Goal: Information Seeking & Learning: Check status

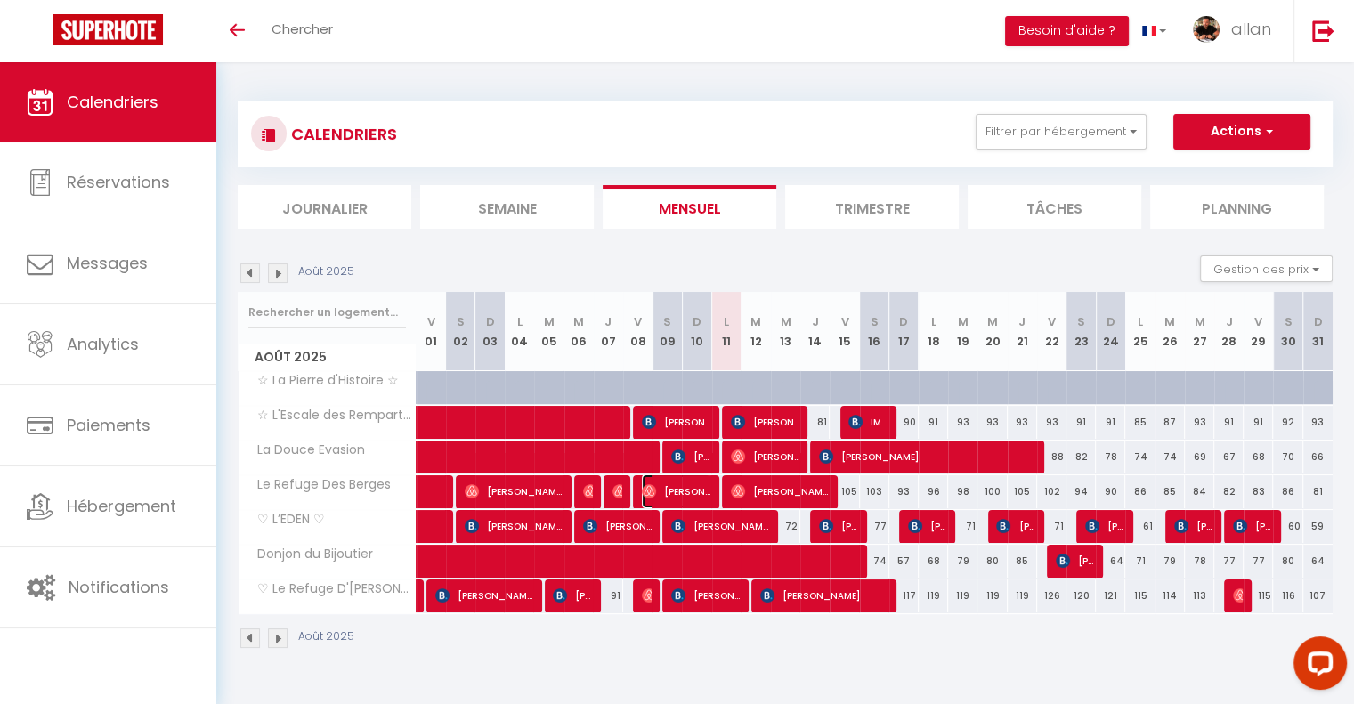
click at [698, 496] on span "[PERSON_NAME]" at bounding box center [676, 491] width 69 height 34
select select "OK"
select select "0"
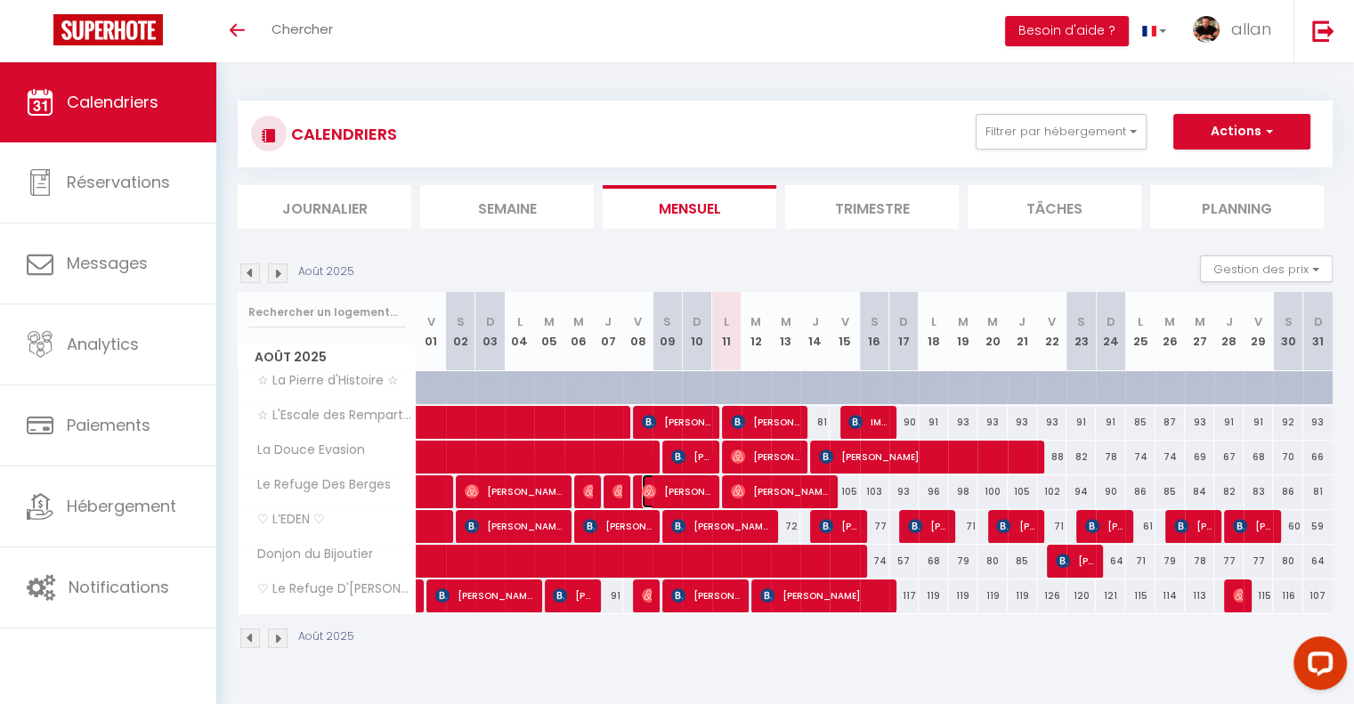
select select "1"
select select
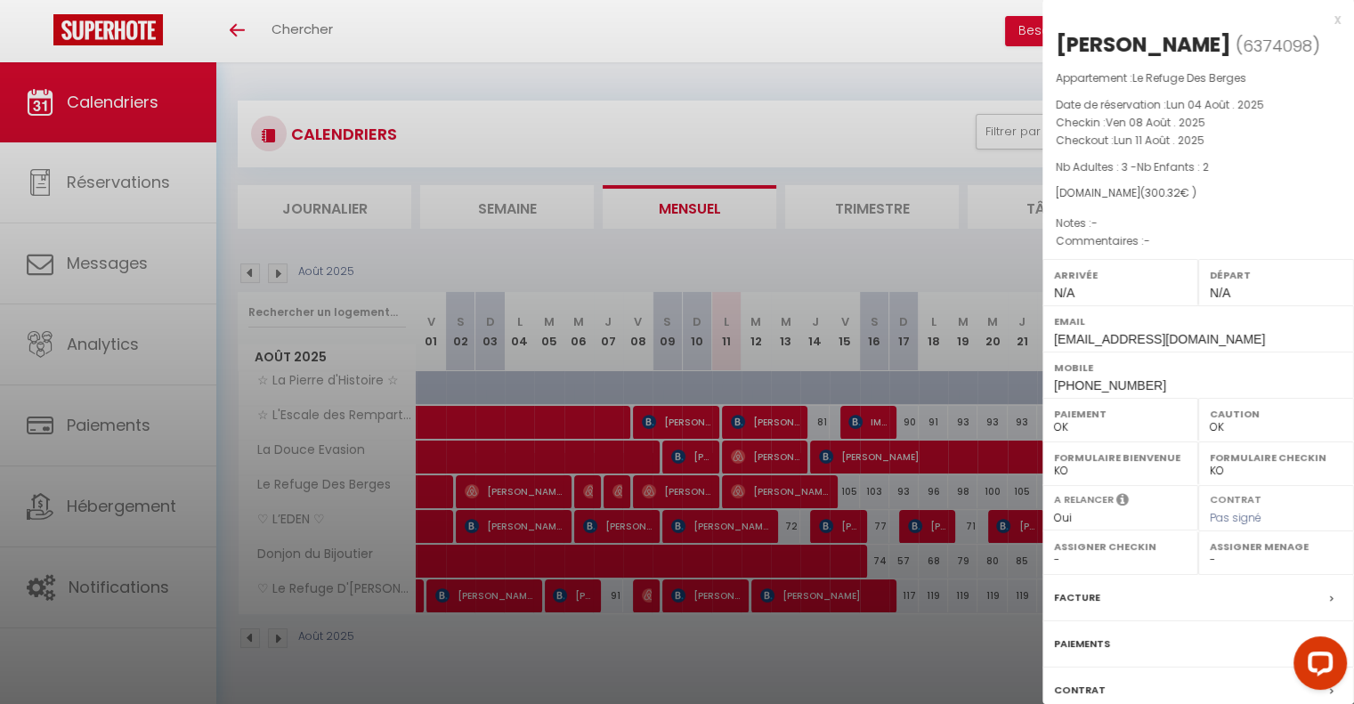
select select "30339"
click at [740, 225] on div at bounding box center [677, 352] width 1354 height 704
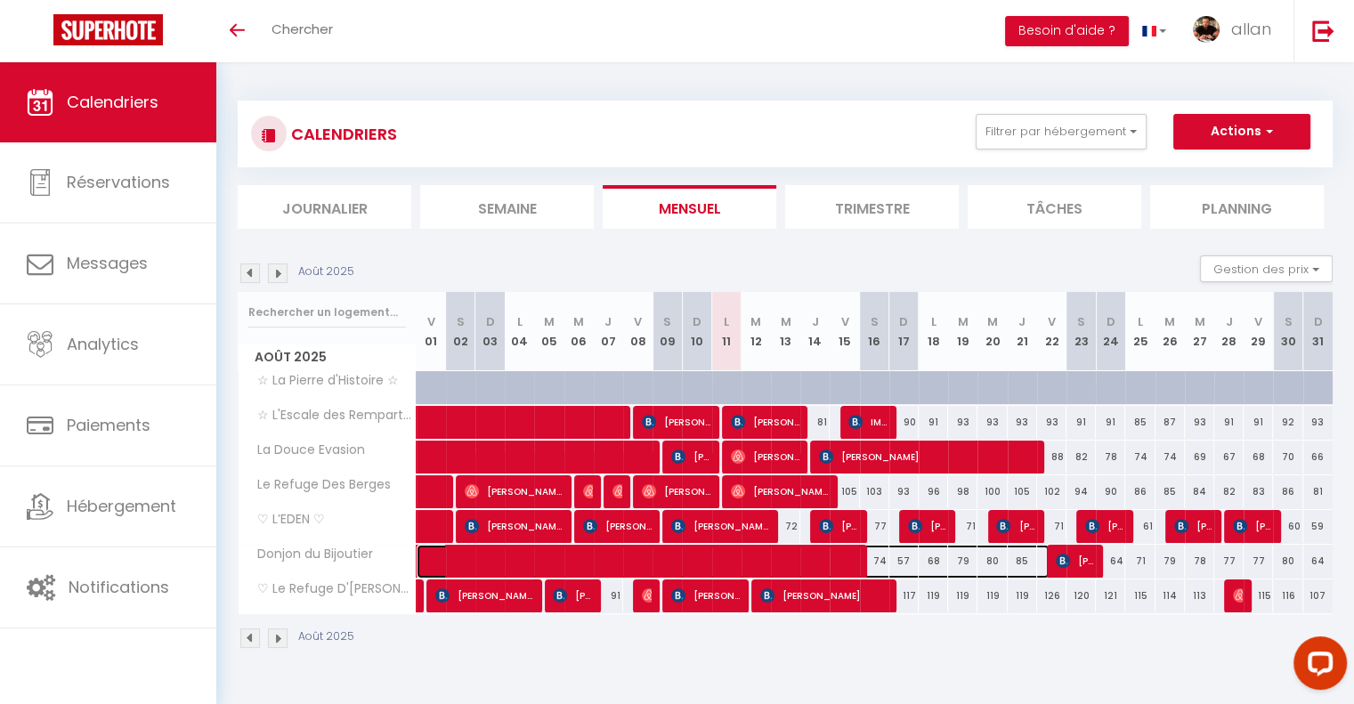
click at [745, 554] on span at bounding box center [742, 562] width 614 height 34
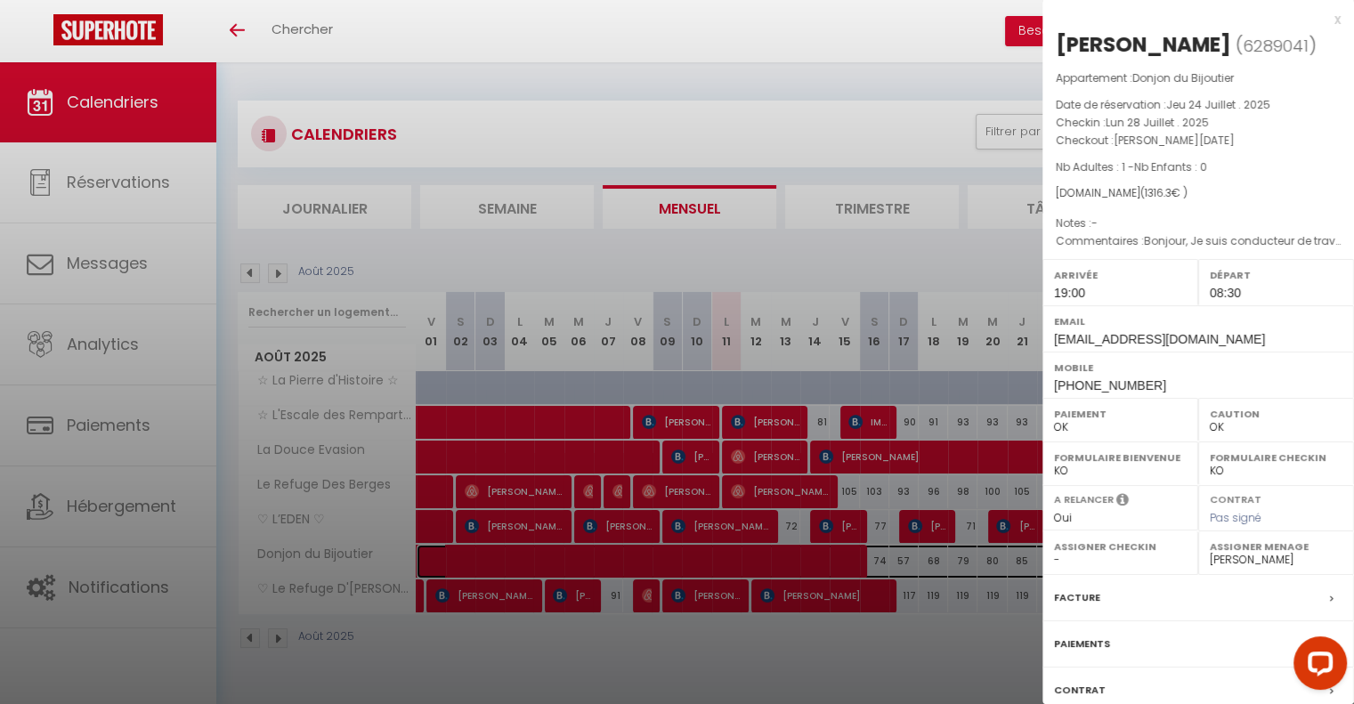
scroll to position [122, 0]
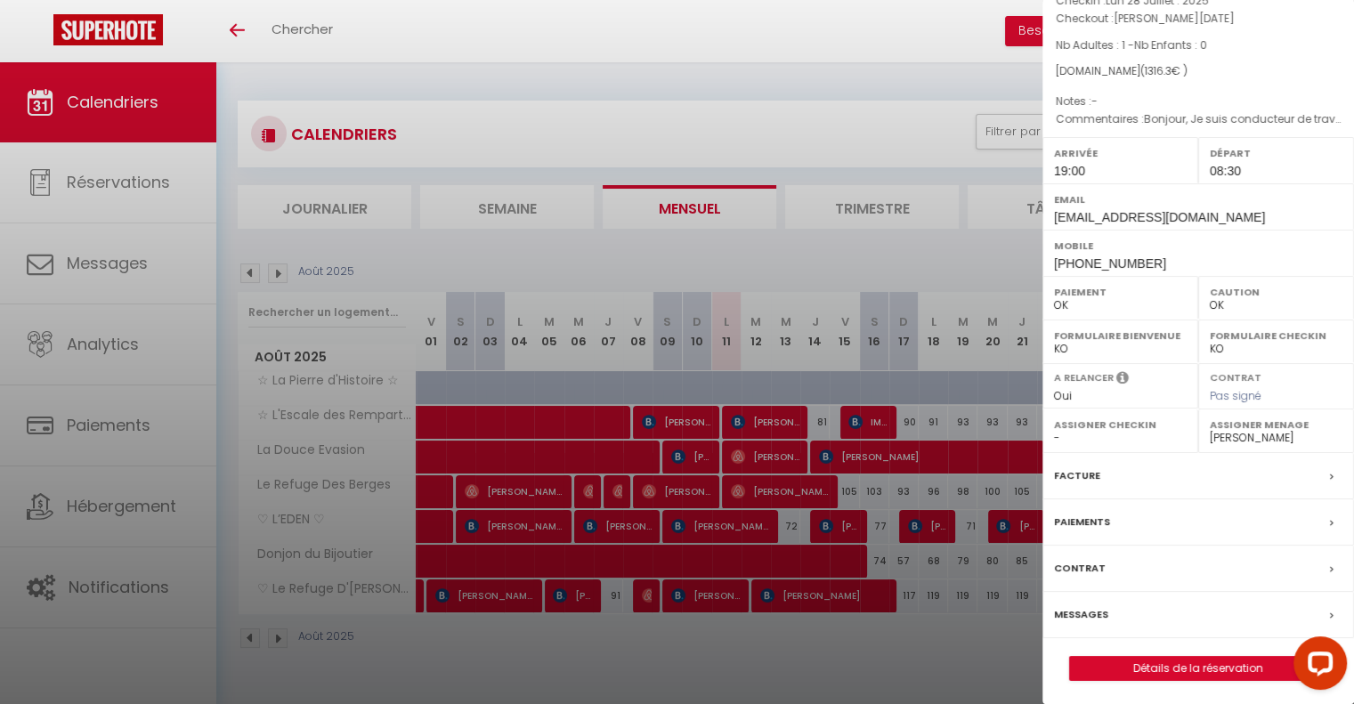
click at [673, 651] on div at bounding box center [677, 352] width 1354 height 704
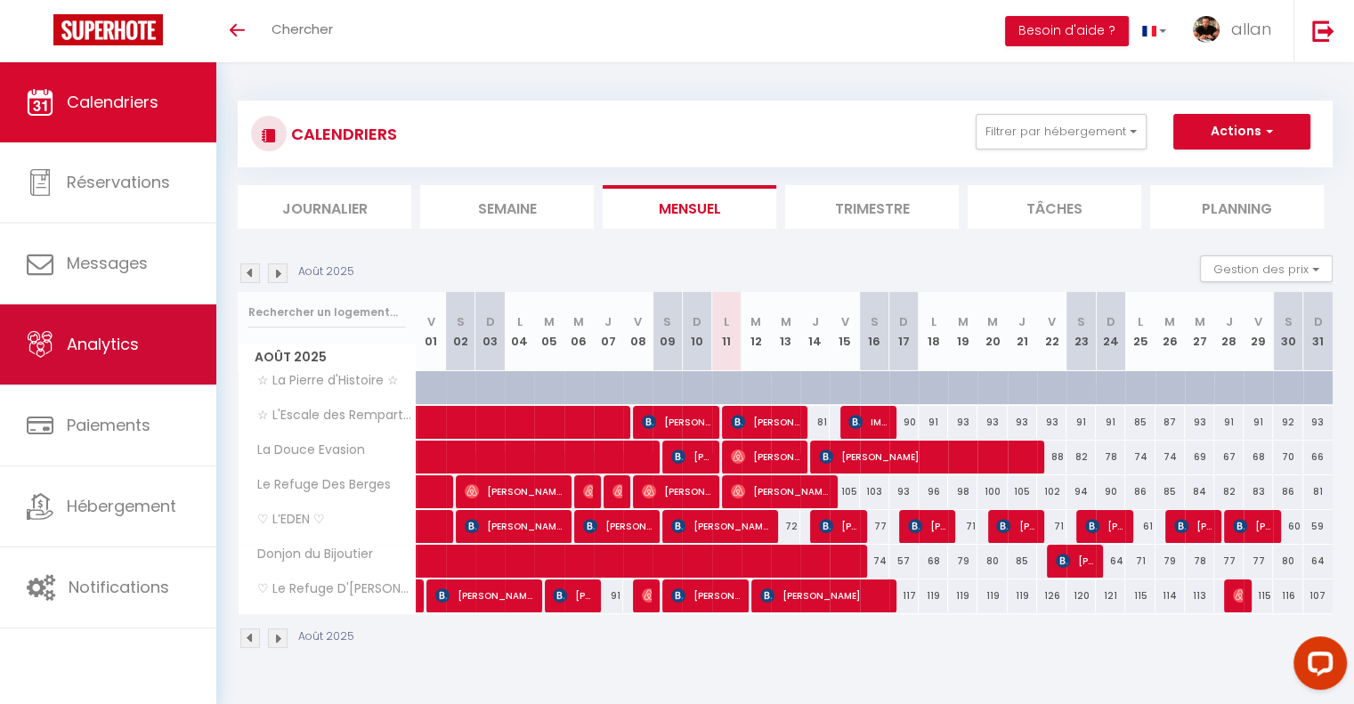
click at [101, 341] on span "Analytics" at bounding box center [103, 344] width 72 height 22
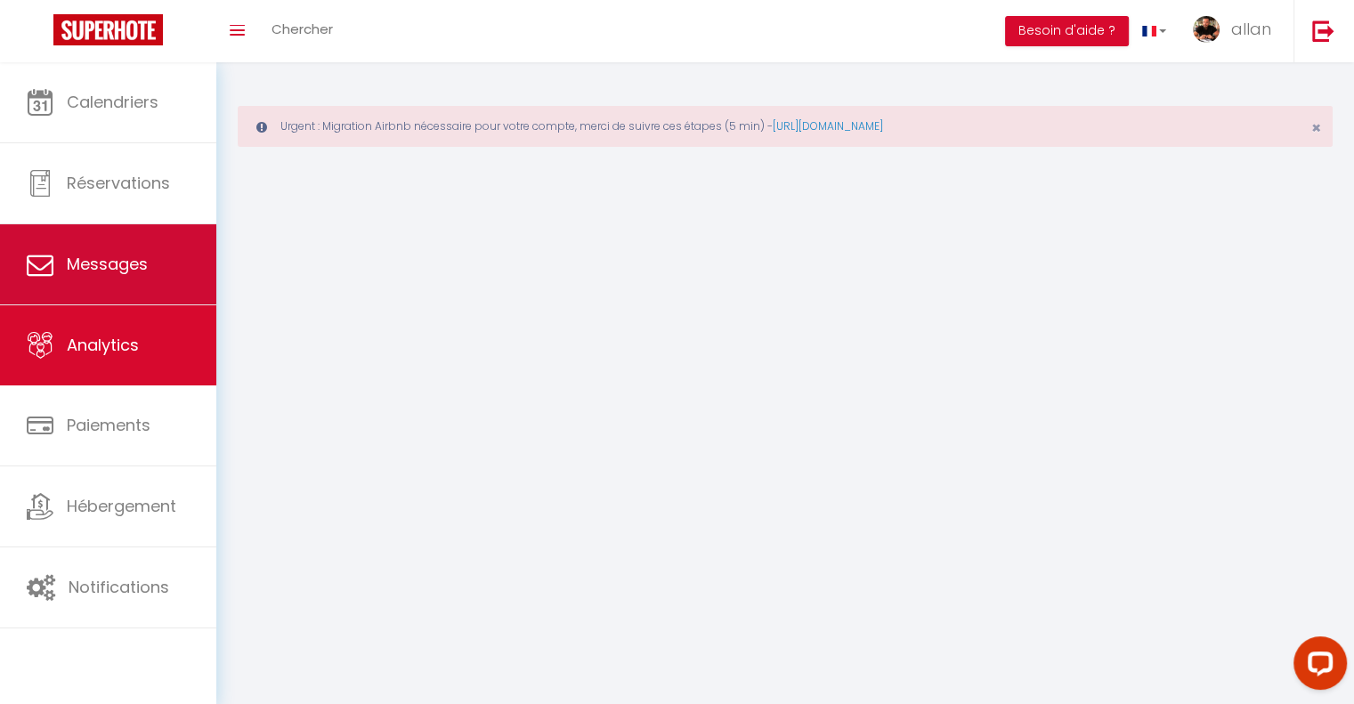
select select "2025"
select select "8"
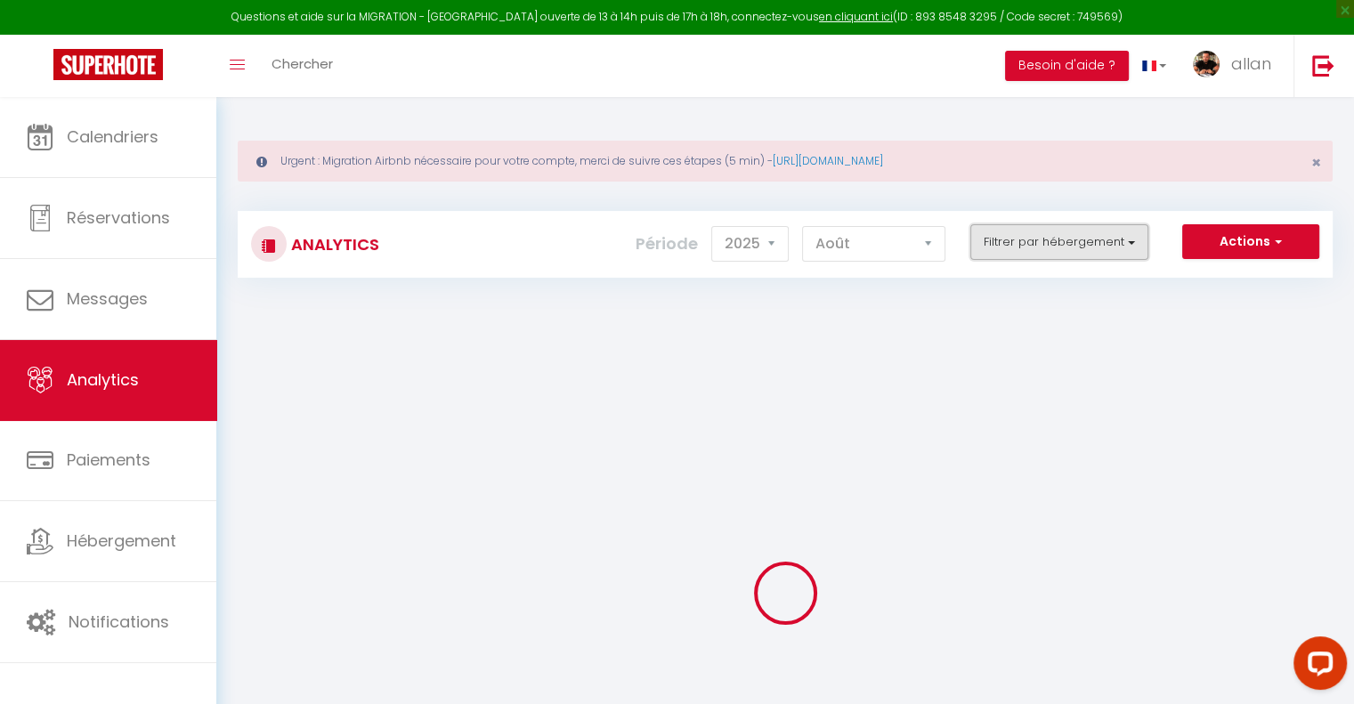
click at [998, 248] on button "Filtrer par hébergement" at bounding box center [1059, 242] width 178 height 36
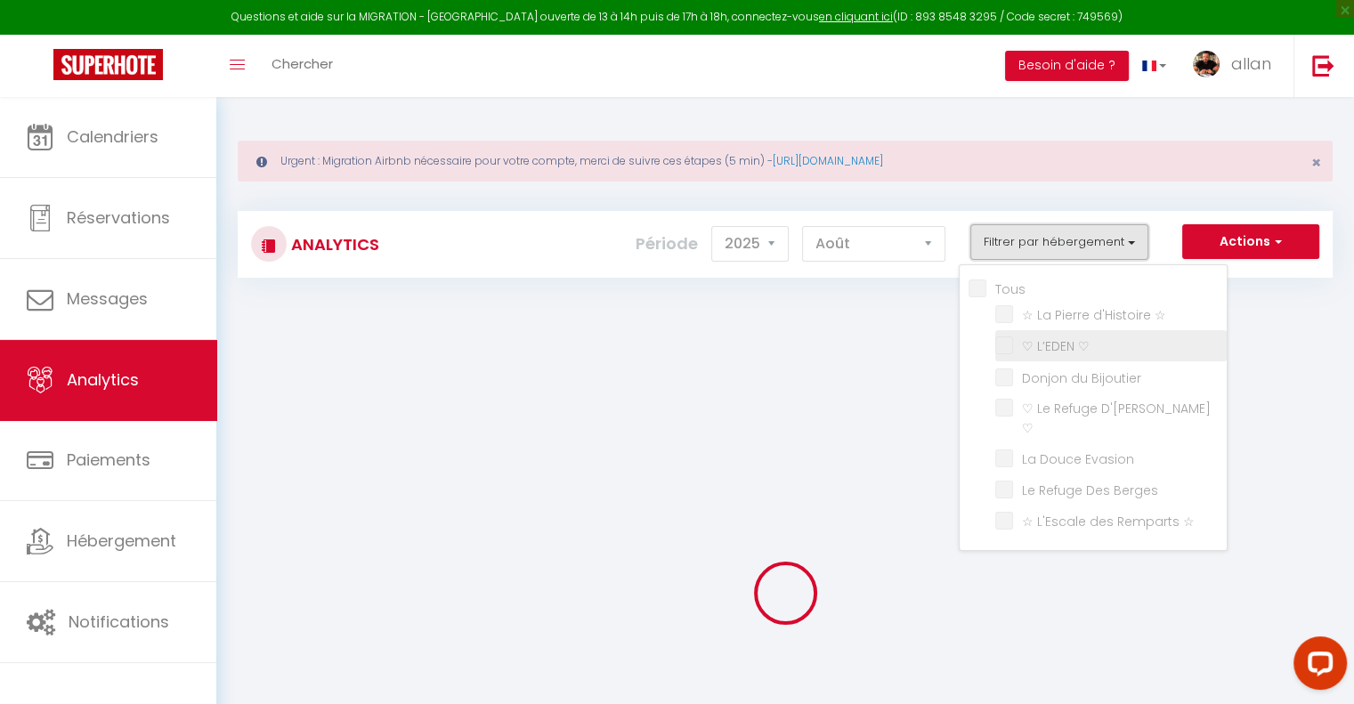
checkbox input "false"
checkbox ☆ "false"
checkbox ♡ "false"
checkbox Bijoutier "false"
checkbox ♡ "false"
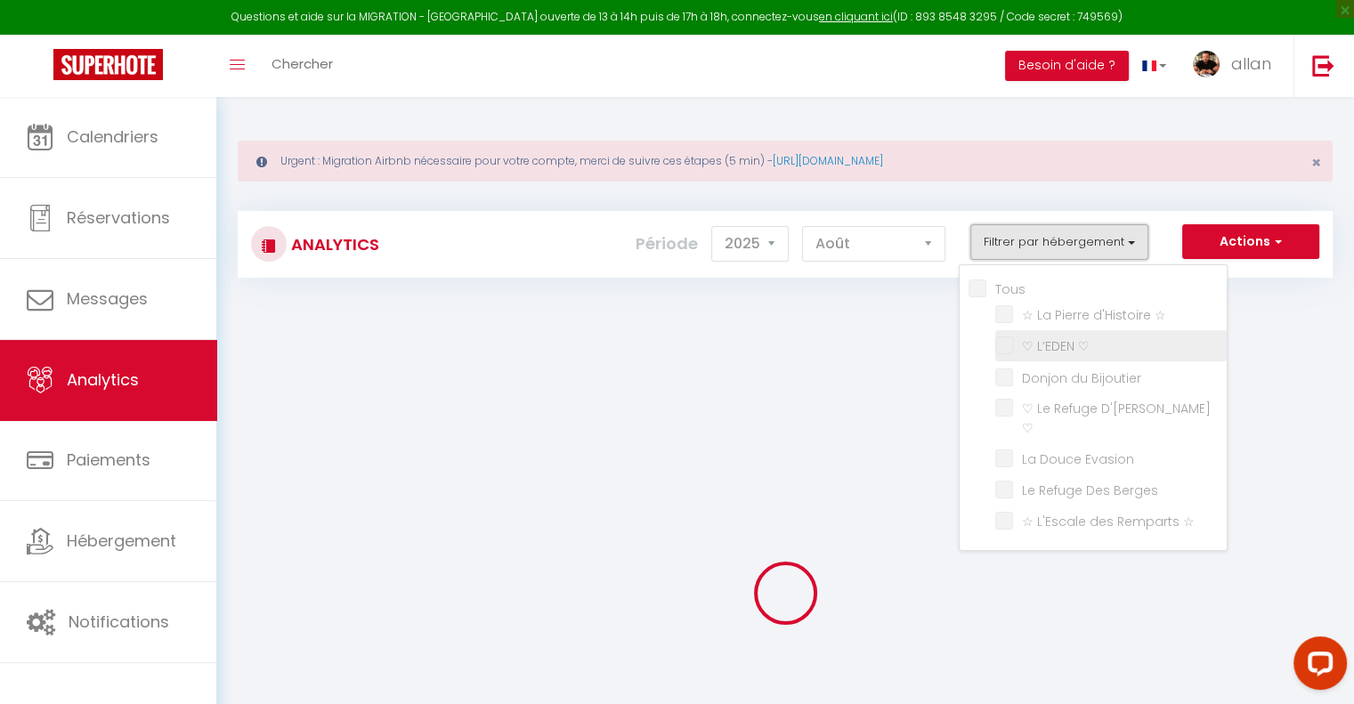
checkbox Evasion "false"
checkbox Berges "false"
checkbox ☆ "false"
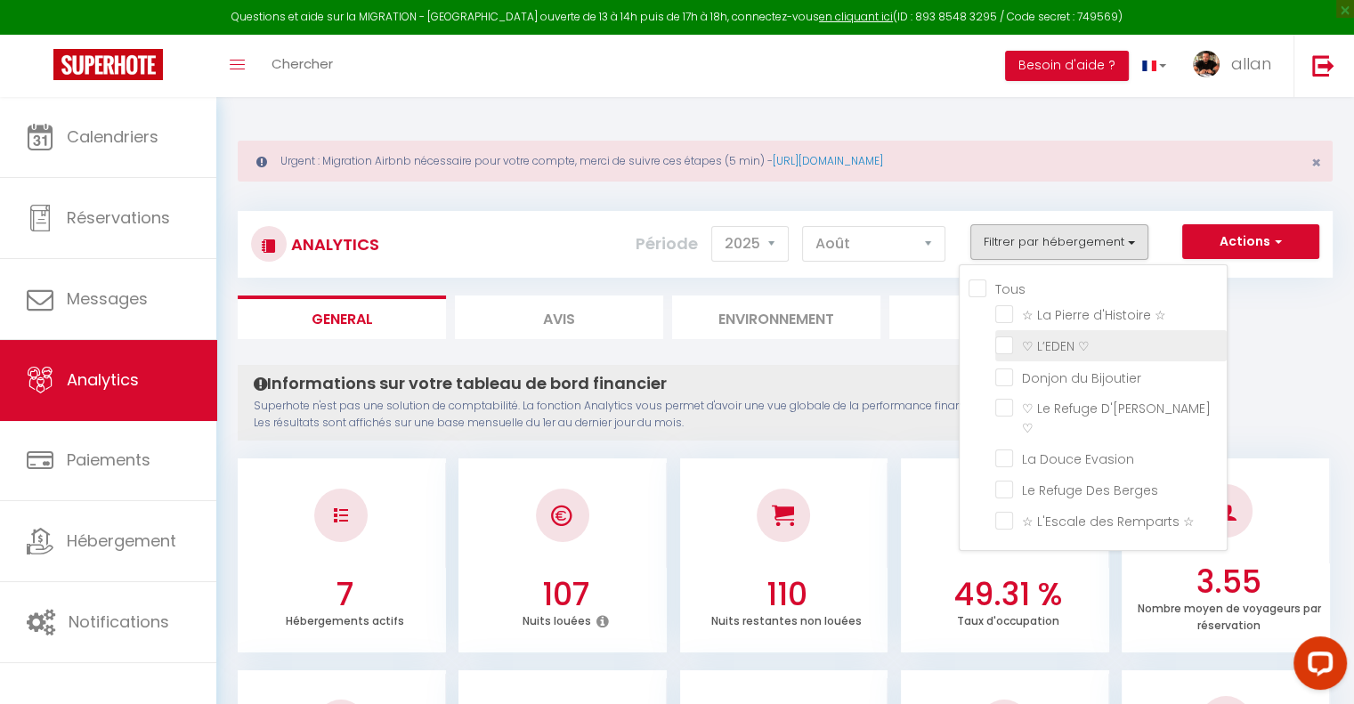
click at [997, 347] on ♡ "checkbox" at bounding box center [1110, 344] width 231 height 18
checkbox ♡ "true"
checkbox ☆ "false"
checkbox Bijoutier "false"
checkbox ♡ "false"
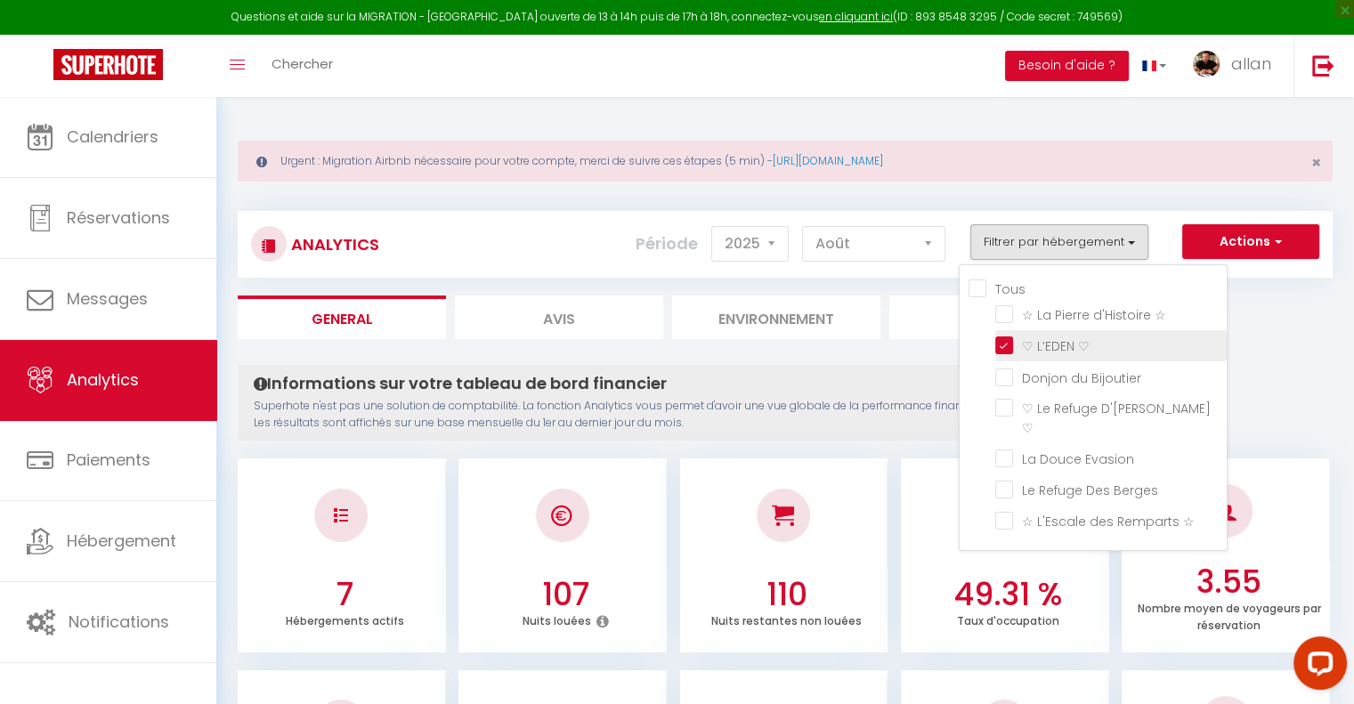
checkbox Evasion "false"
checkbox Berges "false"
checkbox ☆ "false"
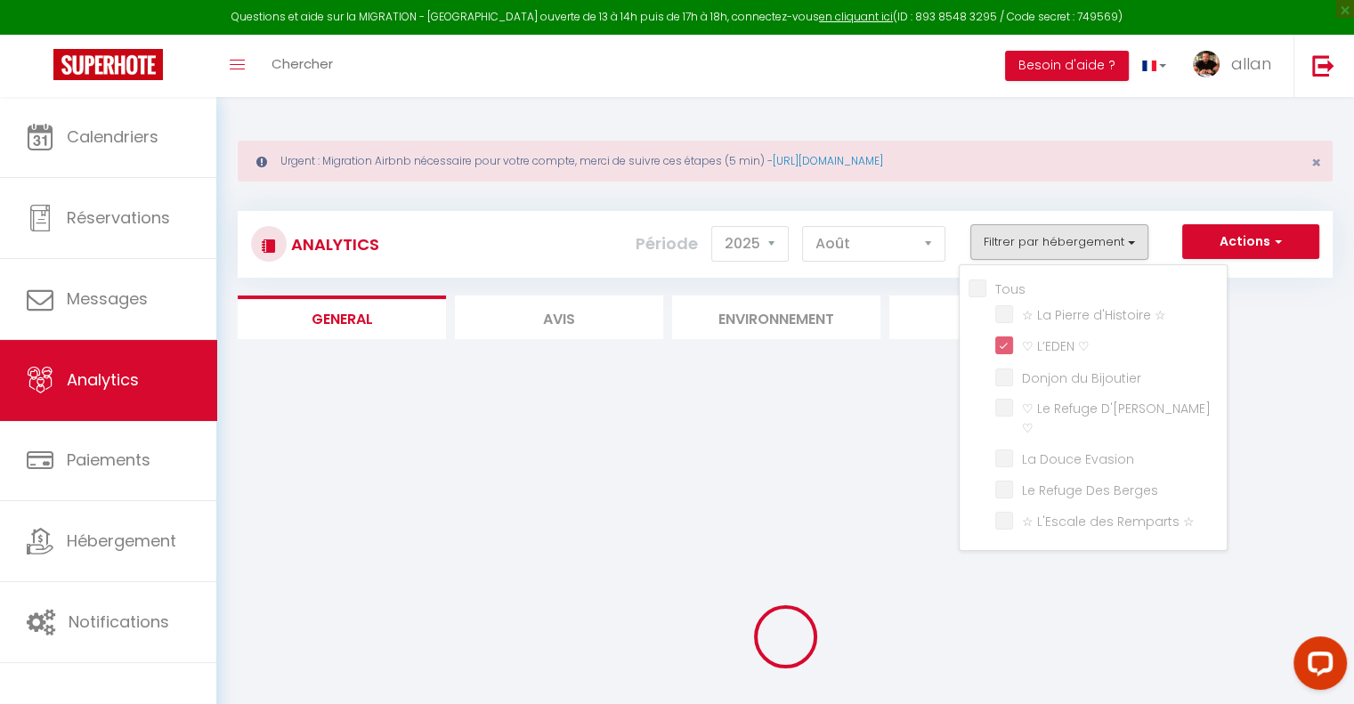
checkbox ☆ "false"
checkbox Bijoutier "false"
checkbox ♡ "false"
checkbox Evasion "false"
checkbox Berges "false"
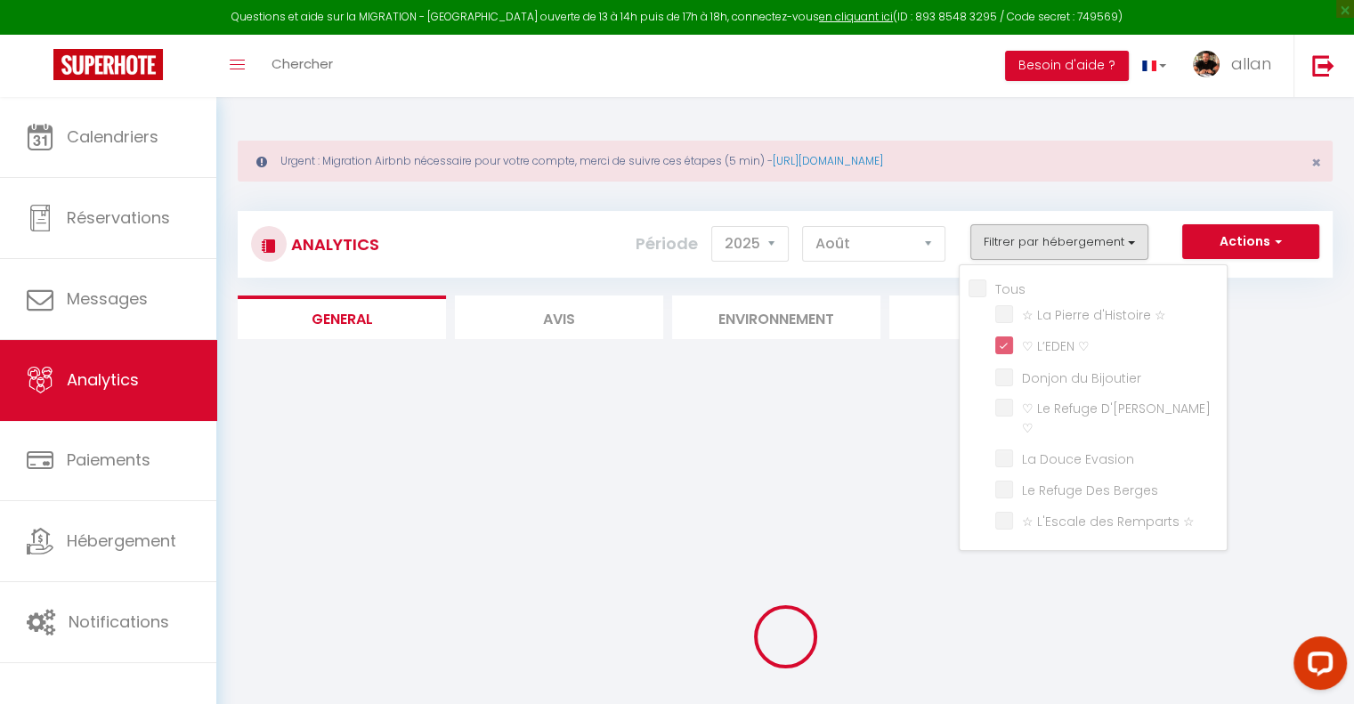
checkbox ☆ "false"
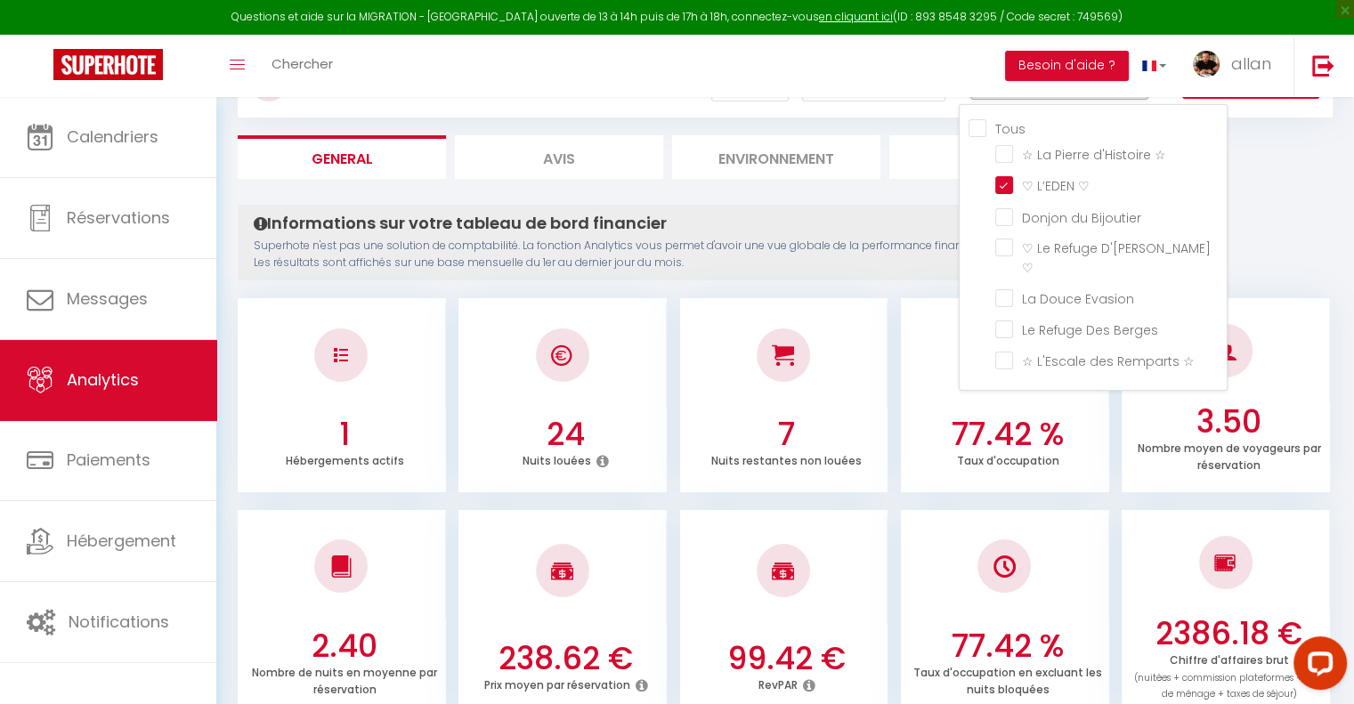
scroll to position [152, 0]
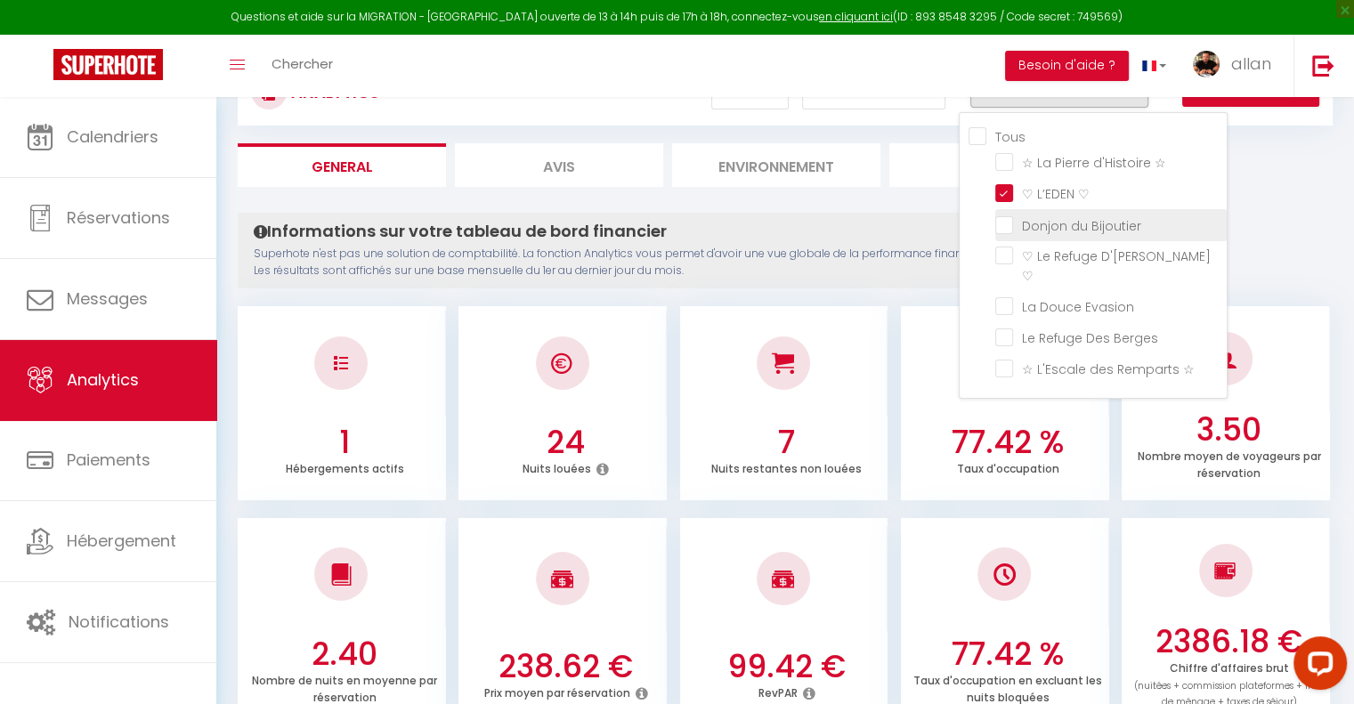
click at [1012, 223] on Bijoutier "checkbox" at bounding box center [1110, 223] width 231 height 18
checkbox Bijoutier "true"
checkbox ☆ "false"
checkbox ♡ "false"
checkbox Evasion "false"
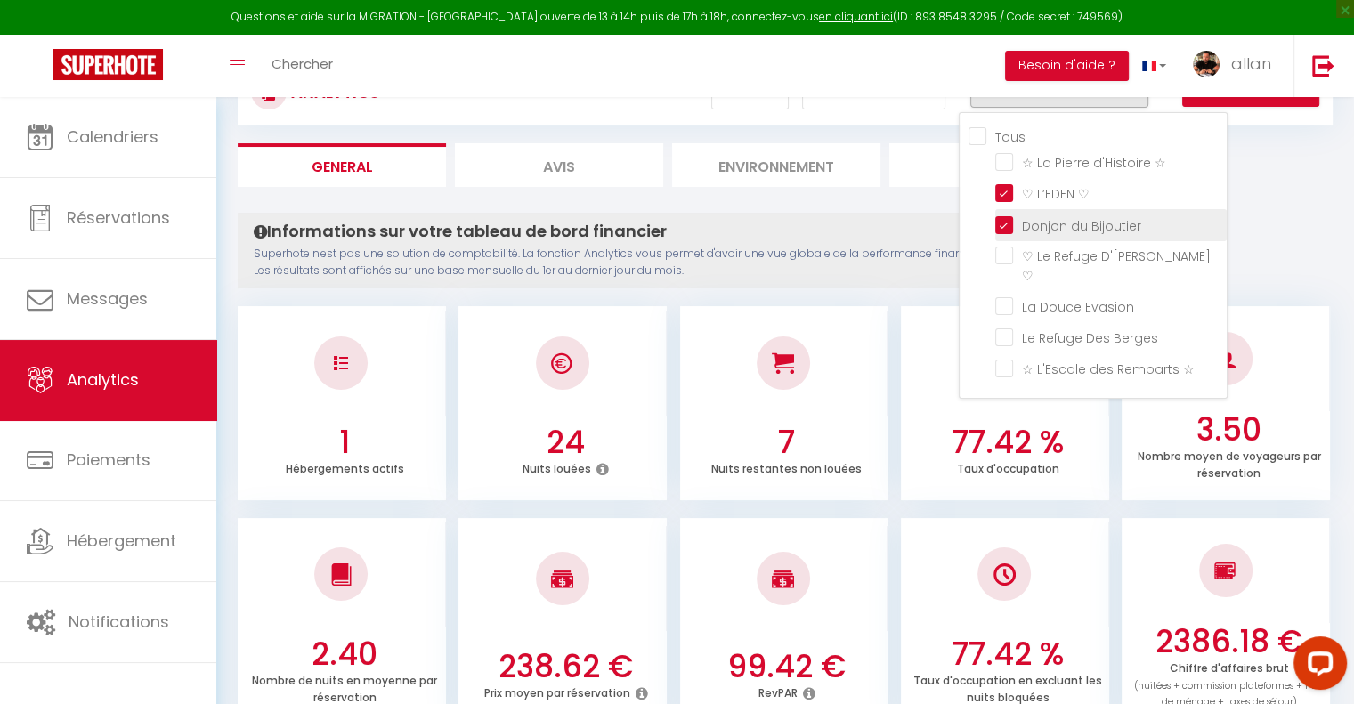
checkbox Berges "false"
checkbox ☆ "false"
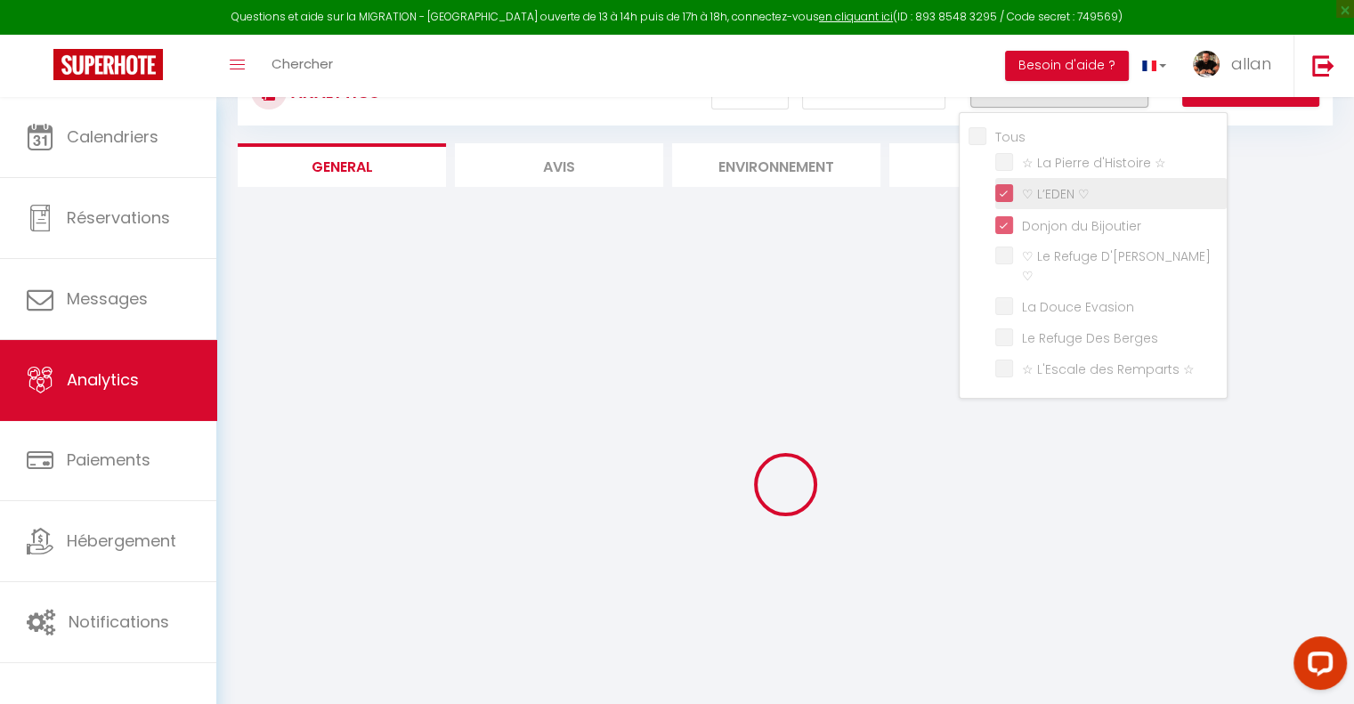
checkbox ☆ "false"
checkbox ♡ "false"
checkbox Evasion "false"
checkbox Berges "false"
checkbox ☆ "false"
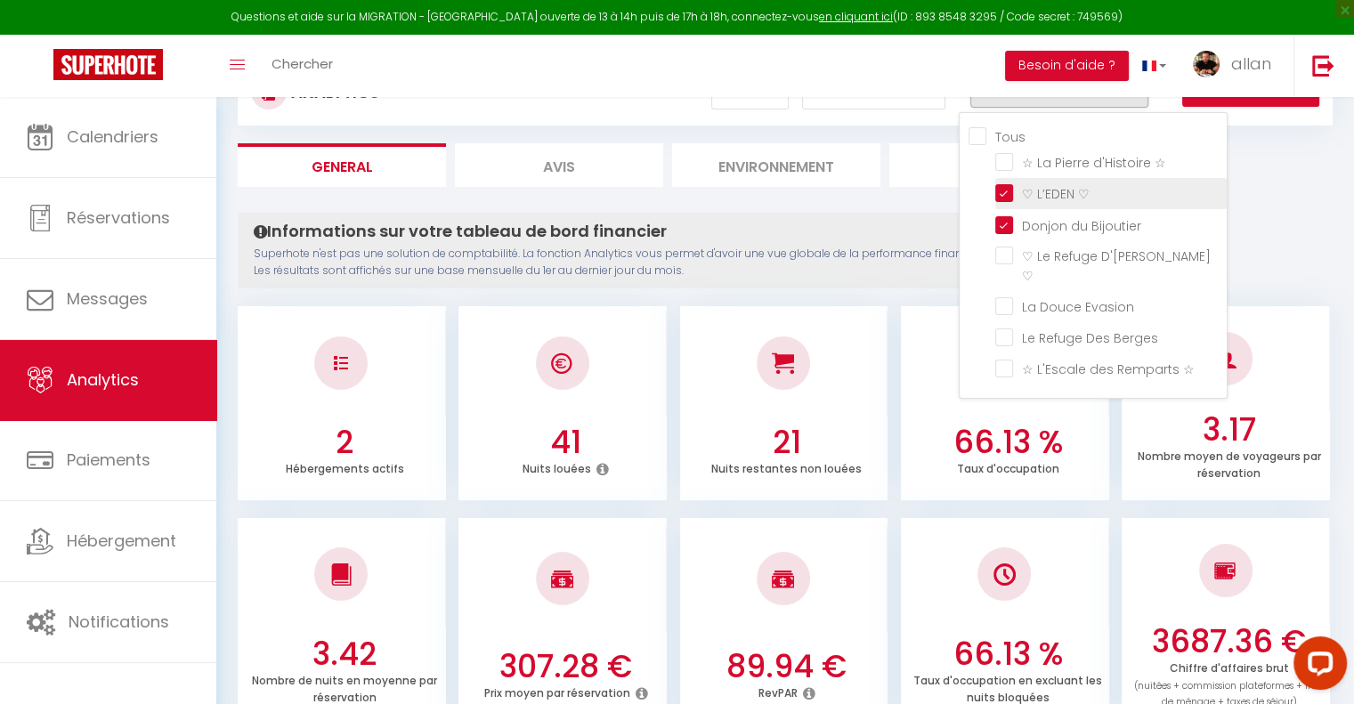
click at [1009, 200] on li "♡ L’EDEN ♡" at bounding box center [1110, 193] width 231 height 31
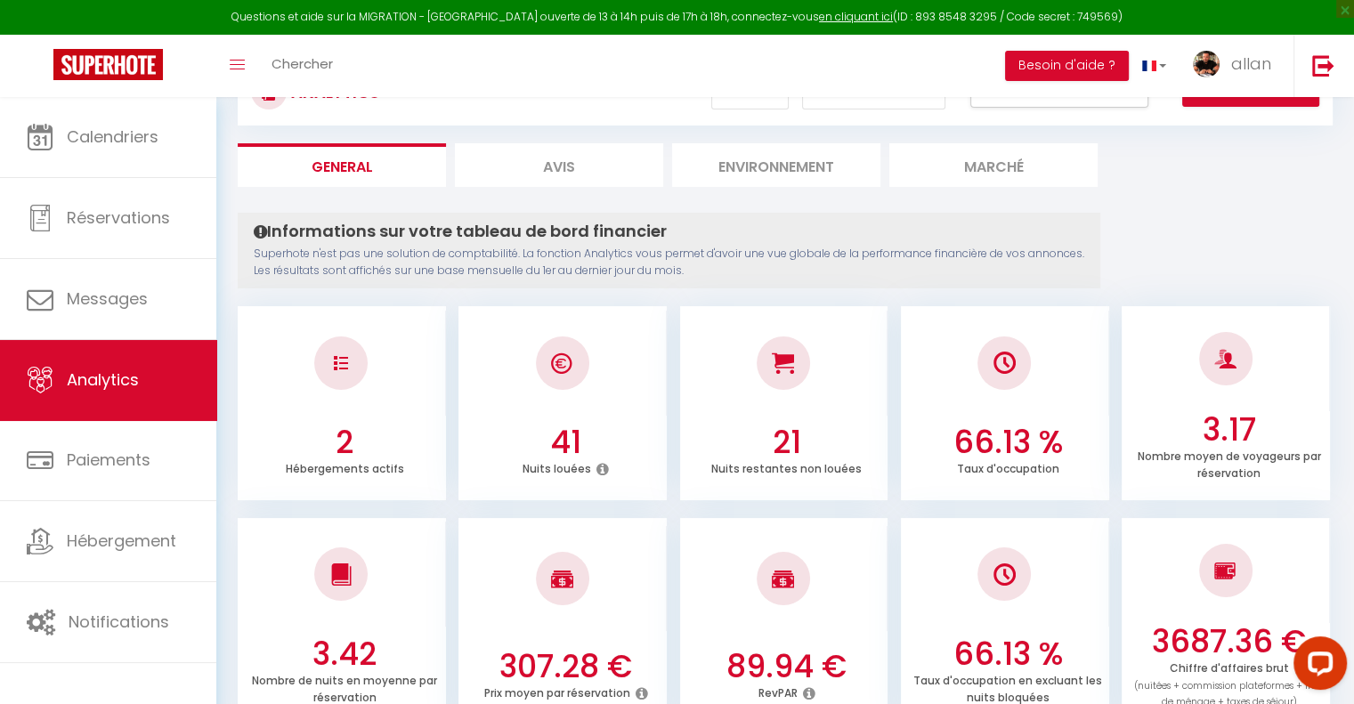
scroll to position [85, 0]
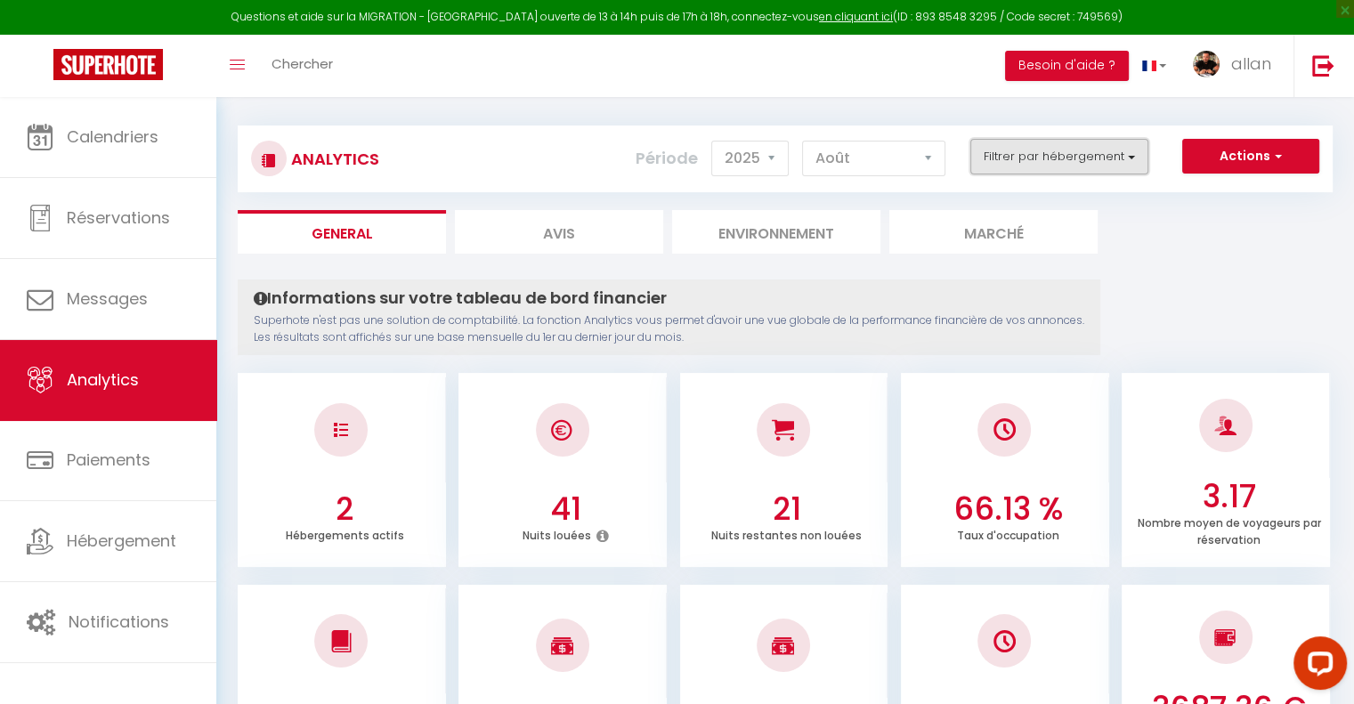
click at [1015, 166] on button "Filtrer par hébergement" at bounding box center [1059, 157] width 178 height 36
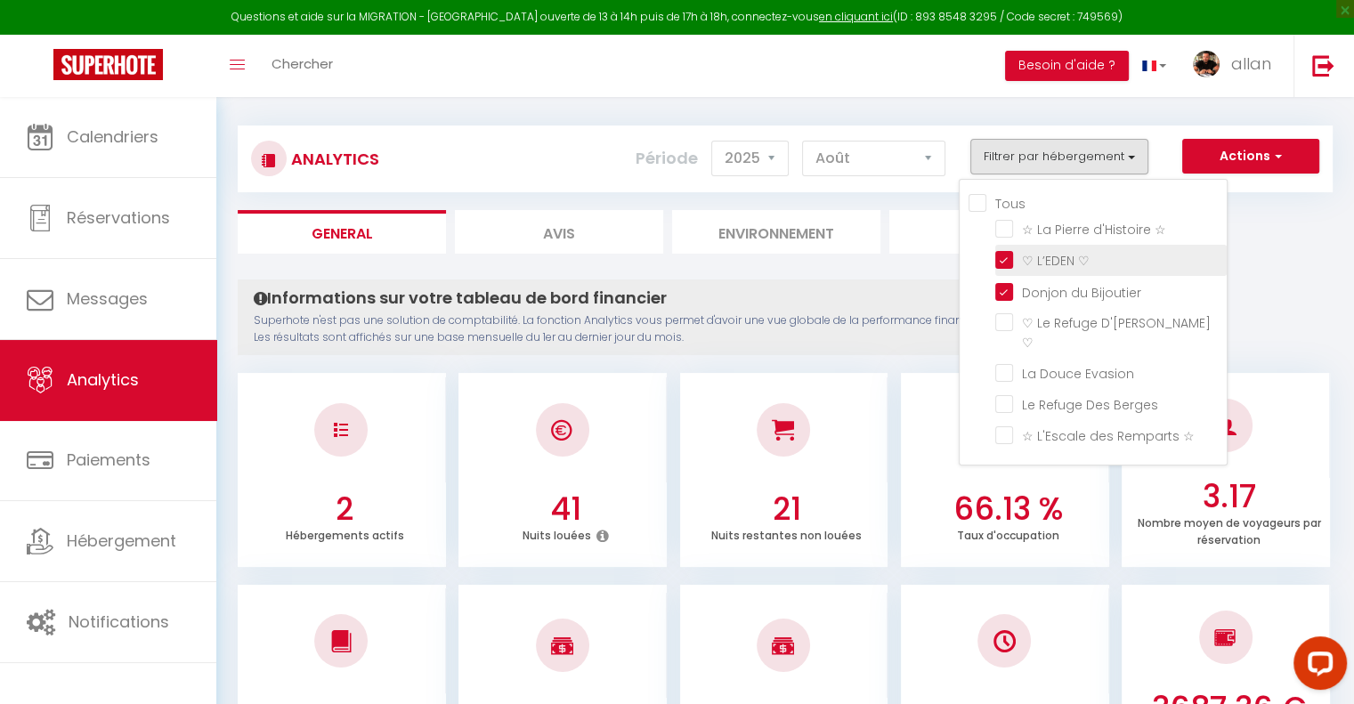
click at [1004, 252] on ♡ "checkbox" at bounding box center [1110, 259] width 231 height 18
checkbox ♡ "false"
checkbox ☆ "false"
checkbox ♡ "false"
checkbox Evasion "false"
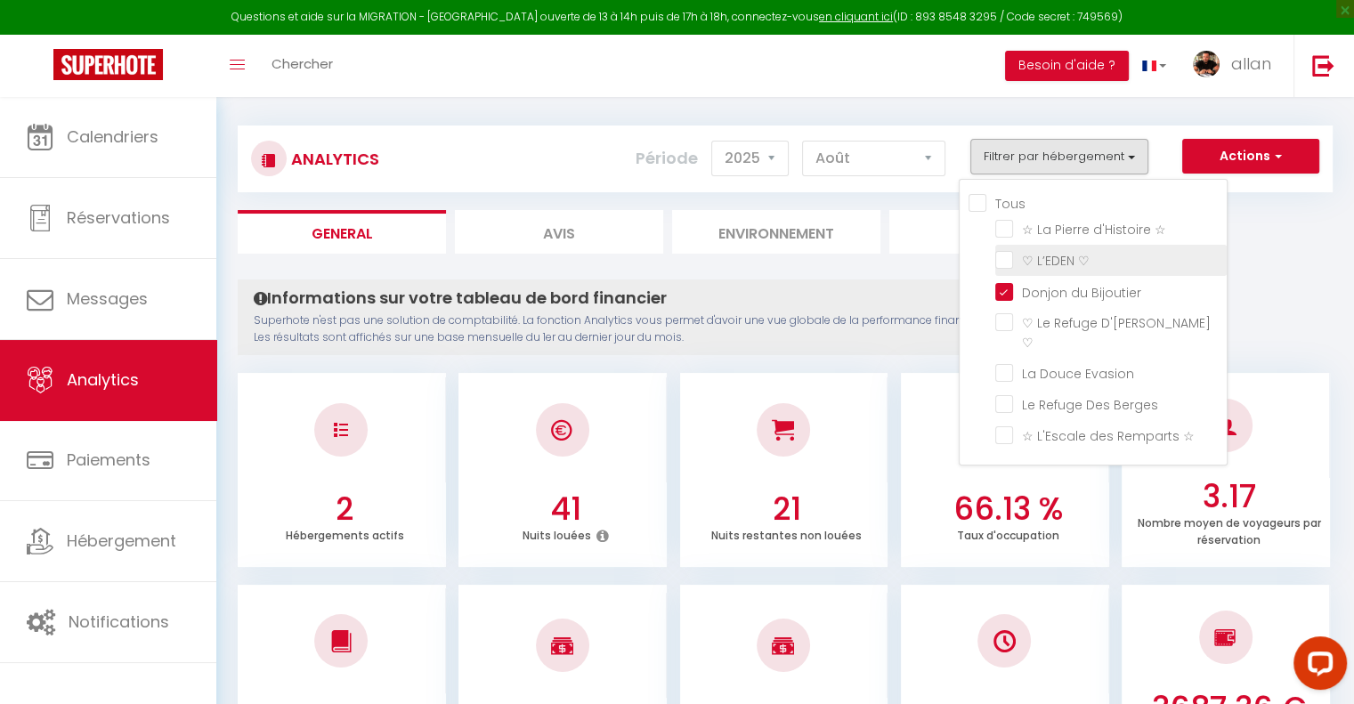
checkbox Berges "false"
checkbox ☆ "false"
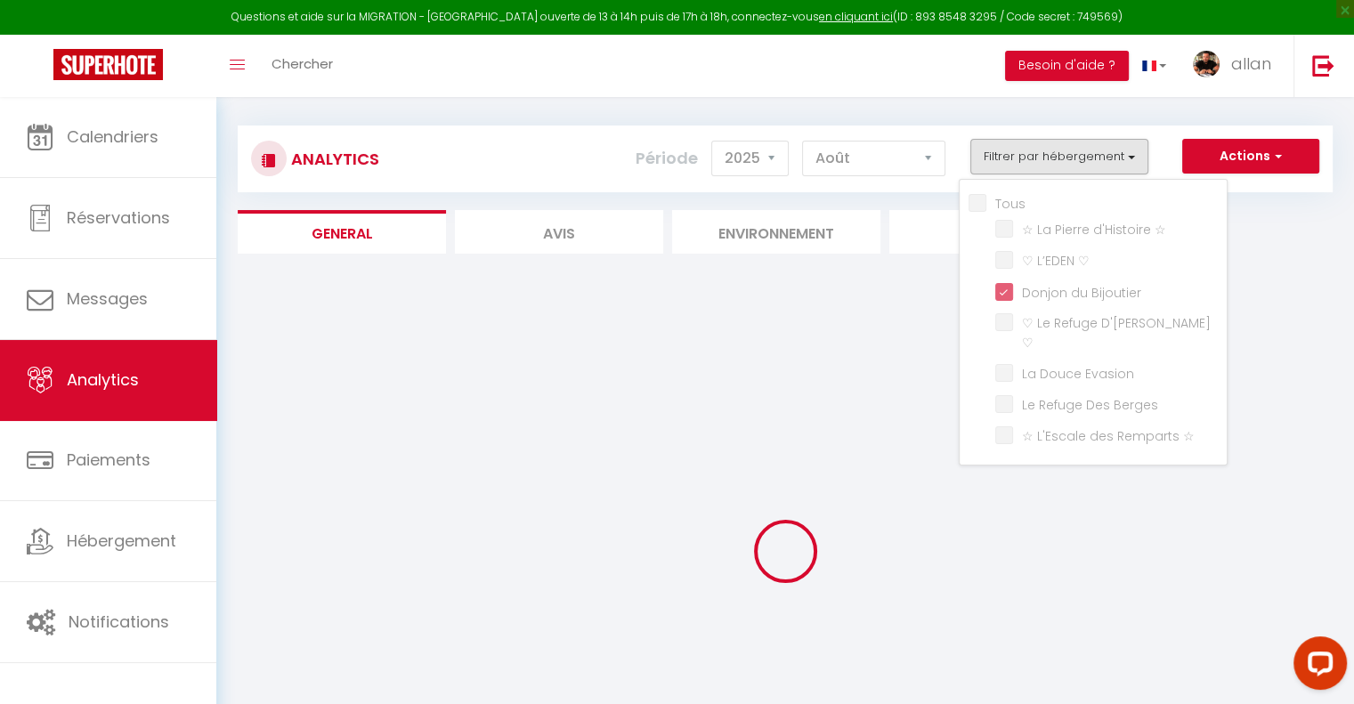
checkbox ☆ "false"
checkbox ♡ "false"
checkbox Evasion "false"
checkbox Berges "false"
checkbox ☆ "false"
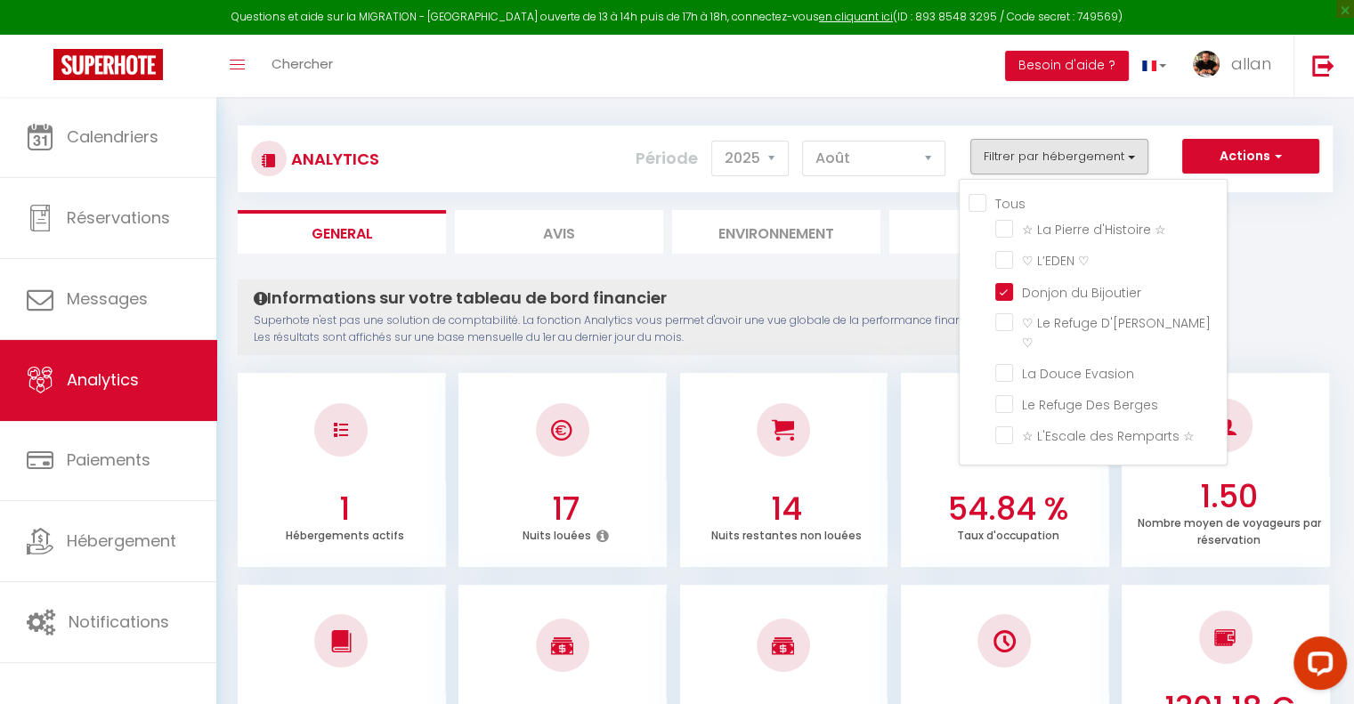
scroll to position [84, 0]
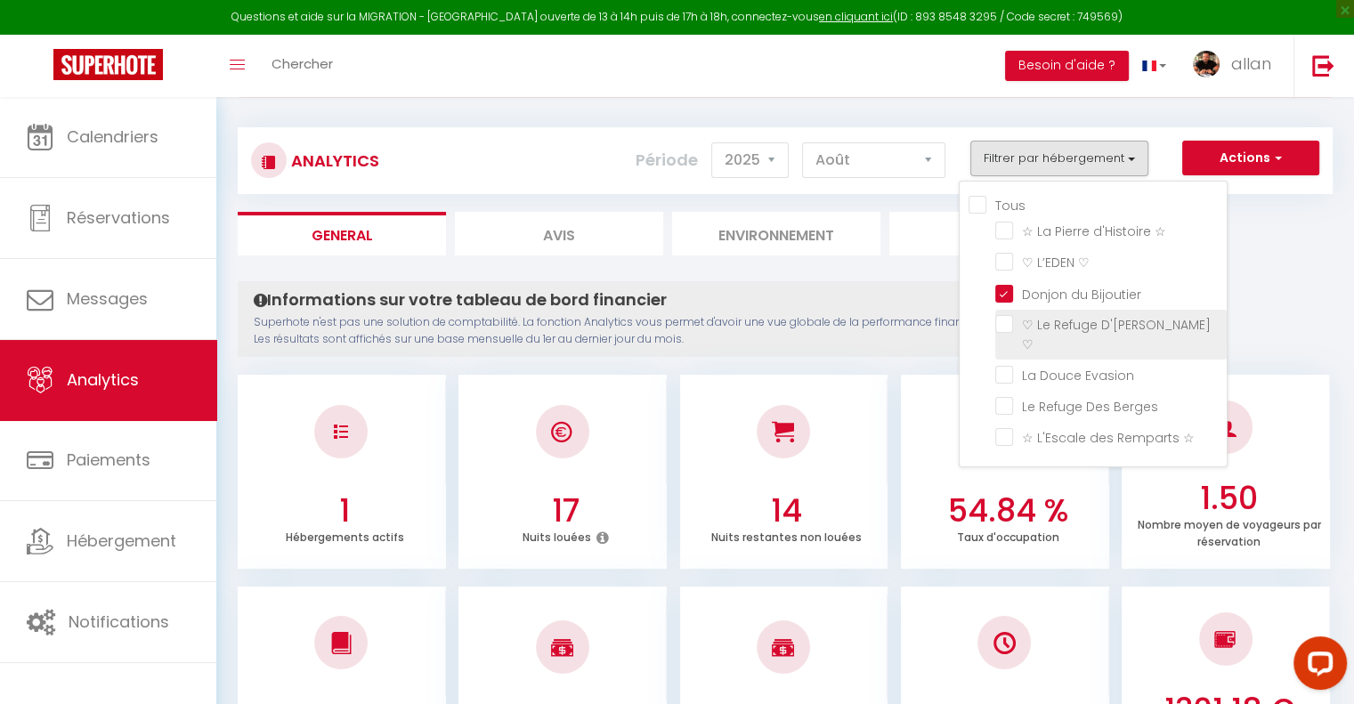
click at [1005, 319] on ♡ "checkbox" at bounding box center [1110, 324] width 231 height 18
checkbox ♡ "true"
checkbox ☆ "false"
checkbox Evasion "false"
checkbox Berges "false"
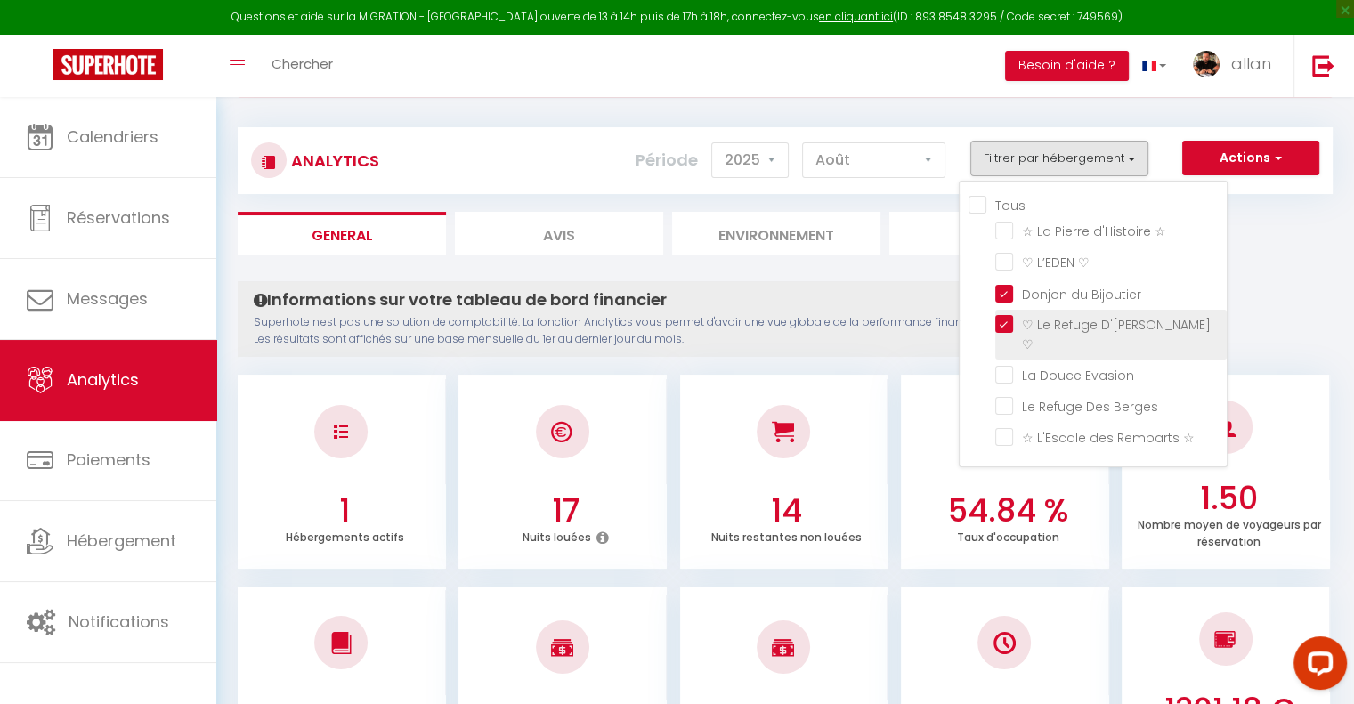
checkbox ☆ "false"
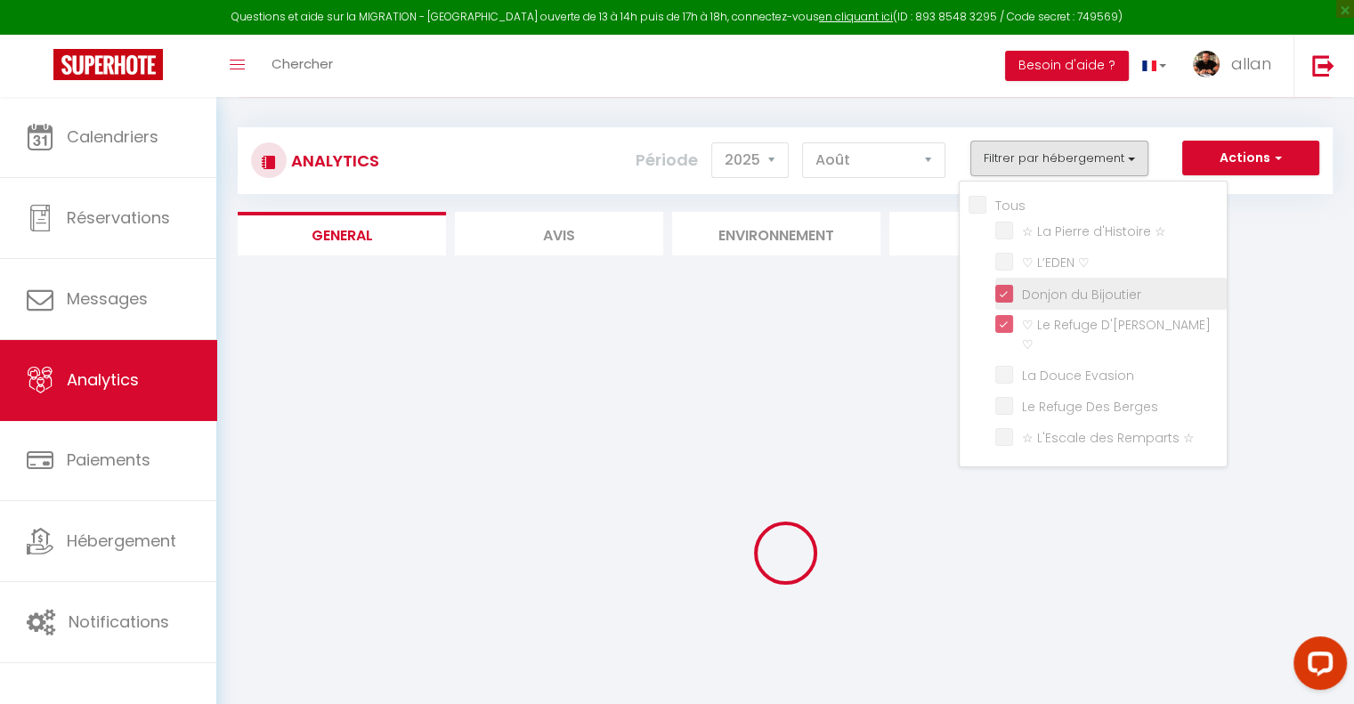
click at [1005, 299] on li "Donjon du Bijoutier" at bounding box center [1110, 293] width 231 height 31
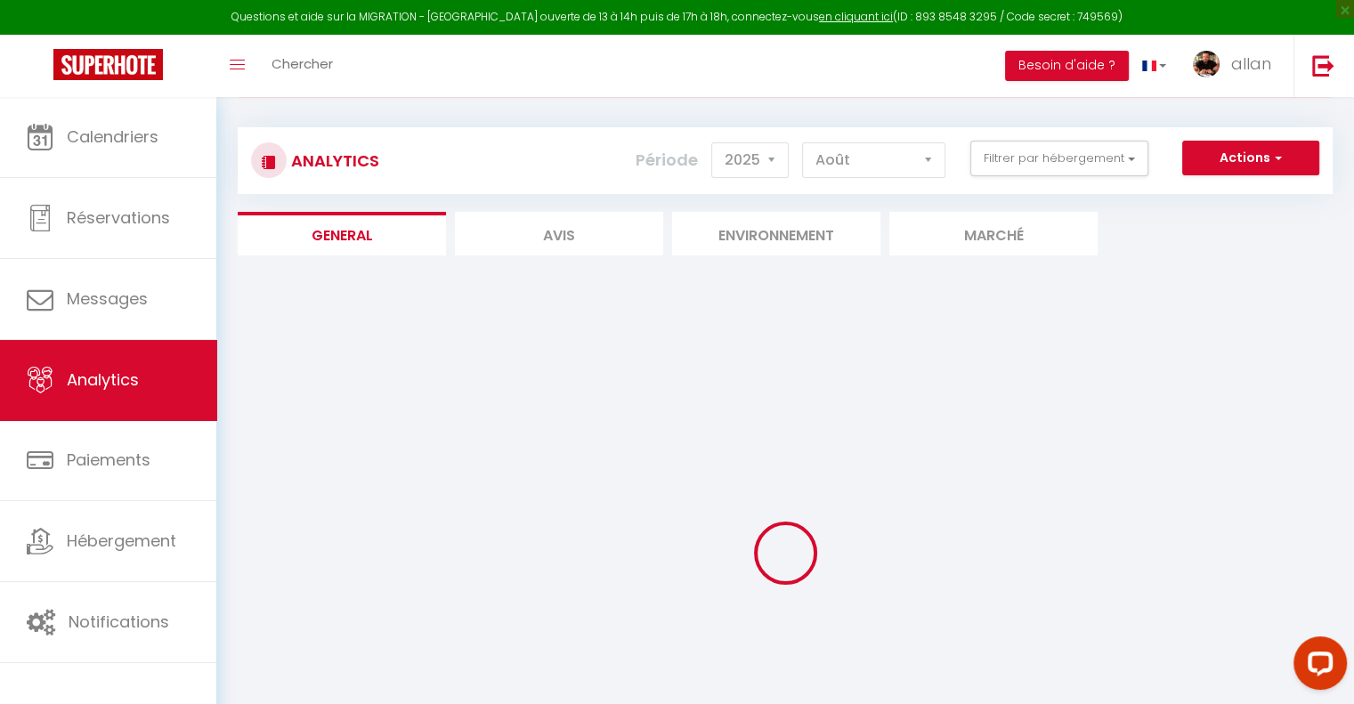
checkbox ☆ "false"
checkbox Evasion "false"
checkbox Berges "false"
checkbox ☆ "false"
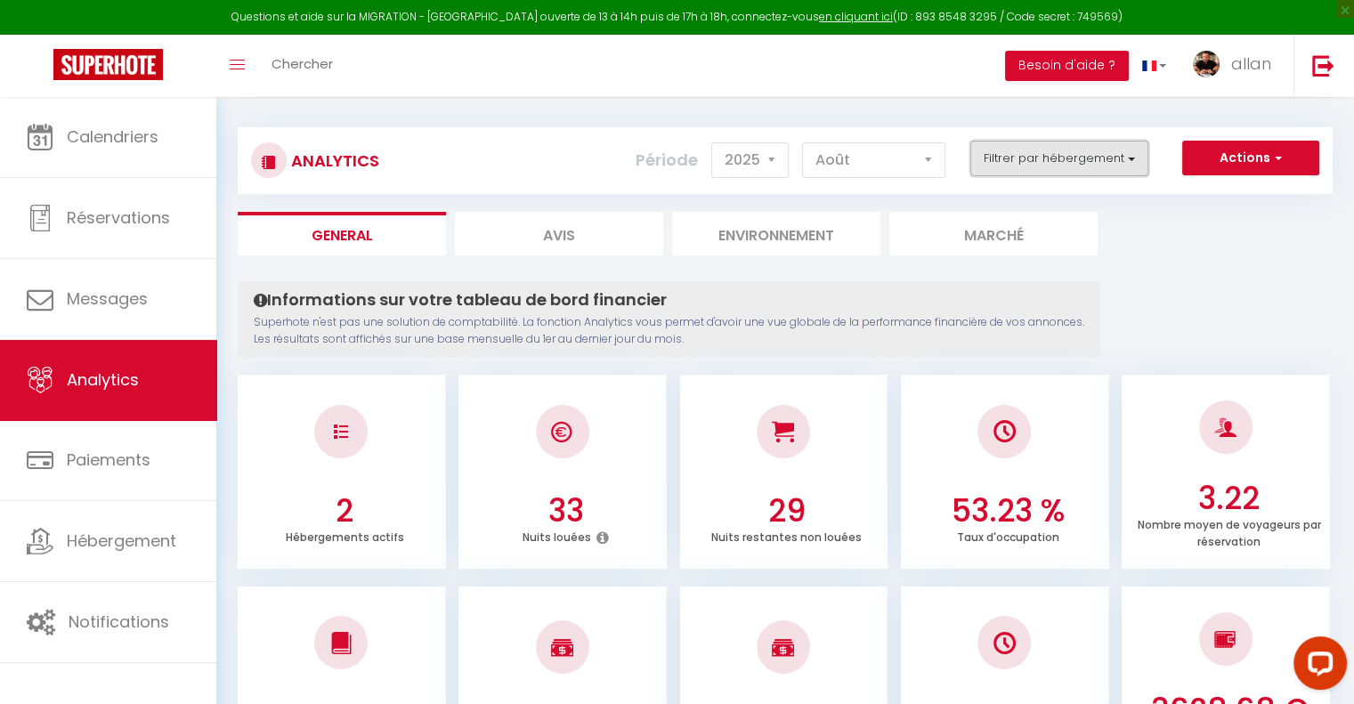
click at [1031, 170] on button "Filtrer par hébergement" at bounding box center [1059, 159] width 178 height 36
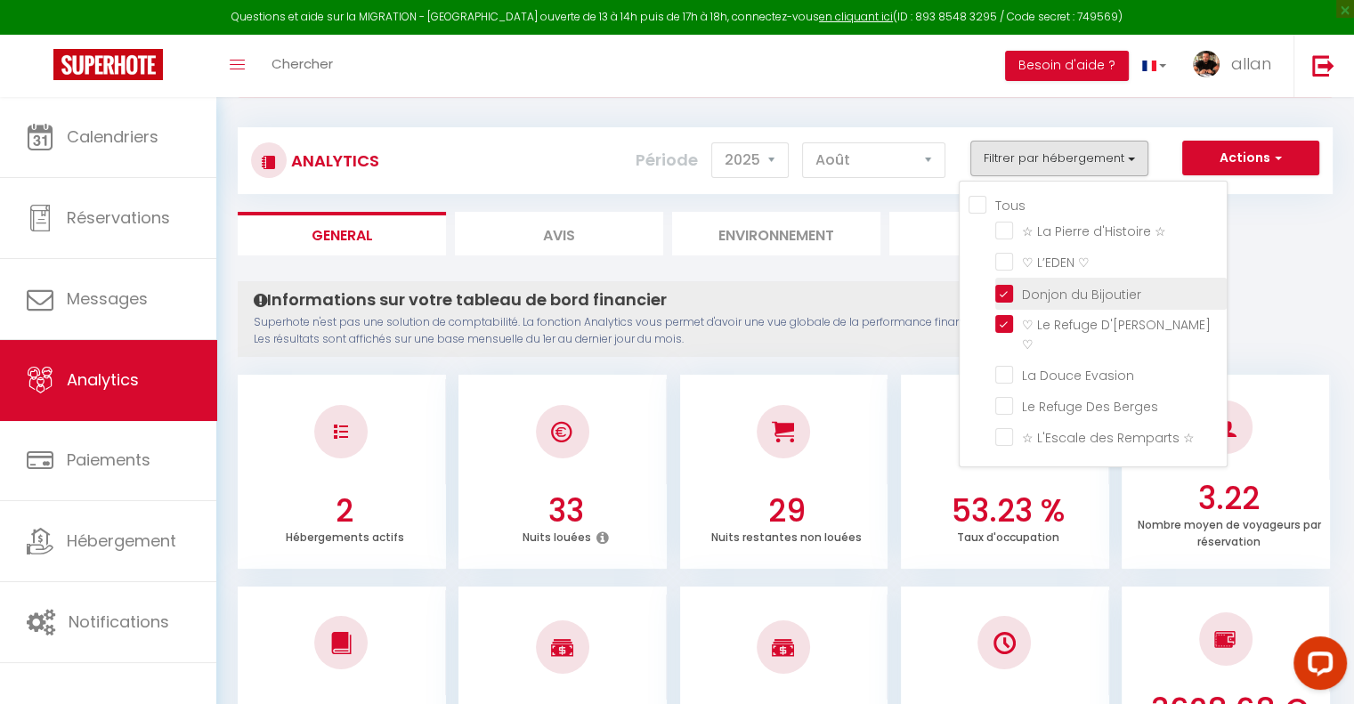
click at [1006, 288] on Bijoutier "checkbox" at bounding box center [1110, 292] width 231 height 18
checkbox Bijoutier "false"
checkbox ☆ "false"
checkbox Evasion "false"
checkbox Berges "false"
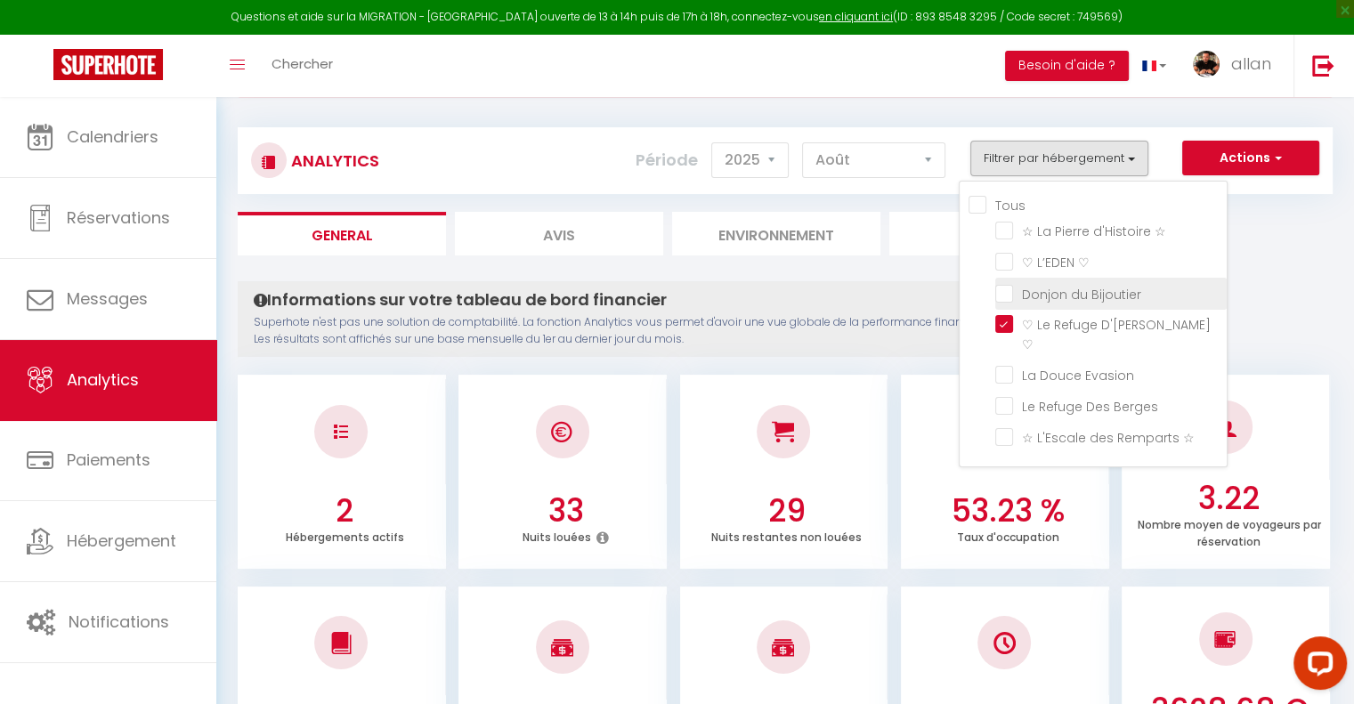
checkbox ☆ "false"
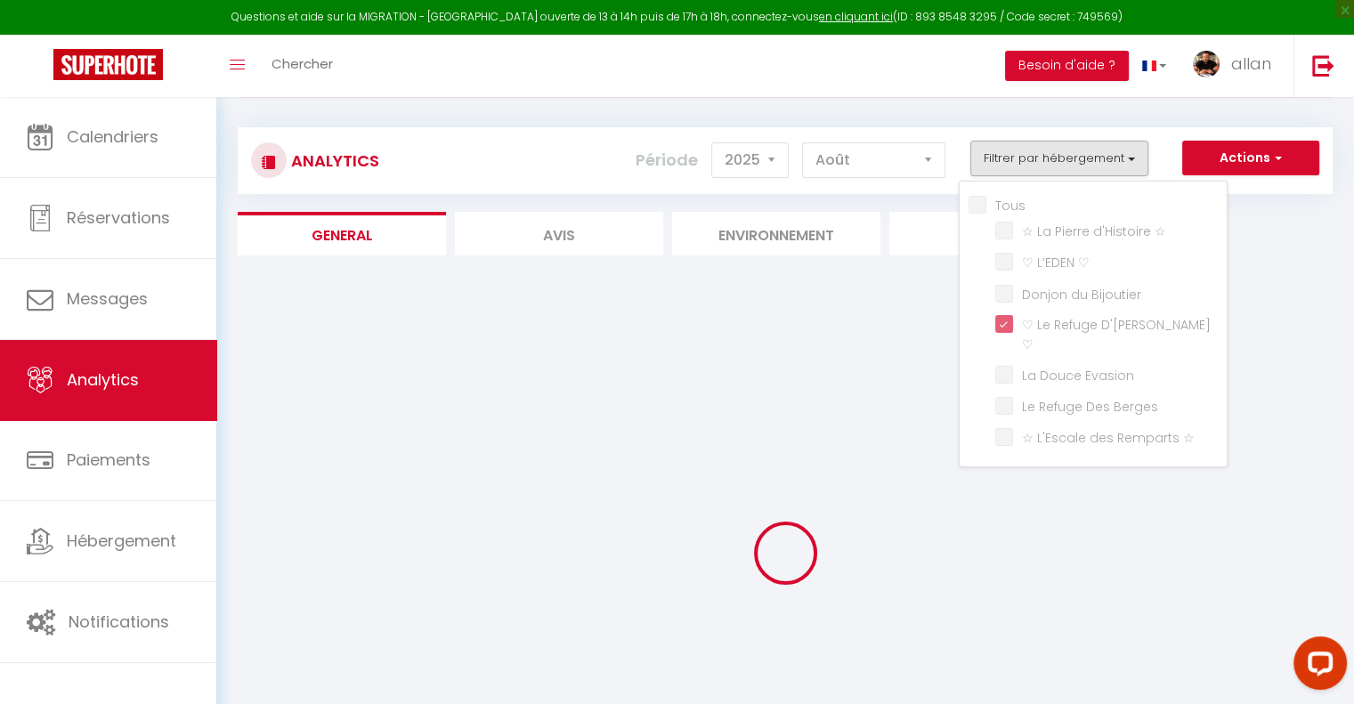
checkbox ☆ "false"
checkbox Evasion "false"
checkbox Berges "false"
checkbox ☆ "false"
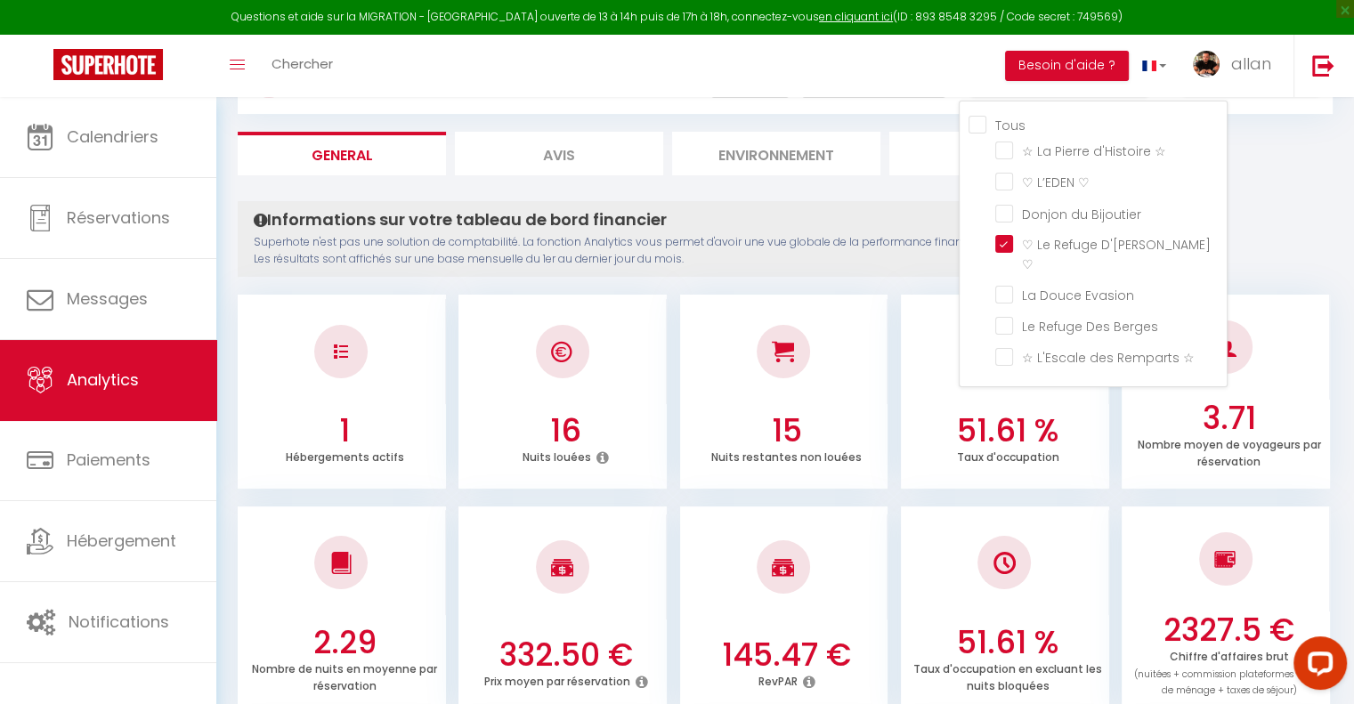
scroll to position [166, 0]
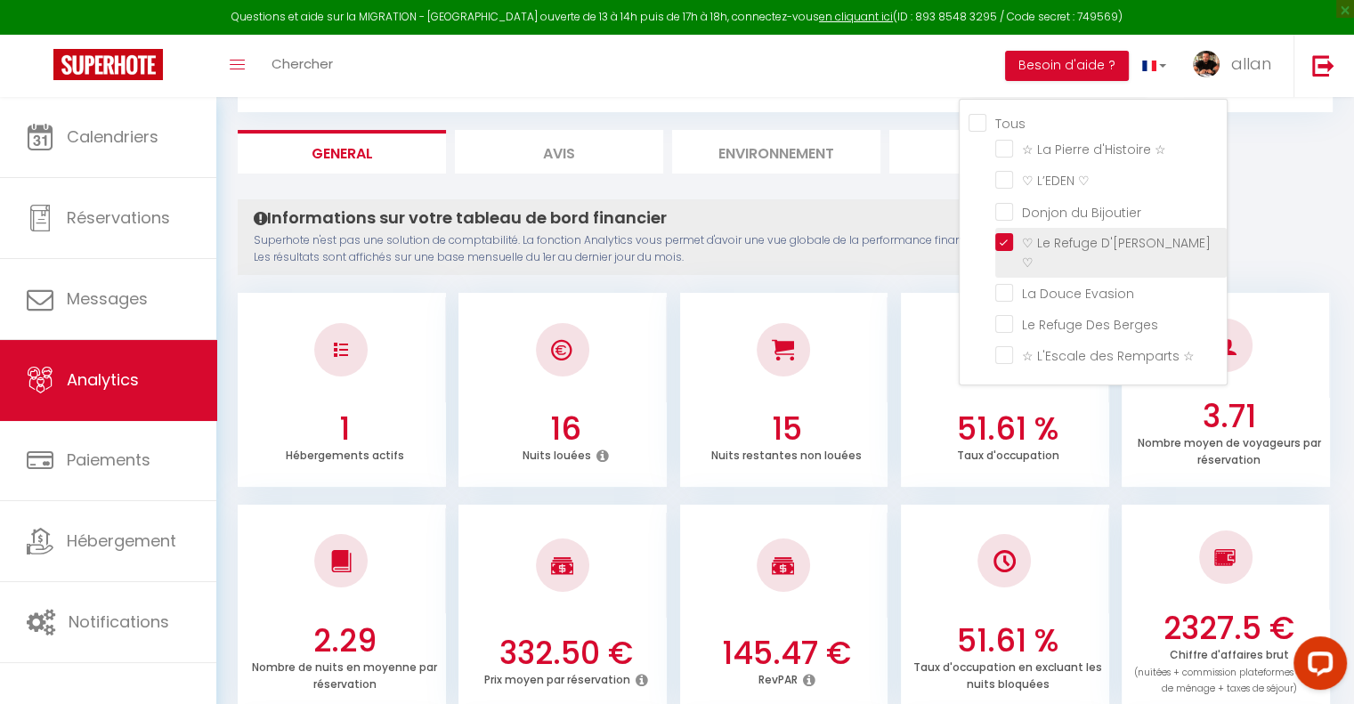
click at [1013, 234] on ♡ "checkbox" at bounding box center [1110, 242] width 231 height 18
checkbox ♡ "false"
checkbox ☆ "false"
checkbox Evasion "false"
checkbox Berges "false"
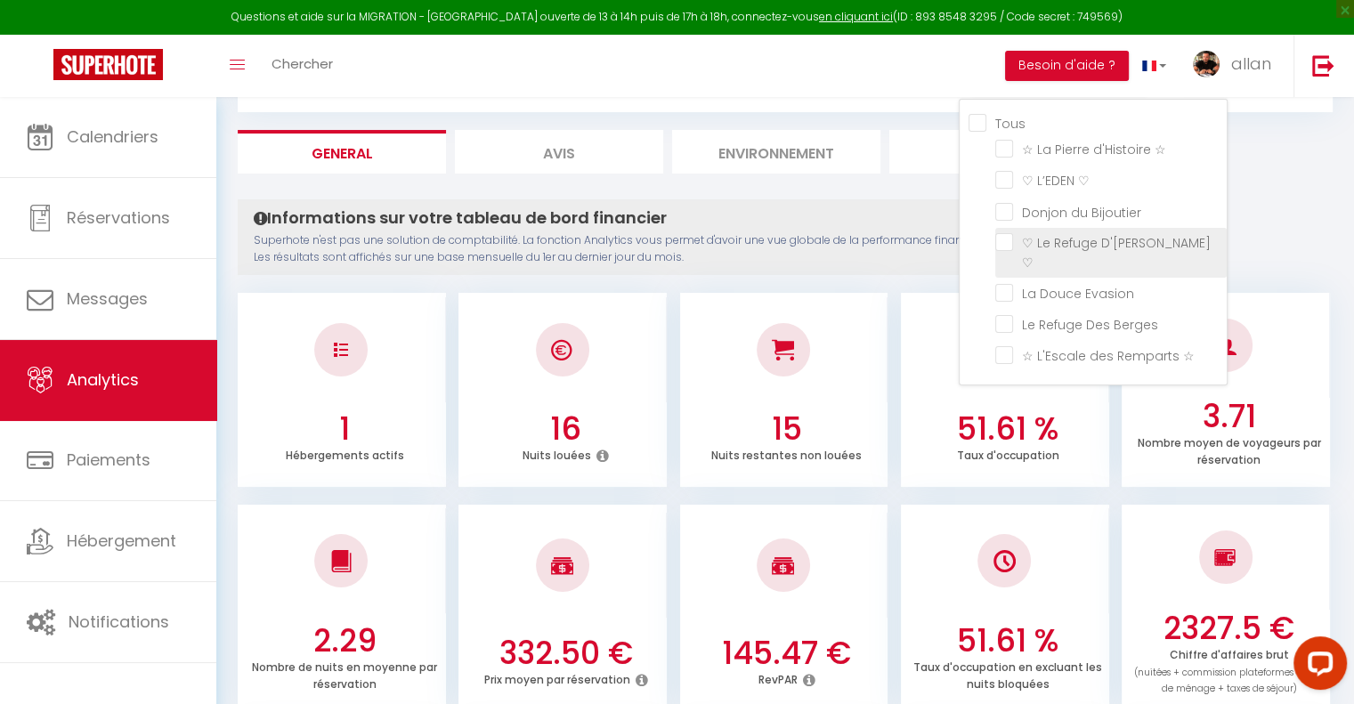
checkbox ☆ "false"
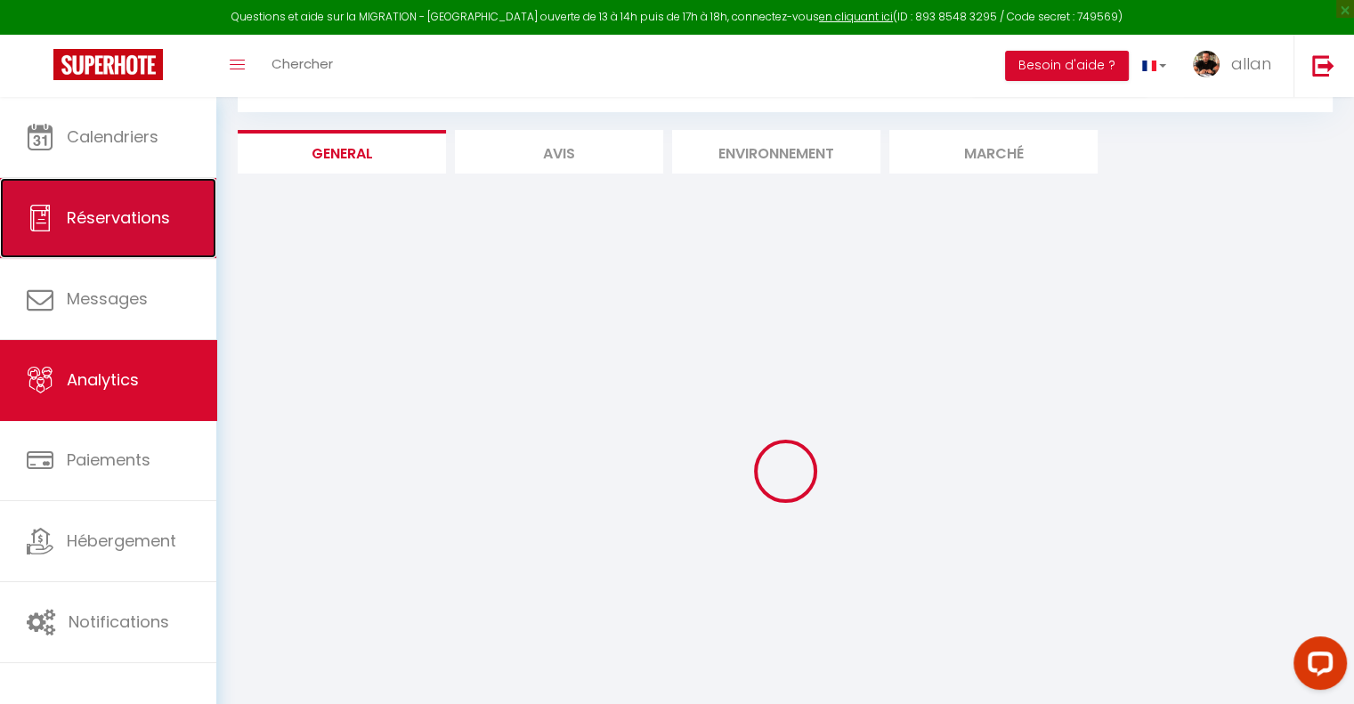
click at [146, 218] on span "Réservations" at bounding box center [118, 217] width 103 height 22
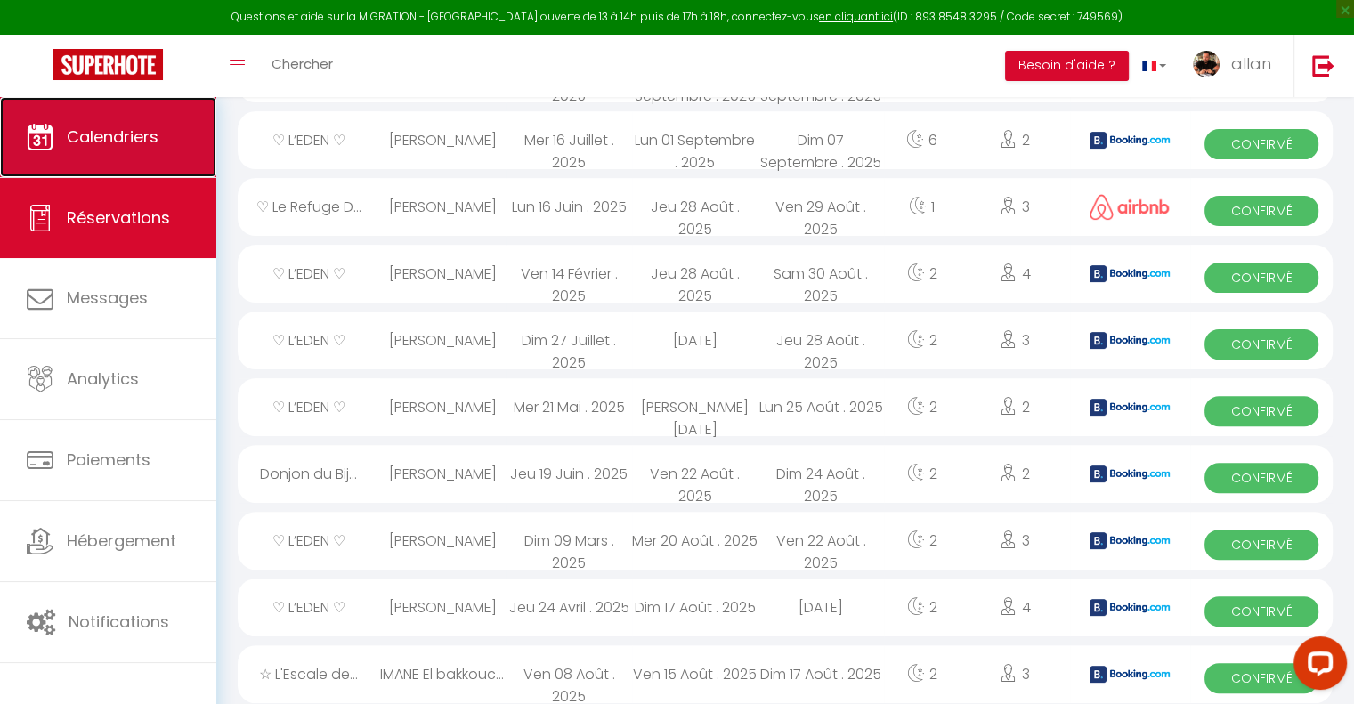
scroll to position [1249, 0]
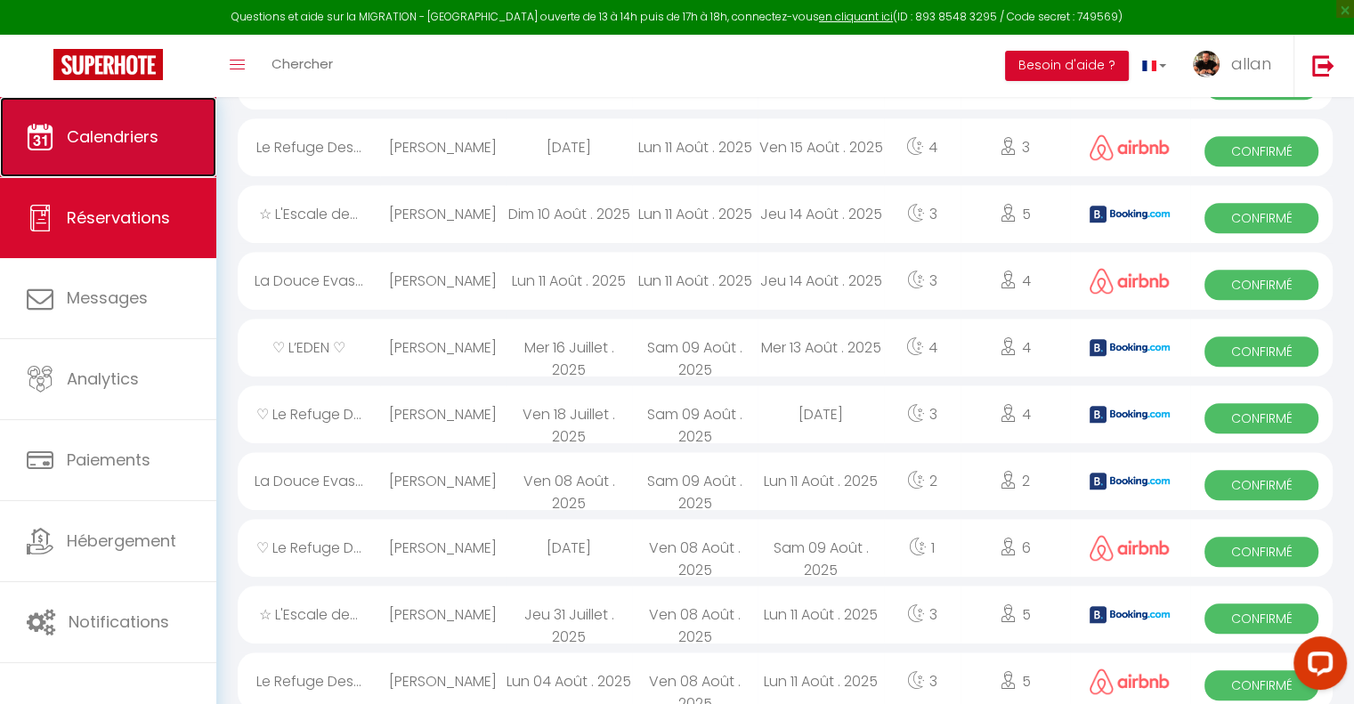
click at [95, 149] on link "Calendriers" at bounding box center [108, 137] width 216 height 80
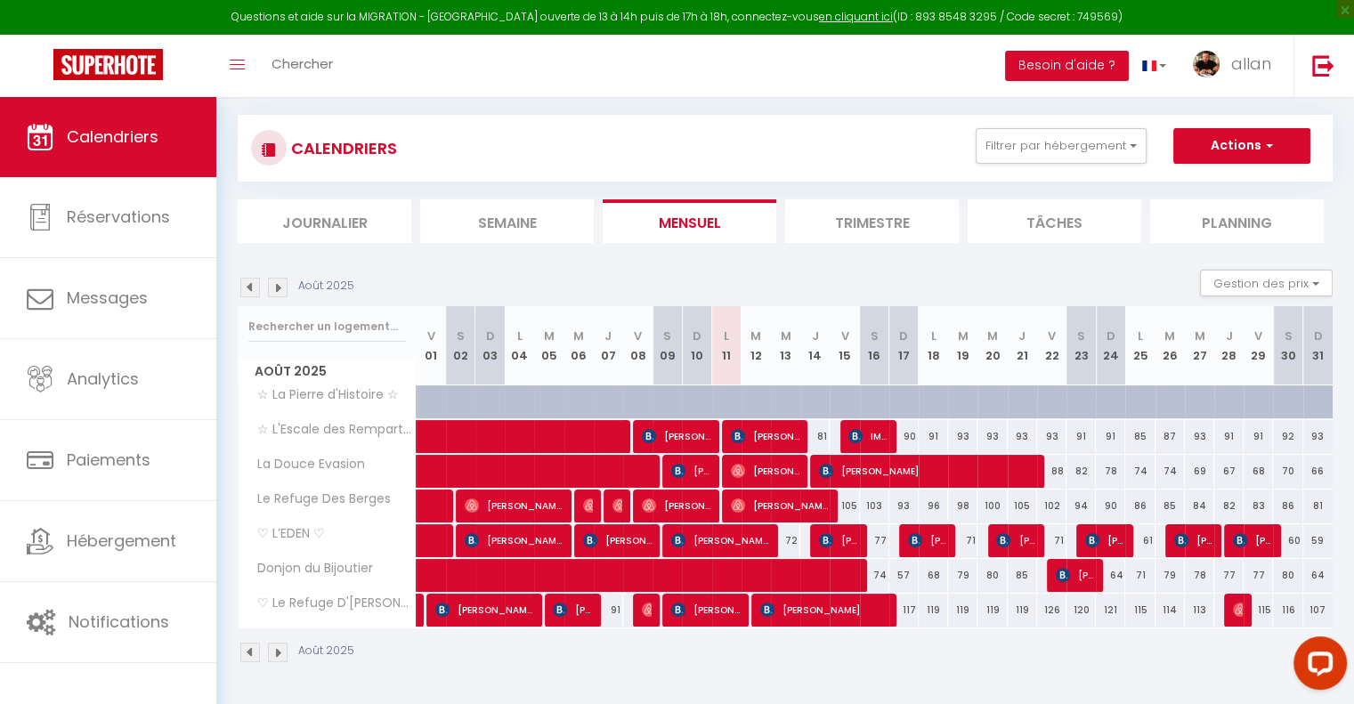
scroll to position [96, 0]
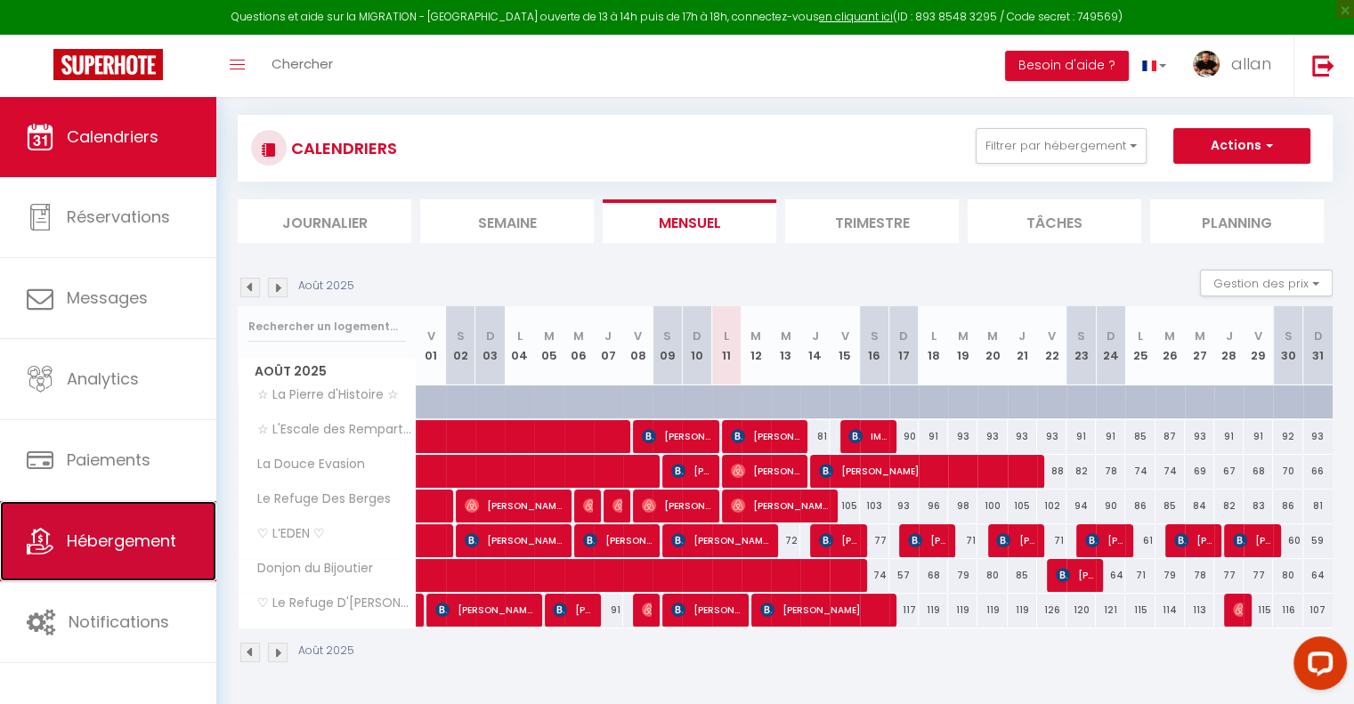
click at [114, 546] on span "Hébergement" at bounding box center [121, 540] width 109 height 22
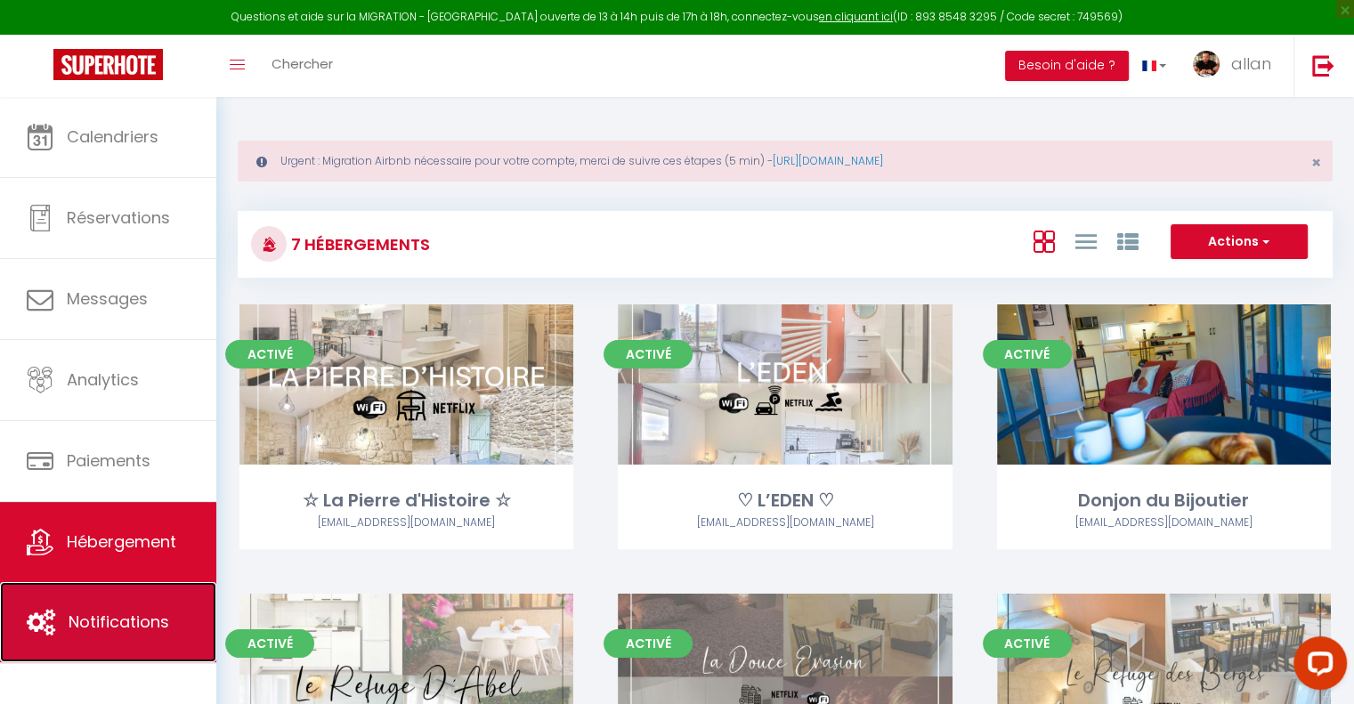
click at [129, 582] on link "Notifications" at bounding box center [108, 622] width 216 height 80
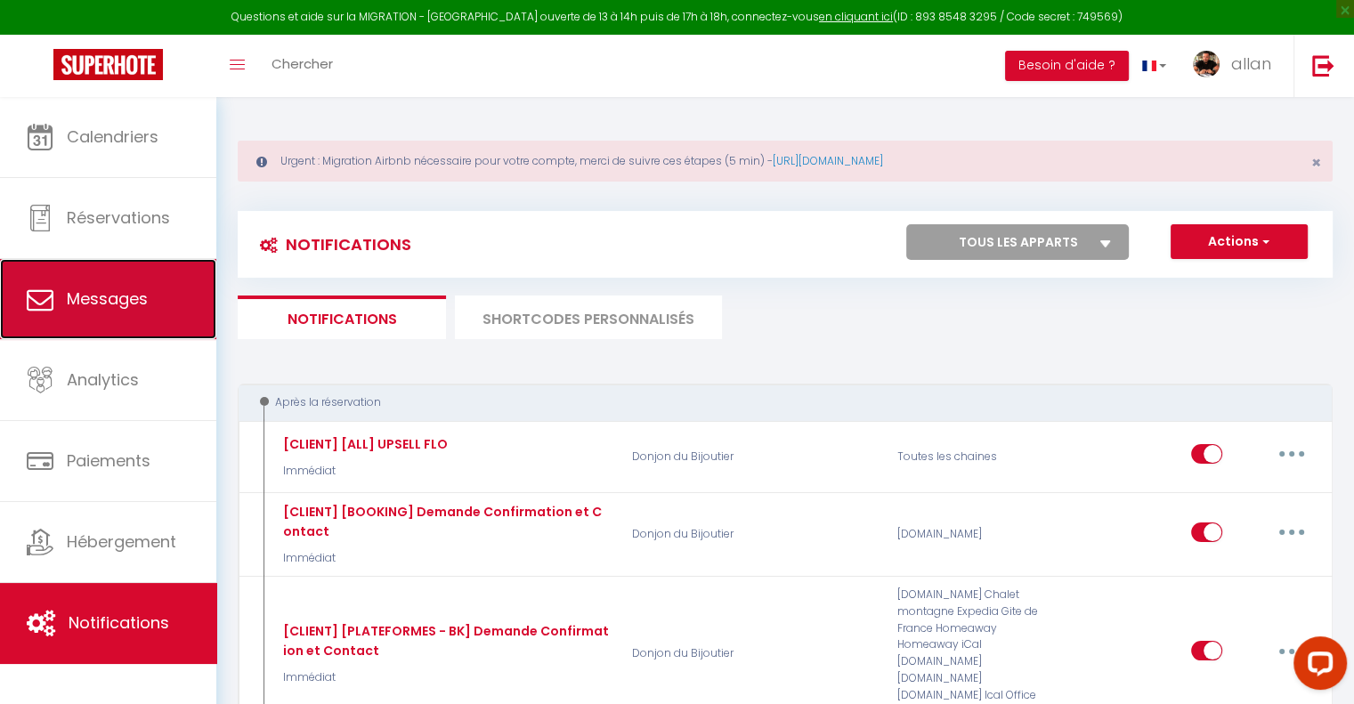
click at [100, 333] on link "Messages" at bounding box center [108, 299] width 216 height 80
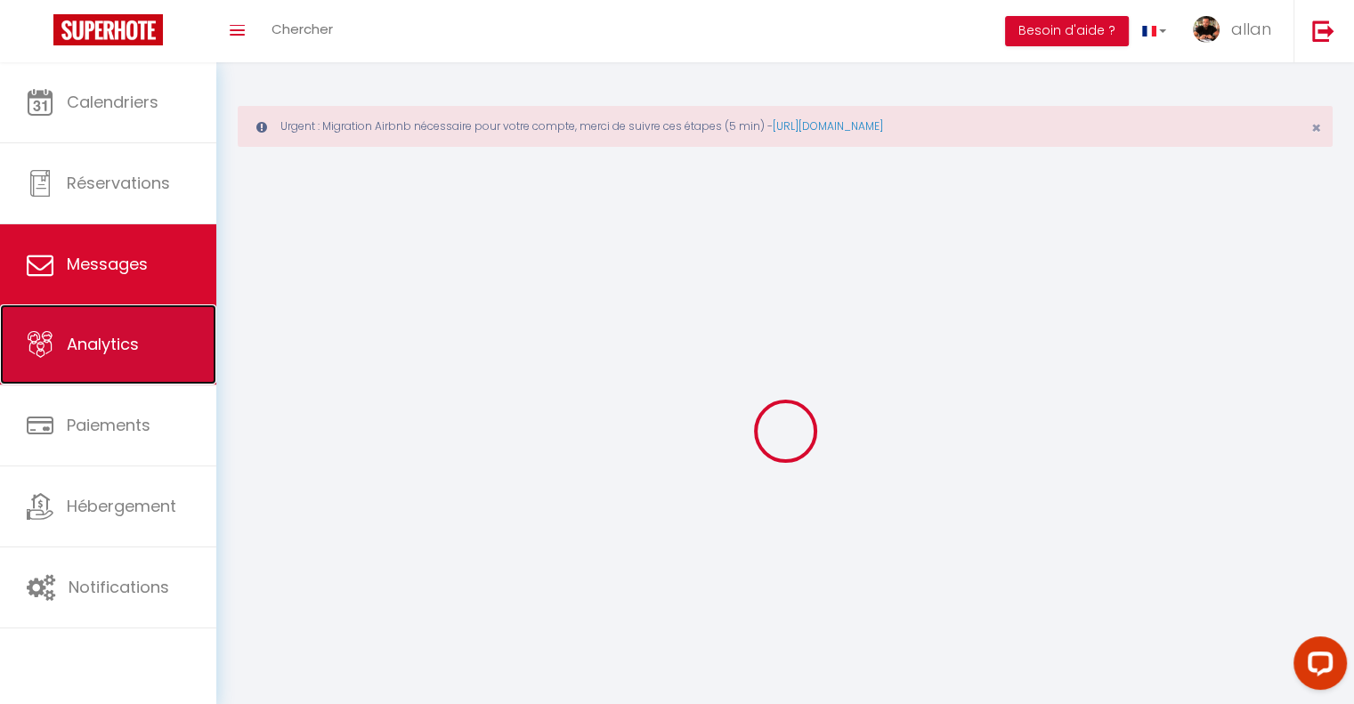
click at [94, 355] on span "Analytics" at bounding box center [103, 344] width 72 height 22
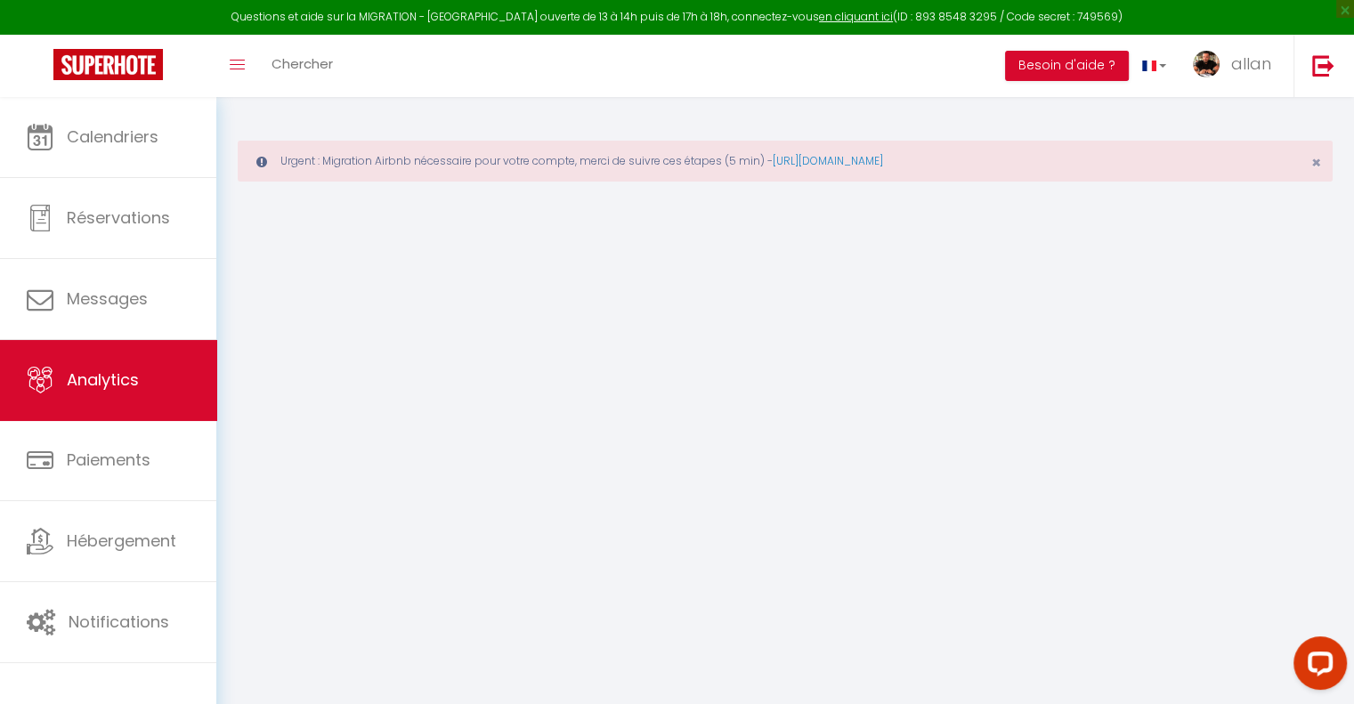
select select "2025"
select select "8"
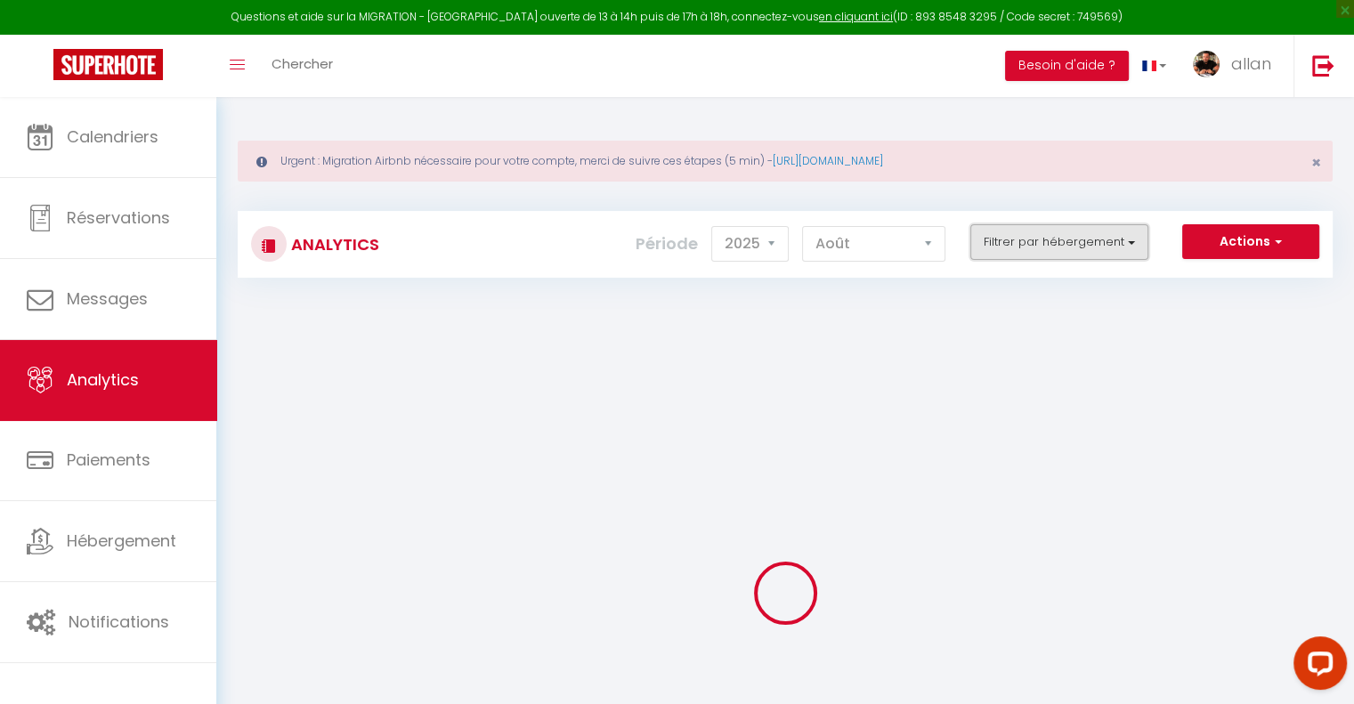
click at [1111, 237] on button "Filtrer par hébergement" at bounding box center [1059, 242] width 178 height 36
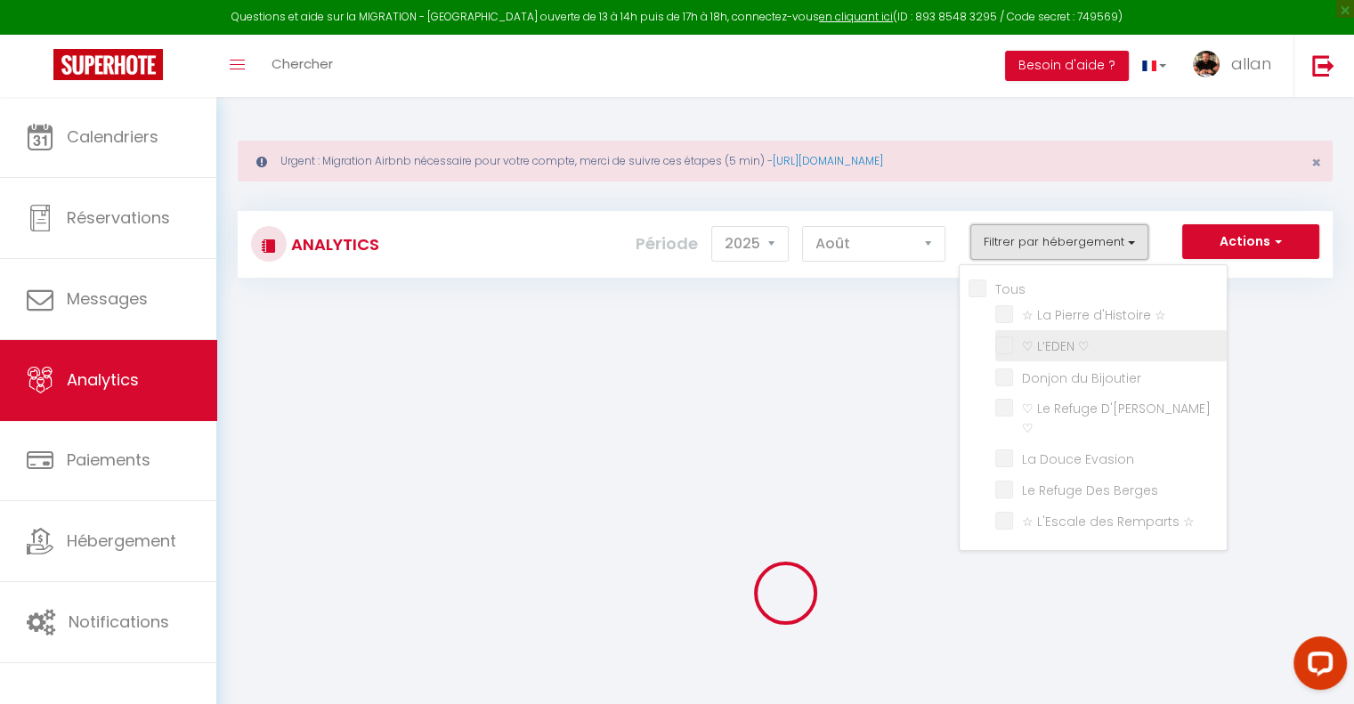
checkbox input "false"
checkbox ☆ "false"
checkbox ♡ "false"
checkbox Bijoutier "false"
checkbox ♡ "false"
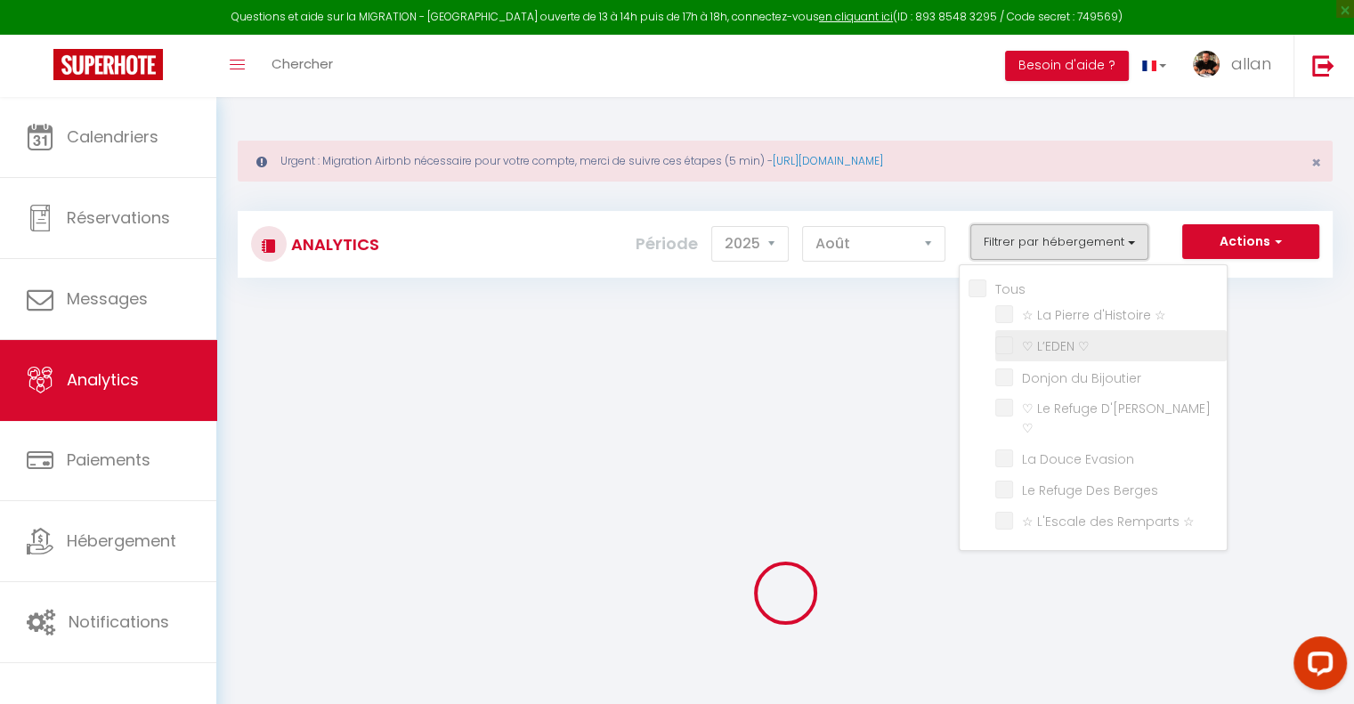
checkbox Evasion "false"
checkbox Berges "false"
checkbox ☆ "false"
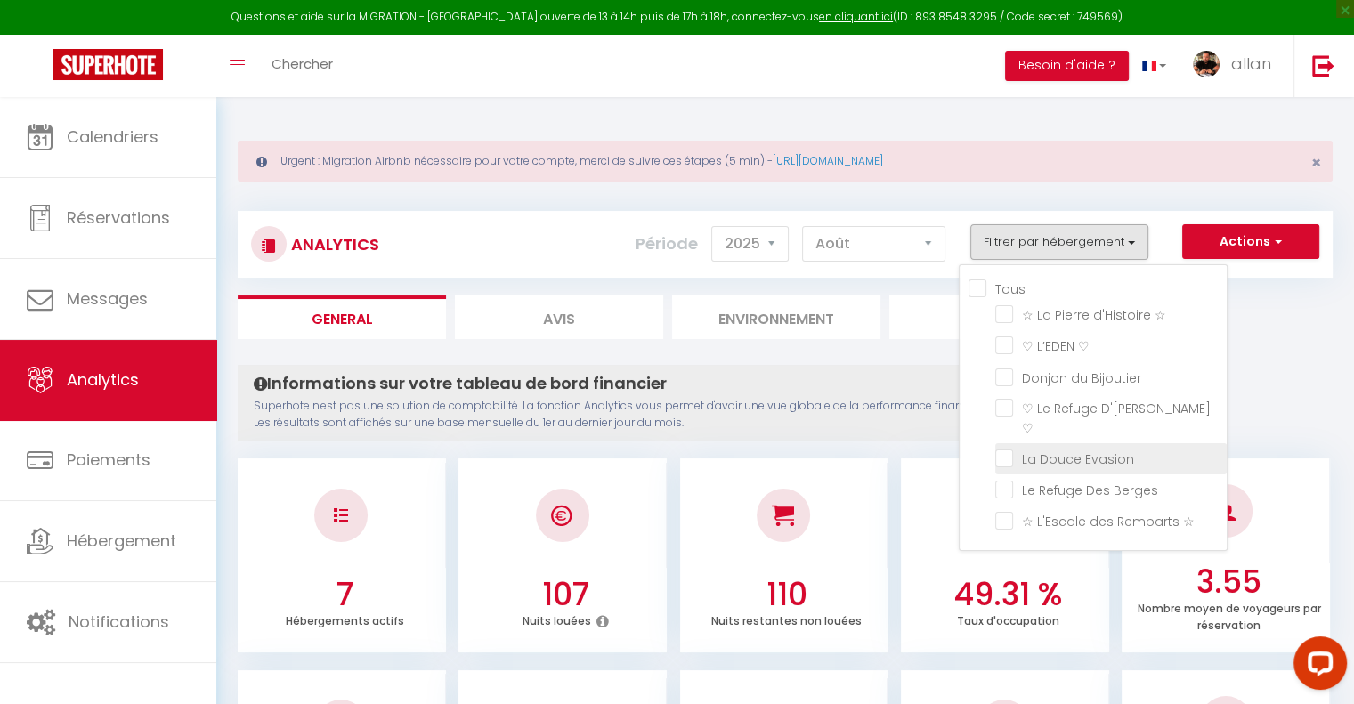
click at [1003, 449] on Evasion "checkbox" at bounding box center [1110, 458] width 231 height 18
checkbox Evasion "true"
checkbox ☆ "false"
checkbox ♡ "false"
checkbox Bijoutier "false"
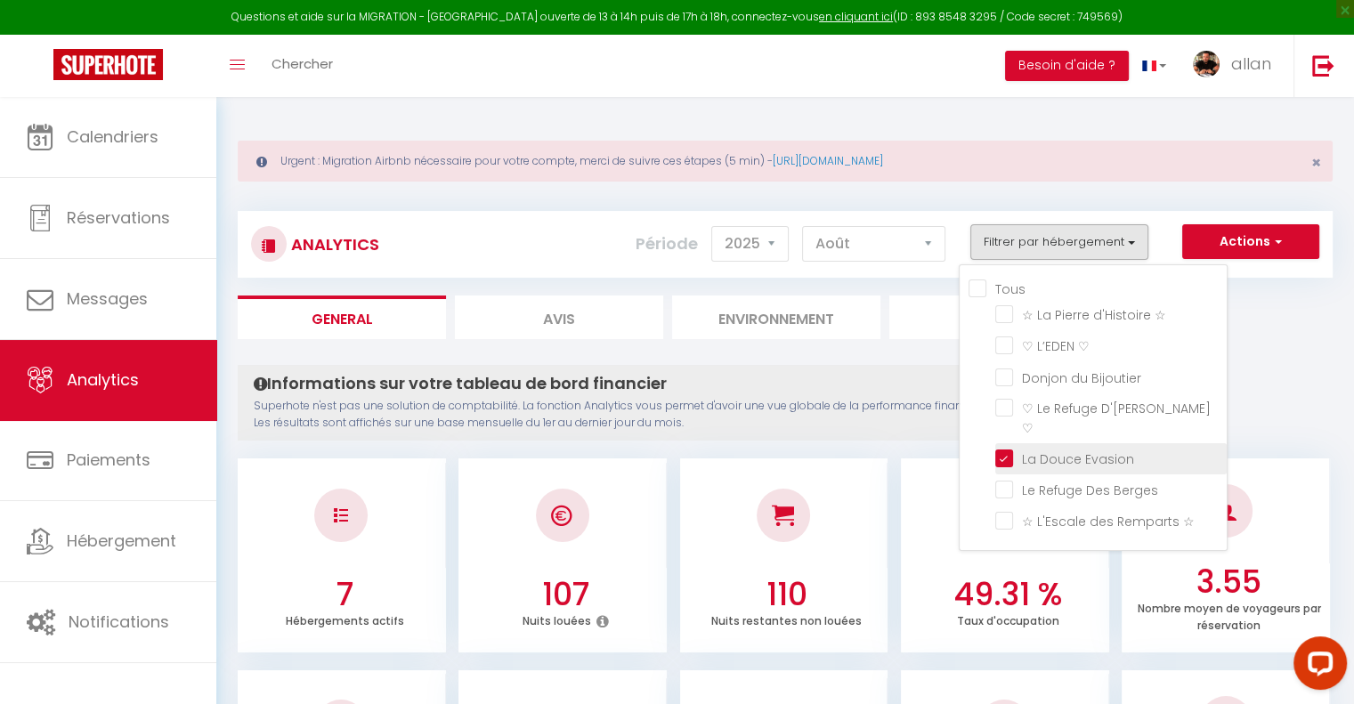
checkbox ♡ "false"
checkbox Berges "false"
checkbox ☆ "false"
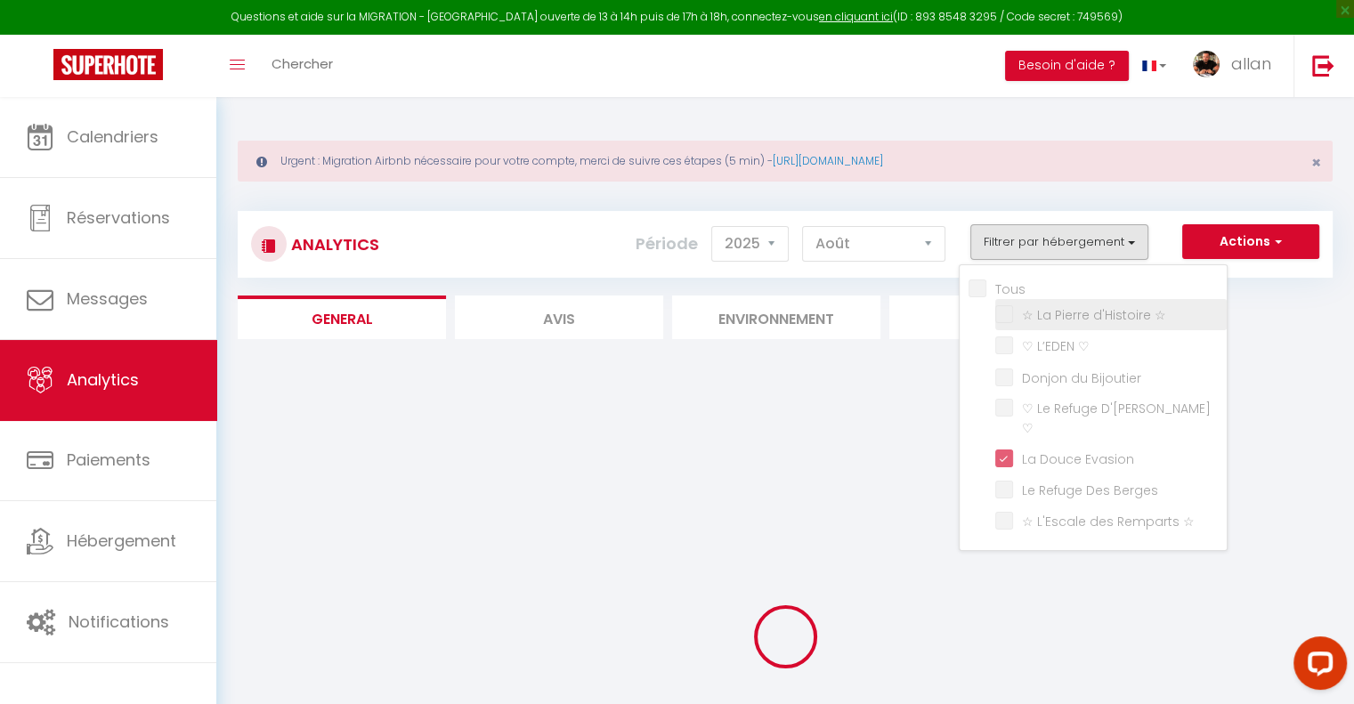
checkbox ☆ "false"
checkbox ♡ "false"
checkbox Bijoutier "false"
checkbox ♡ "false"
checkbox Berges "false"
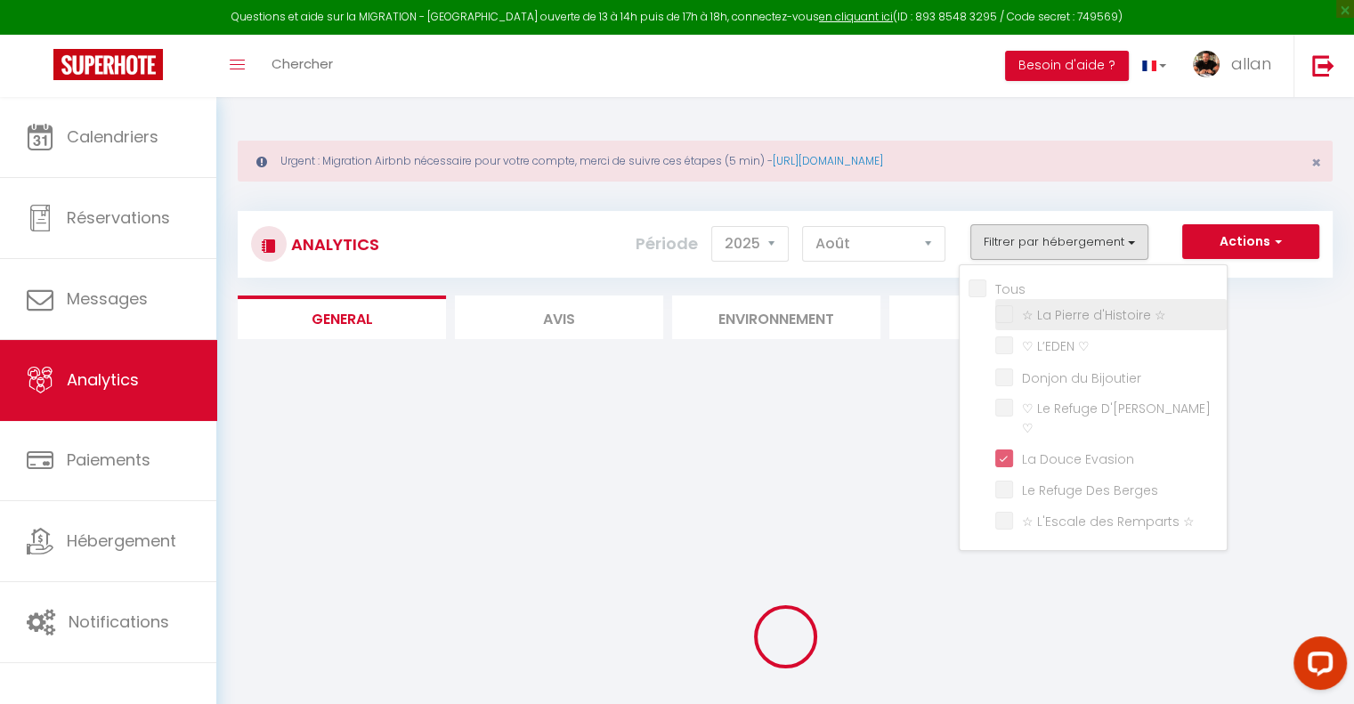
checkbox ☆ "false"
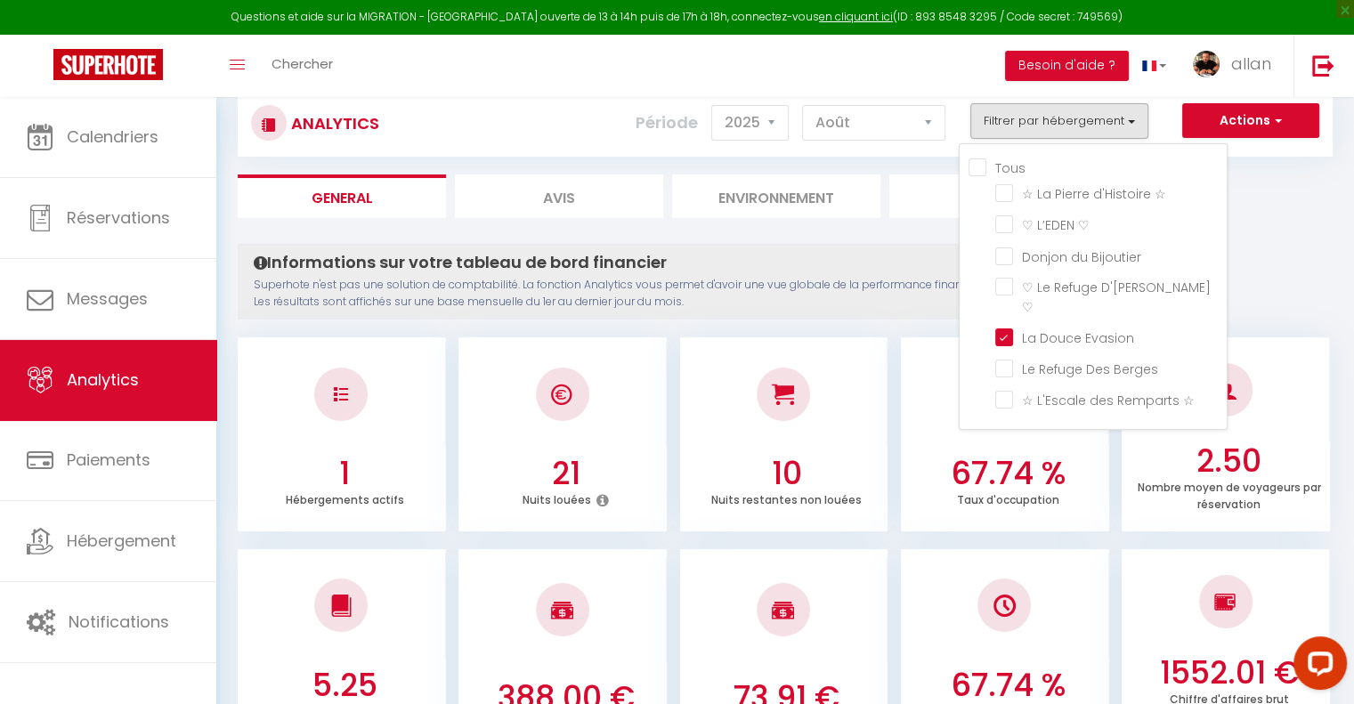
scroll to position [121, 0]
click at [1006, 327] on Evasion "checkbox" at bounding box center [1110, 336] width 231 height 18
checkbox Evasion "false"
checkbox ☆ "false"
checkbox ♡ "false"
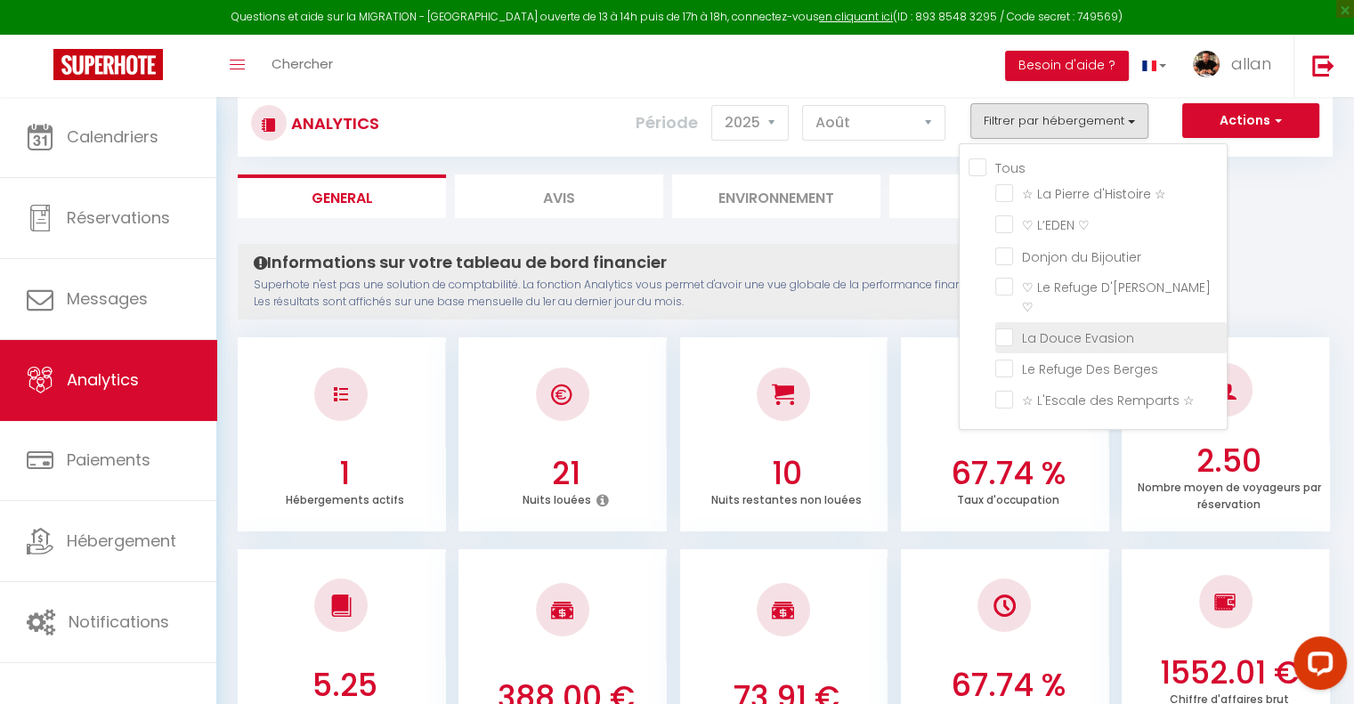
checkbox Bijoutier "false"
checkbox ♡ "false"
checkbox Berges "false"
checkbox ☆ "false"
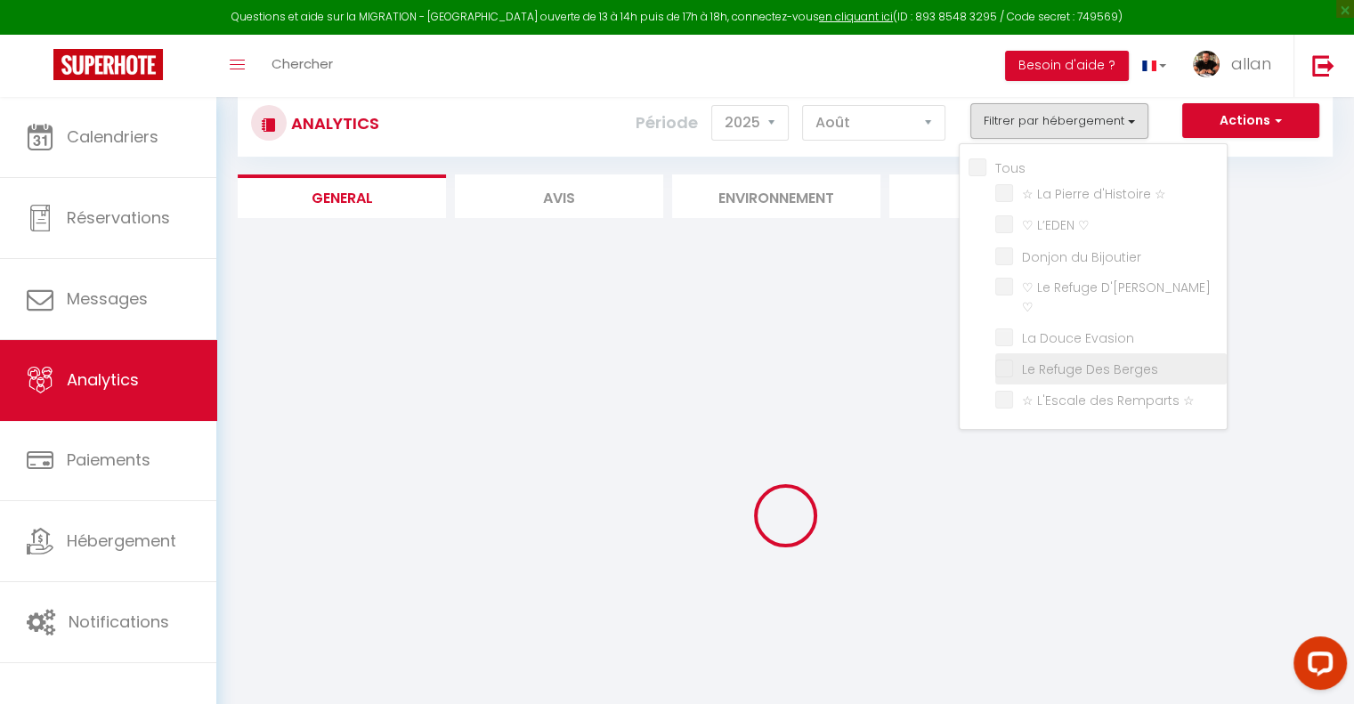
checkbox ☆ "false"
checkbox ♡ "false"
checkbox Bijoutier "false"
checkbox ♡ "false"
checkbox Berges "false"
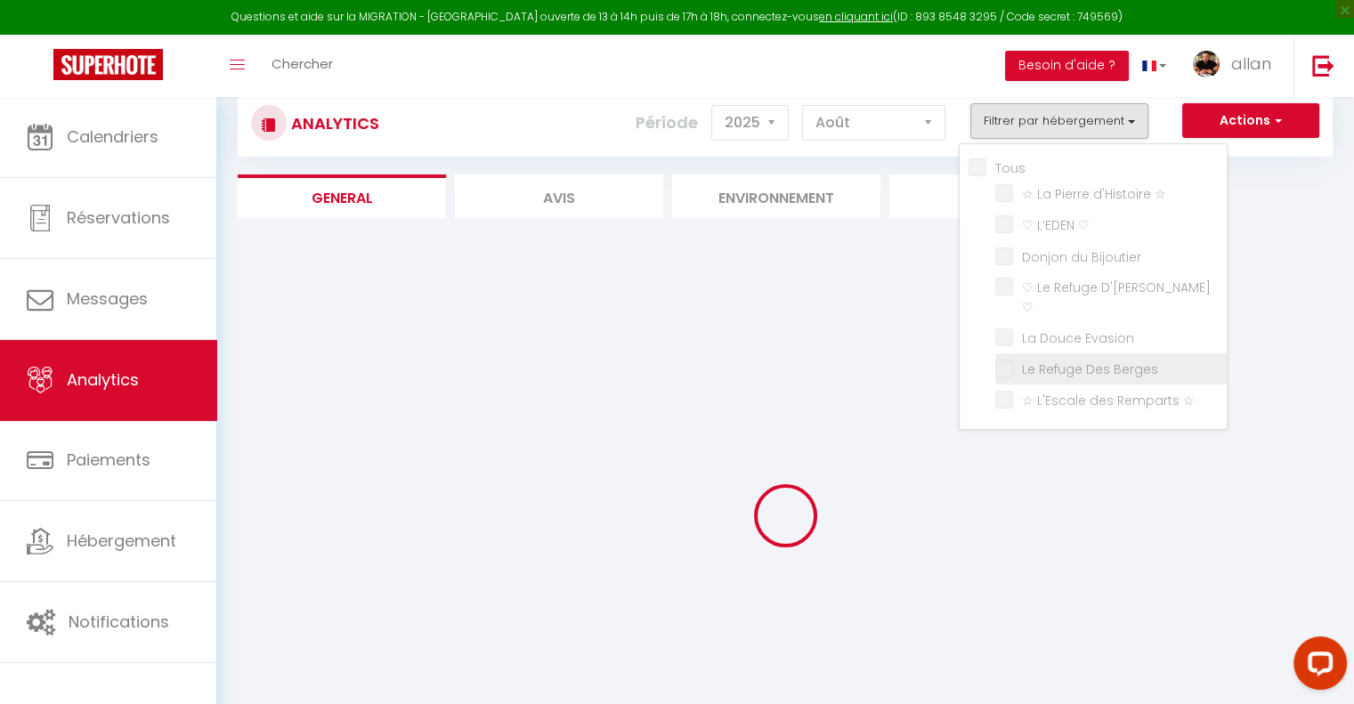
checkbox ☆ "false"
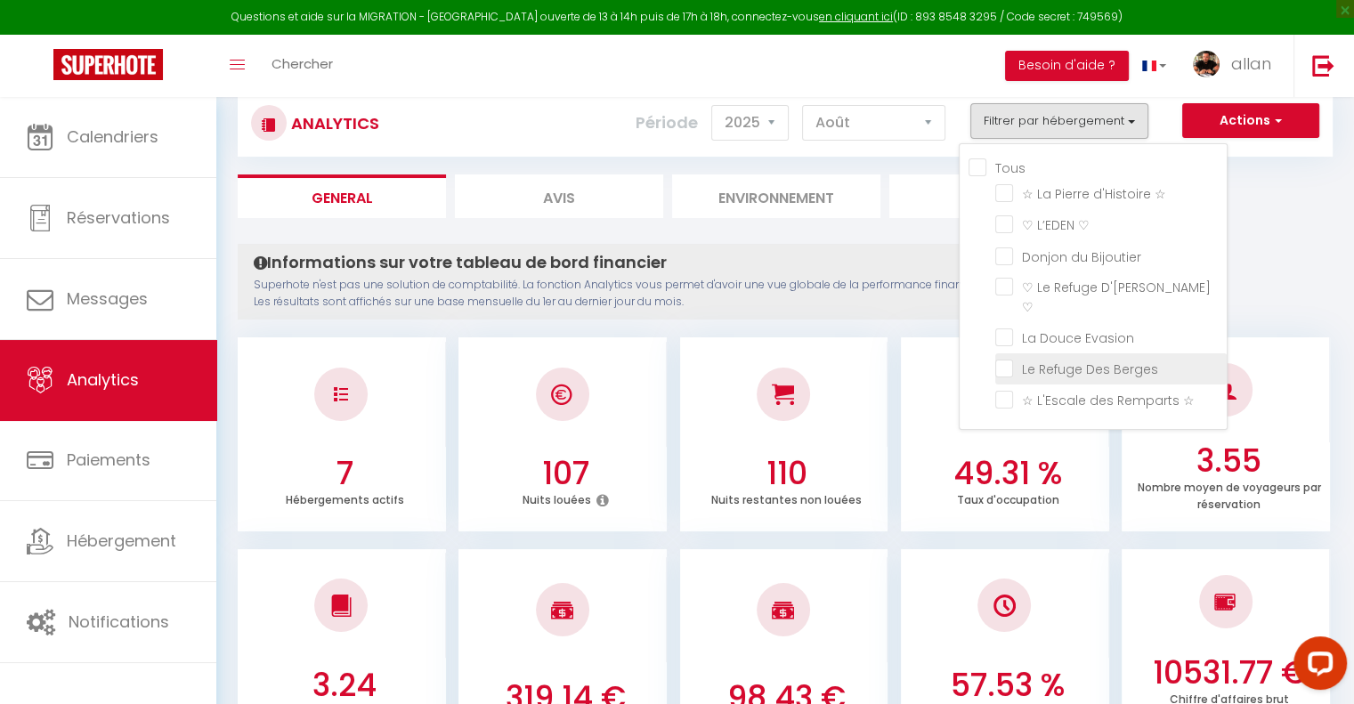
click at [1007, 359] on Berges "checkbox" at bounding box center [1110, 368] width 231 height 18
checkbox Berges "true"
checkbox ☆ "false"
checkbox ♡ "false"
checkbox Bijoutier "false"
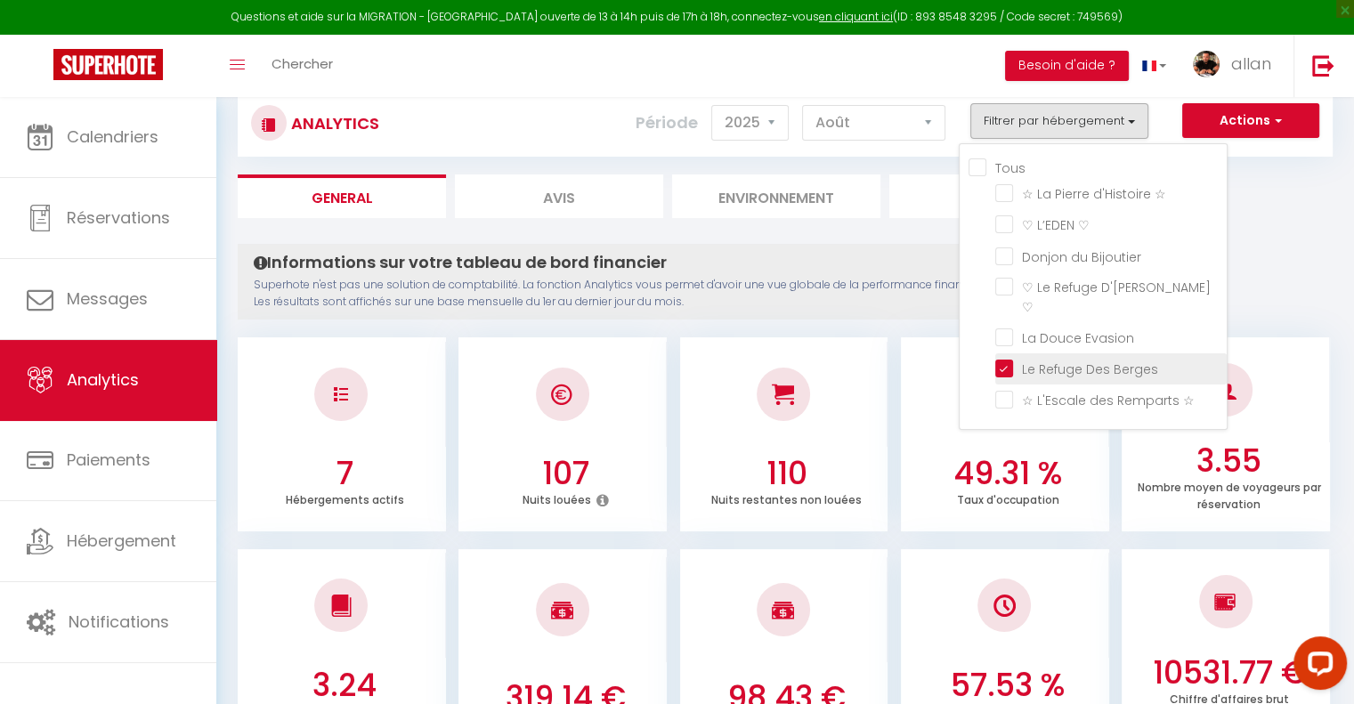
checkbox ♡ "false"
checkbox ☆ "false"
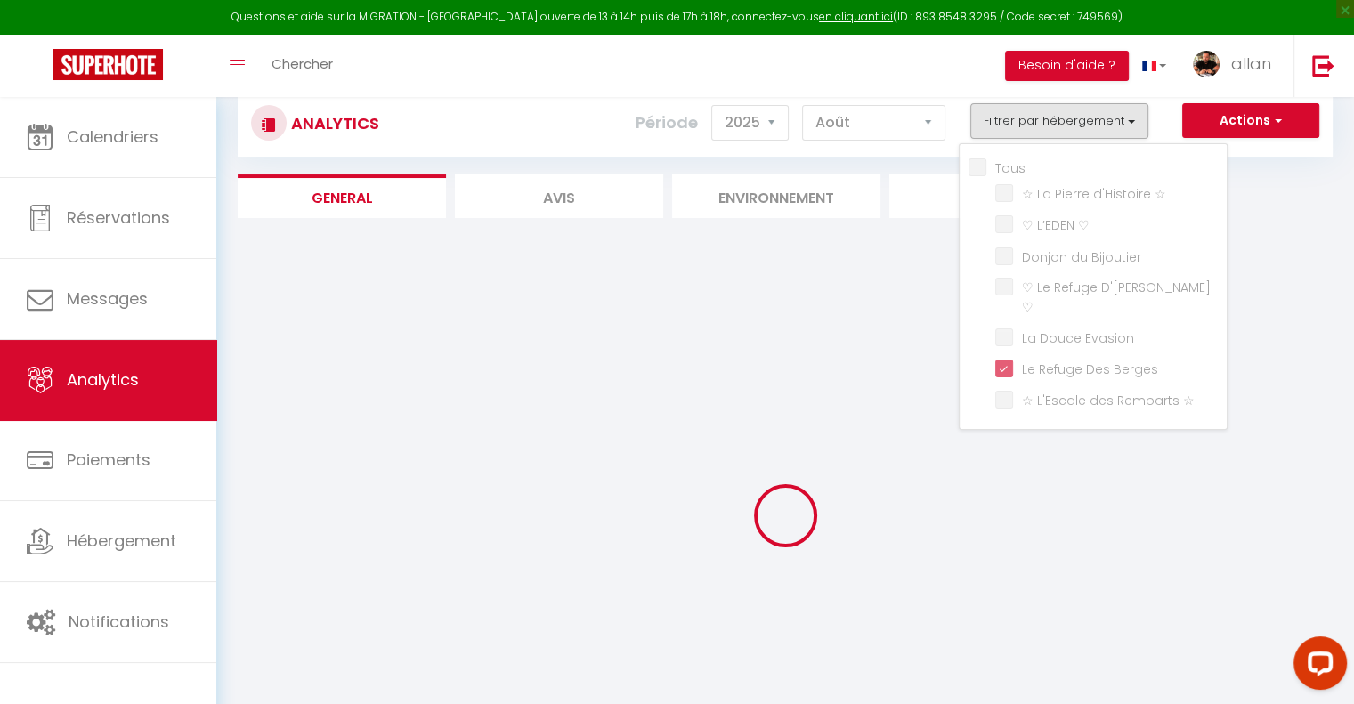
checkbox ☆ "false"
checkbox ♡ "false"
checkbox Bijoutier "false"
checkbox ♡ "false"
checkbox ☆ "false"
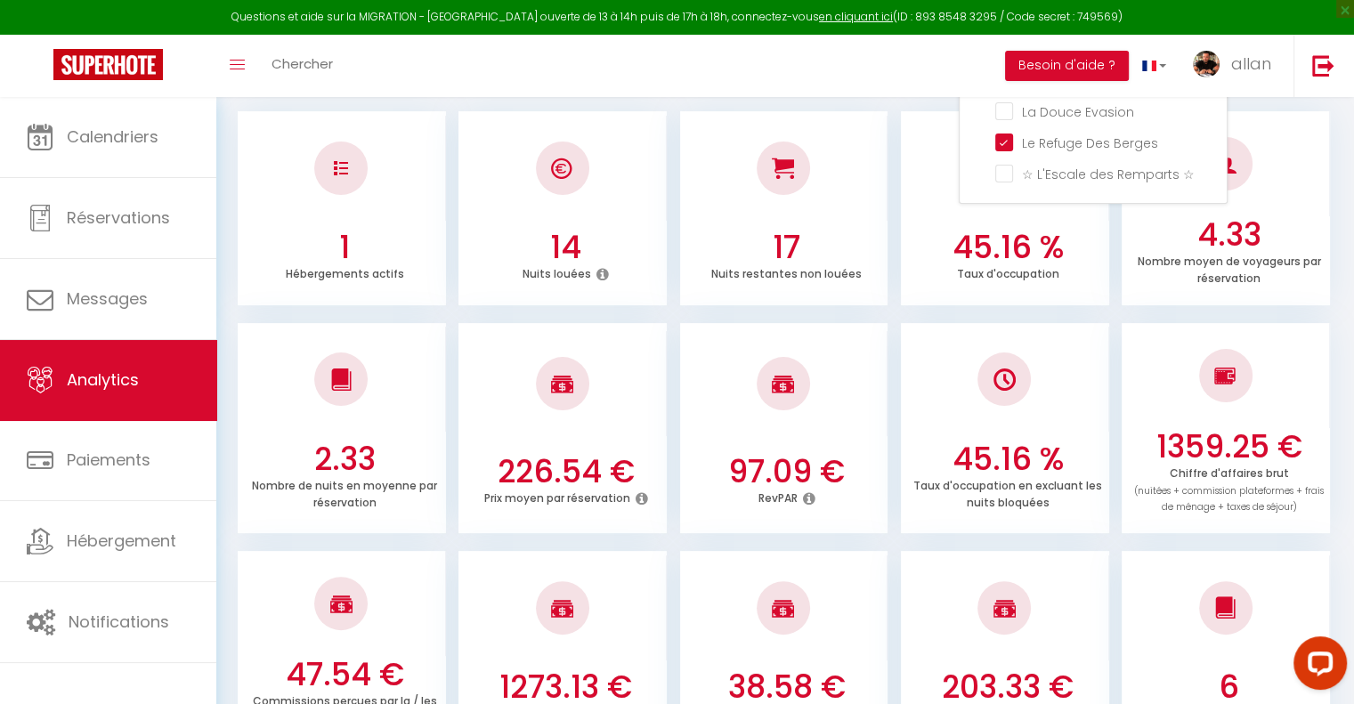
scroll to position [230, 0]
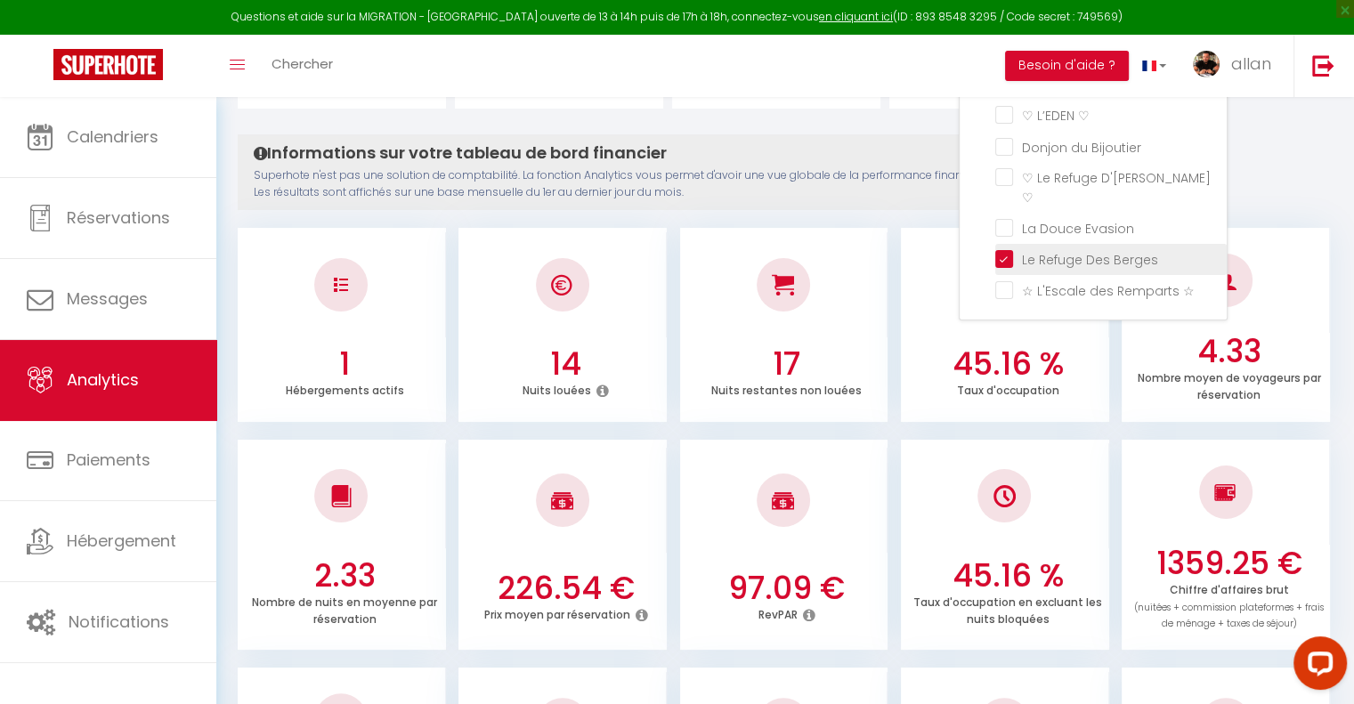
click at [1001, 249] on Berges "checkbox" at bounding box center [1110, 258] width 231 height 18
checkbox Berges "false"
checkbox ☆ "false"
checkbox ♡ "false"
checkbox Bijoutier "false"
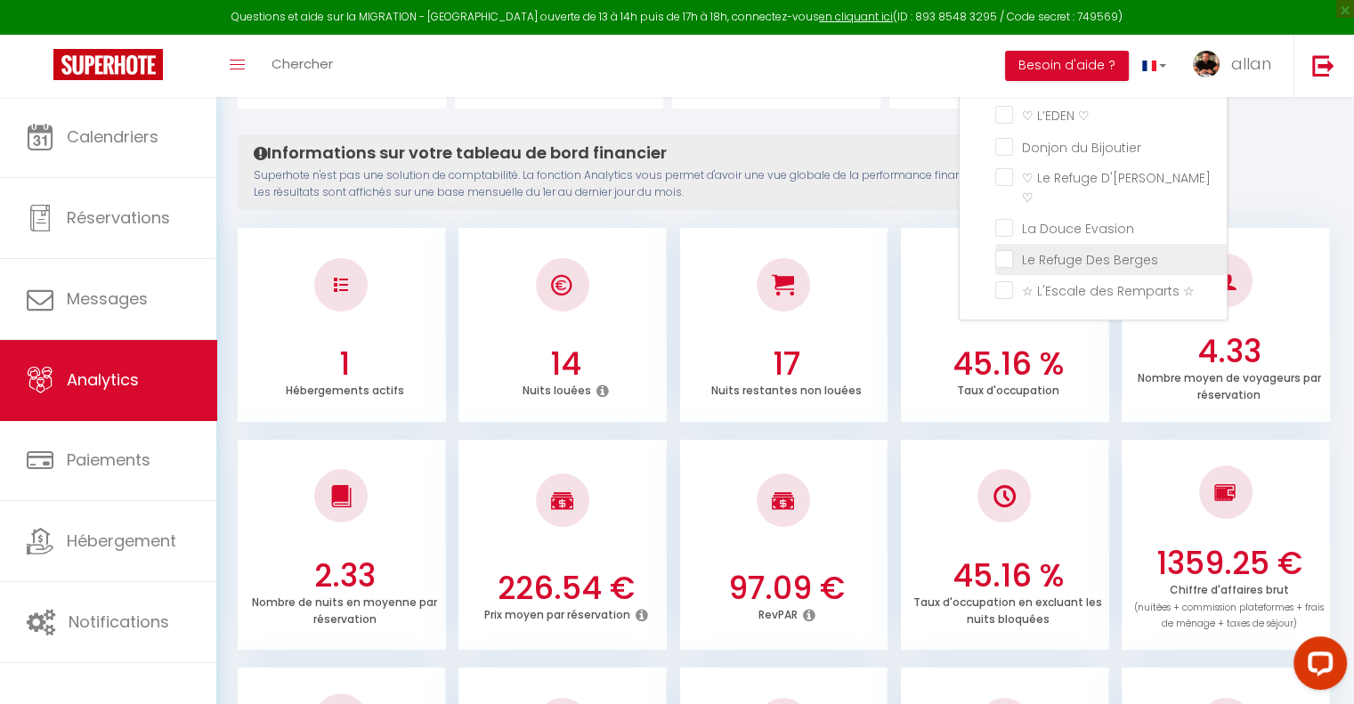
checkbox ♡ "false"
checkbox ☆ "false"
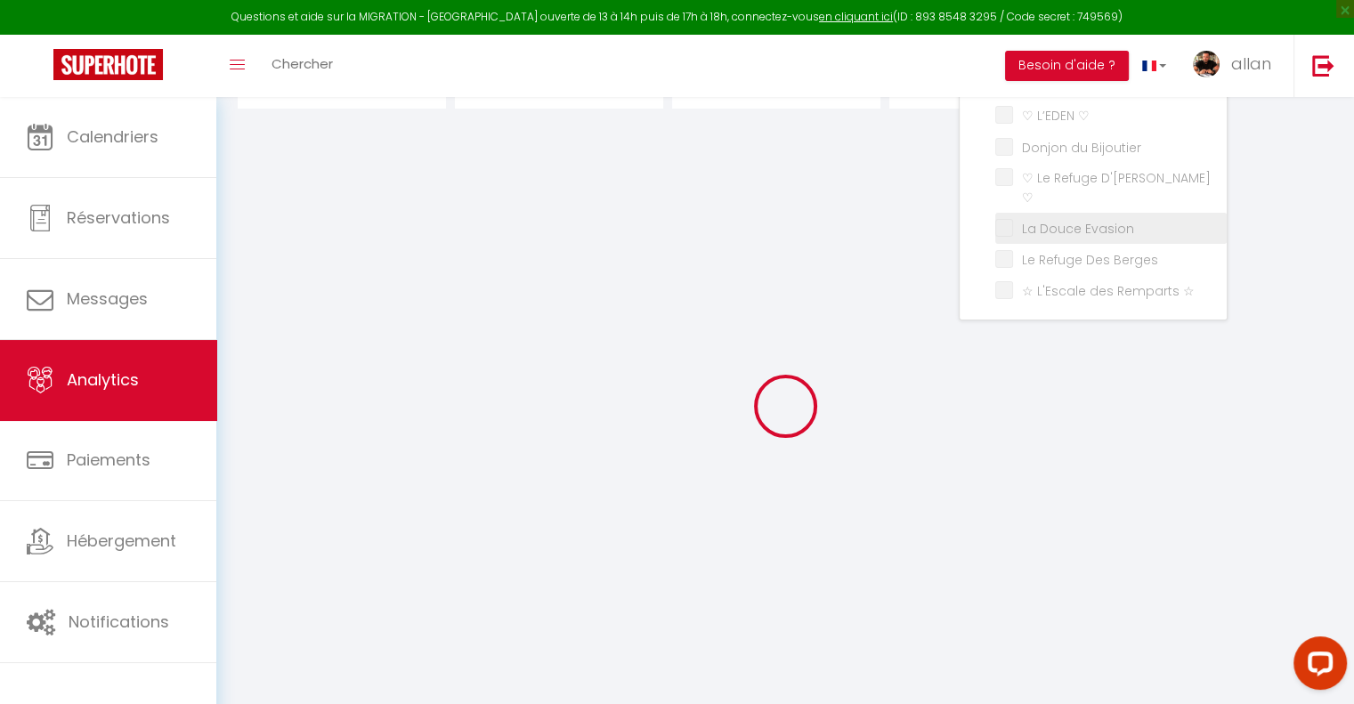
checkbox ☆ "false"
checkbox ♡ "false"
checkbox Bijoutier "false"
checkbox ♡ "false"
checkbox ☆ "false"
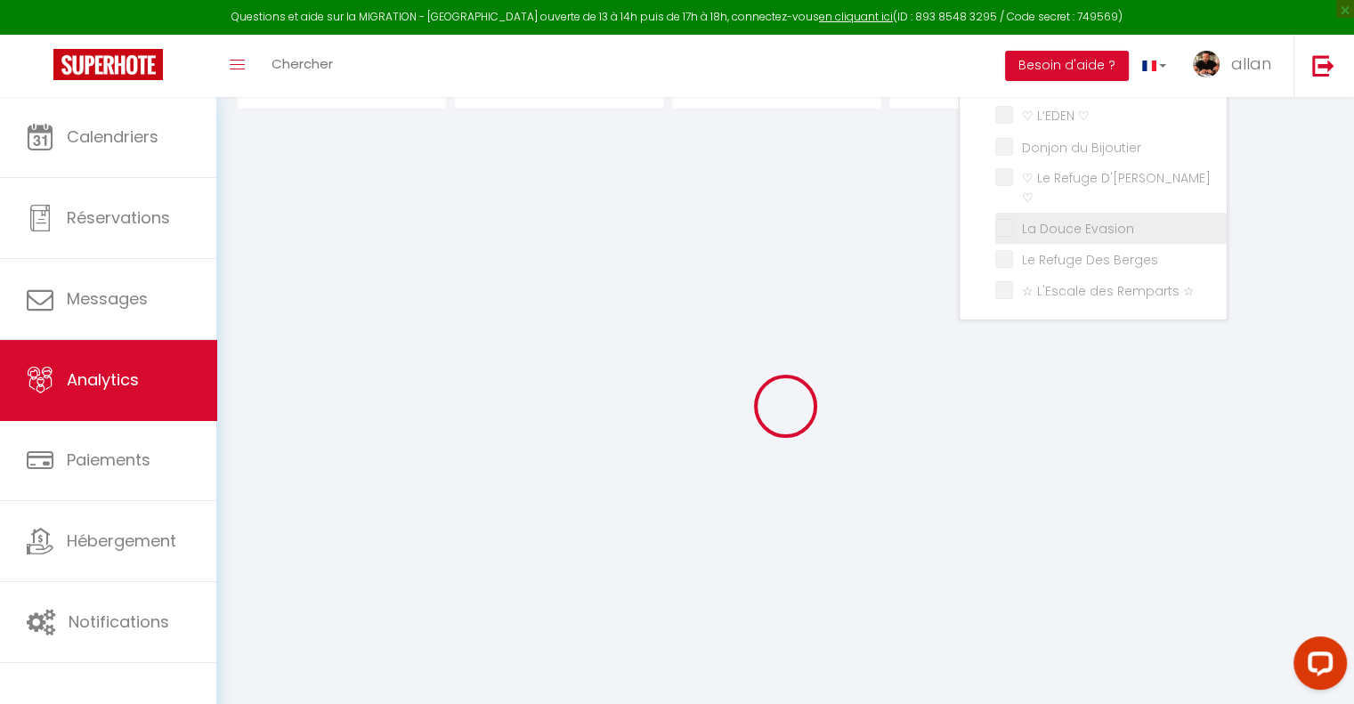
click at [1005, 218] on Evasion "checkbox" at bounding box center [1110, 227] width 231 height 18
checkbox Evasion "true"
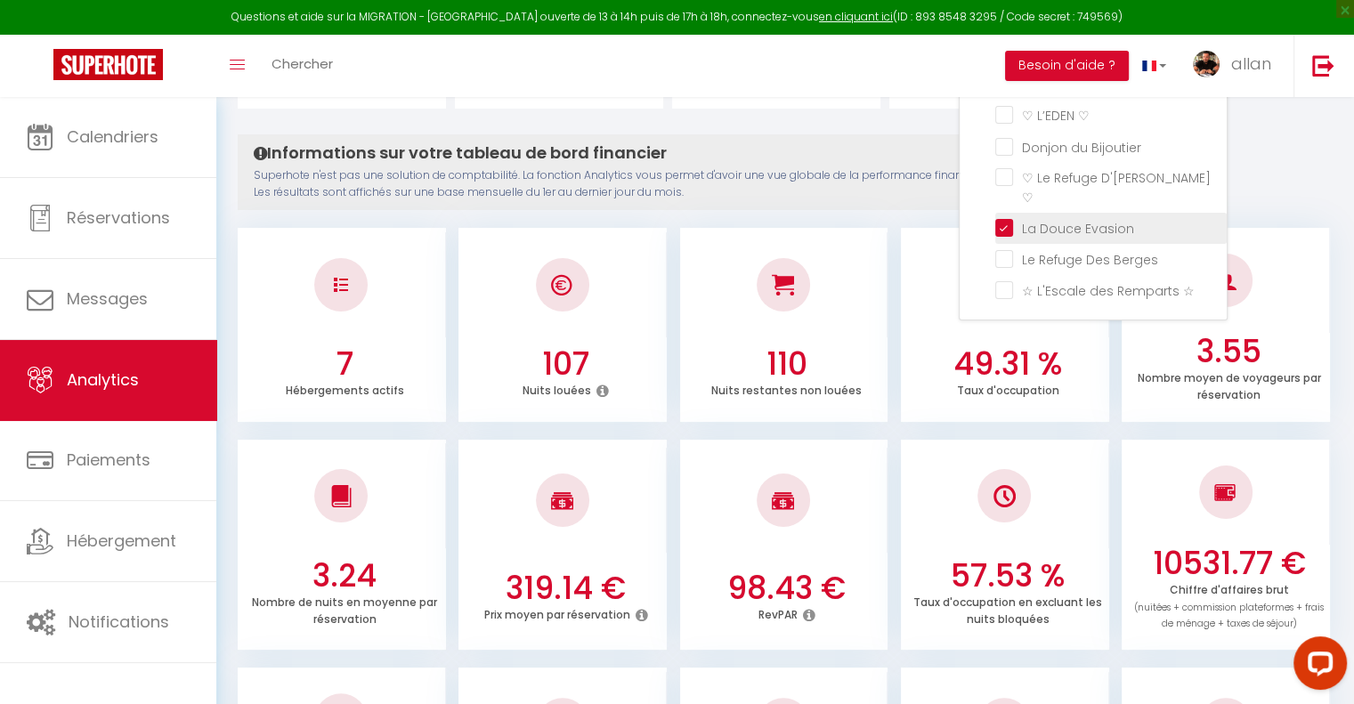
checkbox ☆ "false"
checkbox ♡ "false"
checkbox Bijoutier "false"
checkbox ♡ "false"
checkbox ☆ "false"
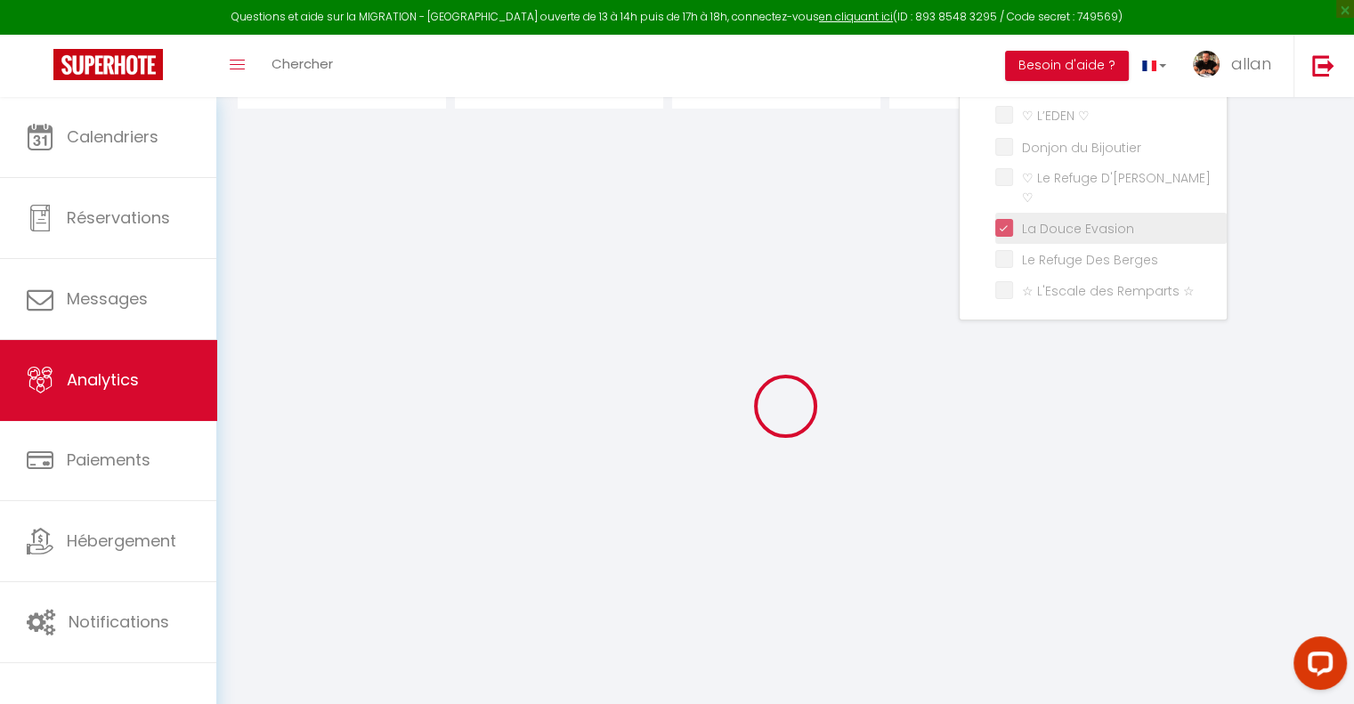
checkbox ☆ "false"
checkbox ♡ "false"
checkbox Bijoutier "false"
checkbox ♡ "false"
checkbox ☆ "false"
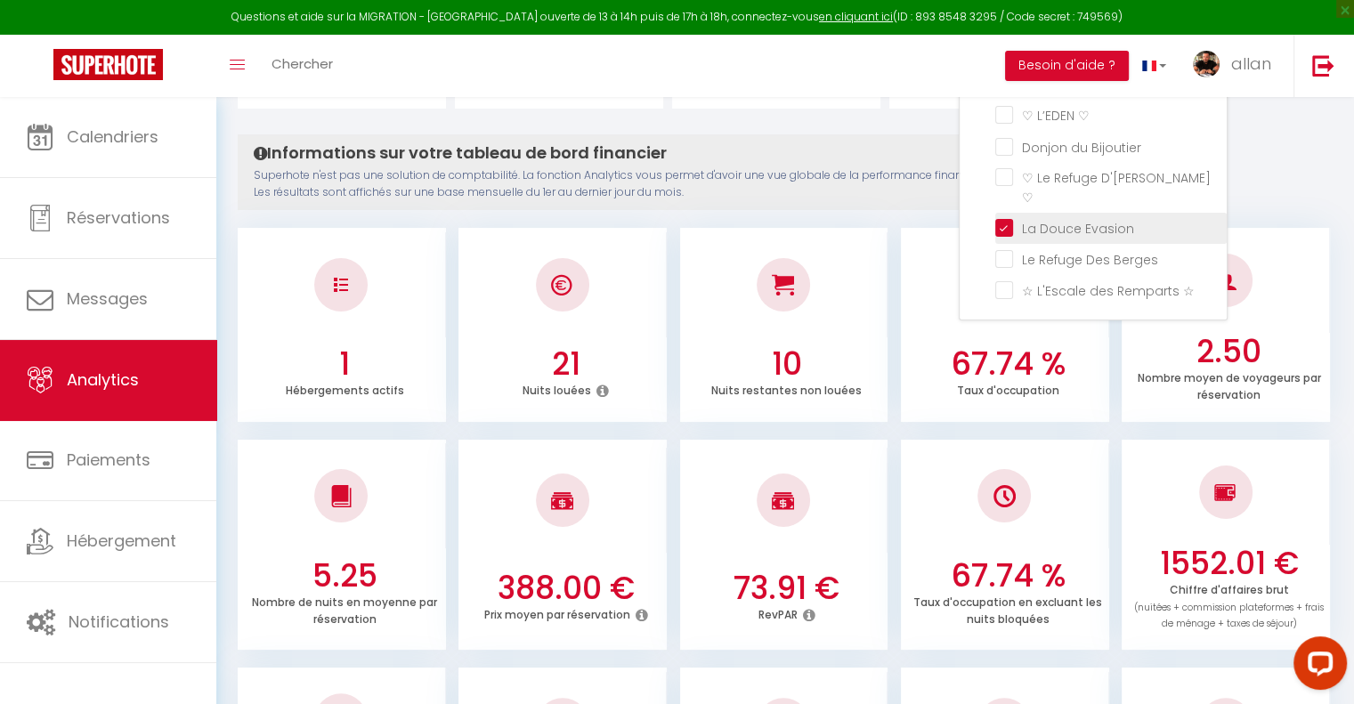
click at [1005, 218] on Evasion "checkbox" at bounding box center [1110, 227] width 231 height 18
checkbox Evasion "false"
checkbox ☆ "false"
checkbox ♡ "false"
checkbox Bijoutier "false"
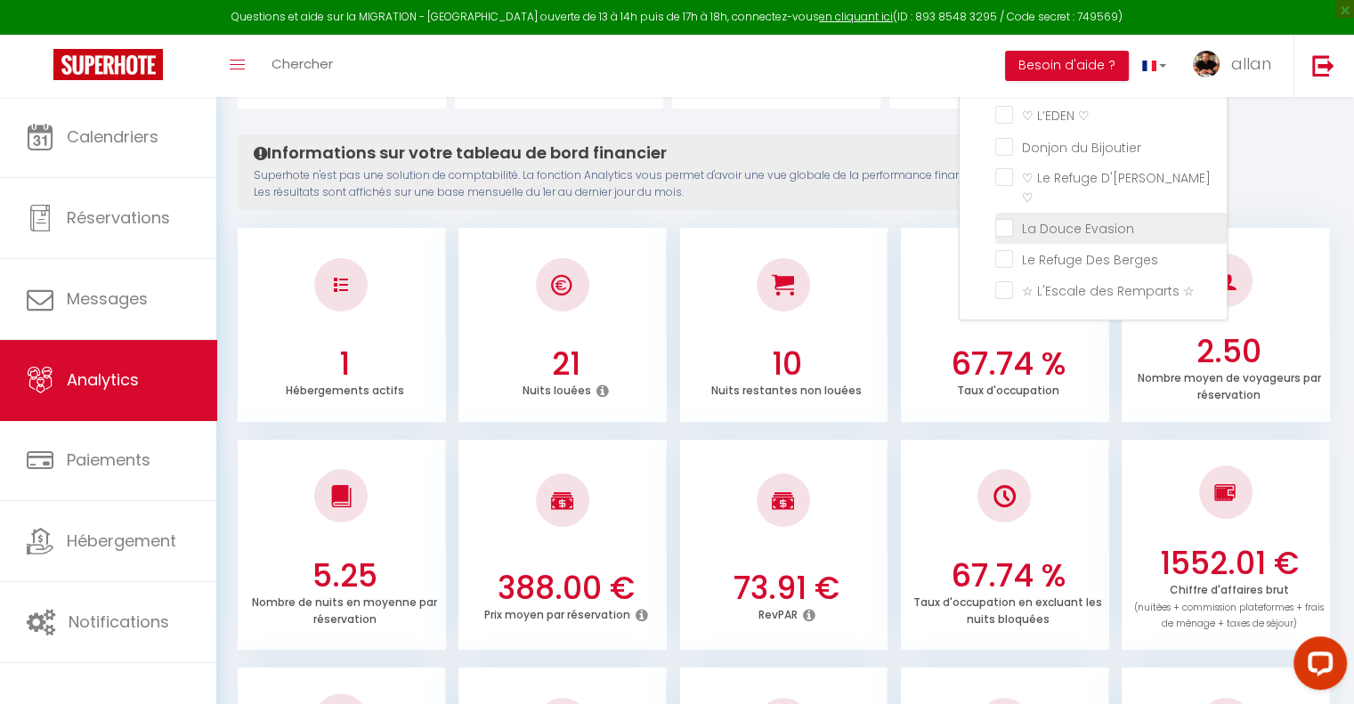
checkbox ♡ "false"
checkbox ☆ "false"
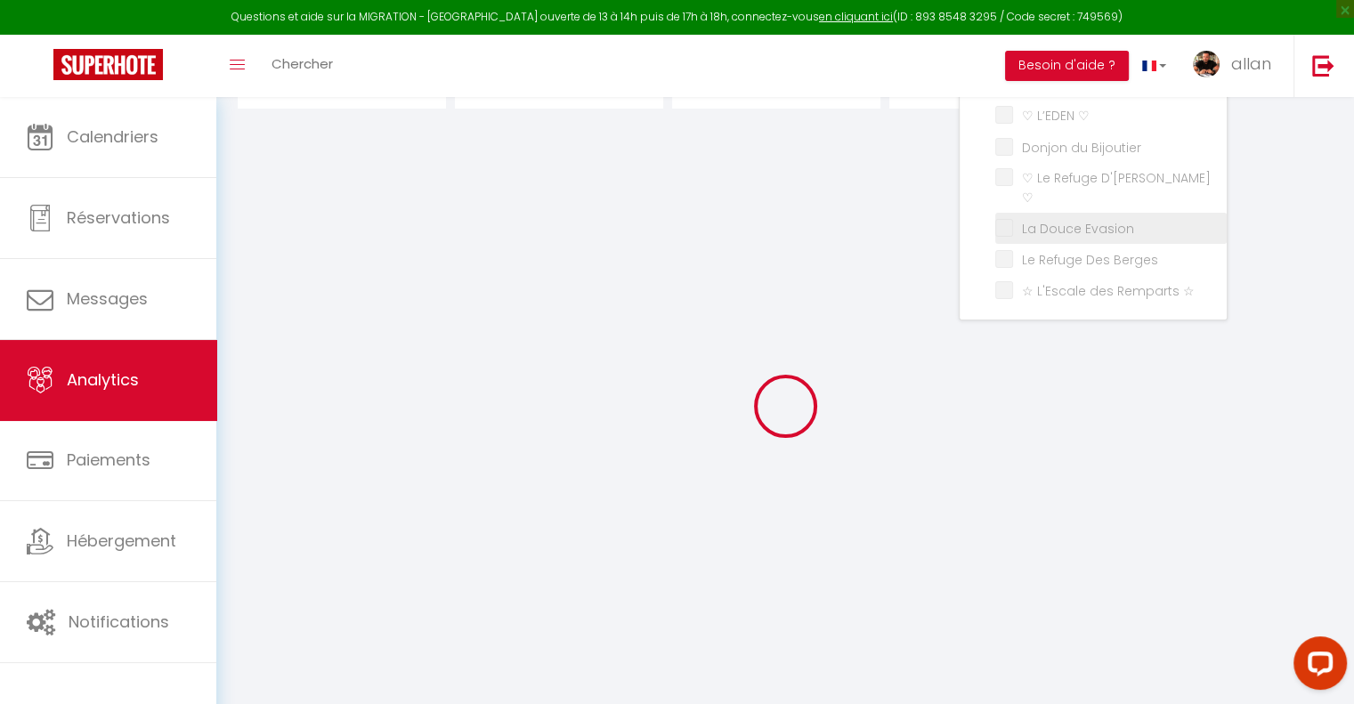
checkbox ☆ "false"
checkbox ♡ "false"
checkbox Bijoutier "false"
checkbox ♡ "false"
checkbox ☆ "false"
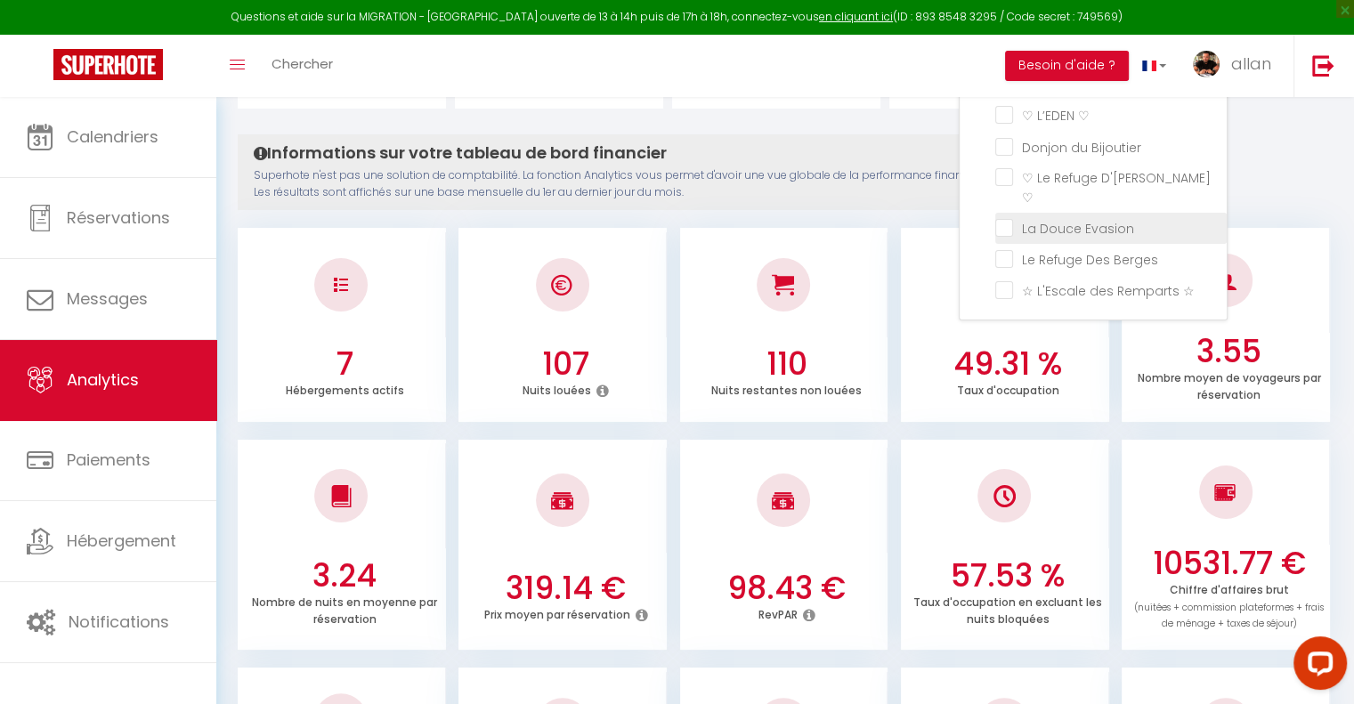
click at [1006, 218] on Evasion "checkbox" at bounding box center [1110, 227] width 231 height 18
checkbox Evasion "true"
checkbox ☆ "false"
checkbox ♡ "false"
checkbox Bijoutier "false"
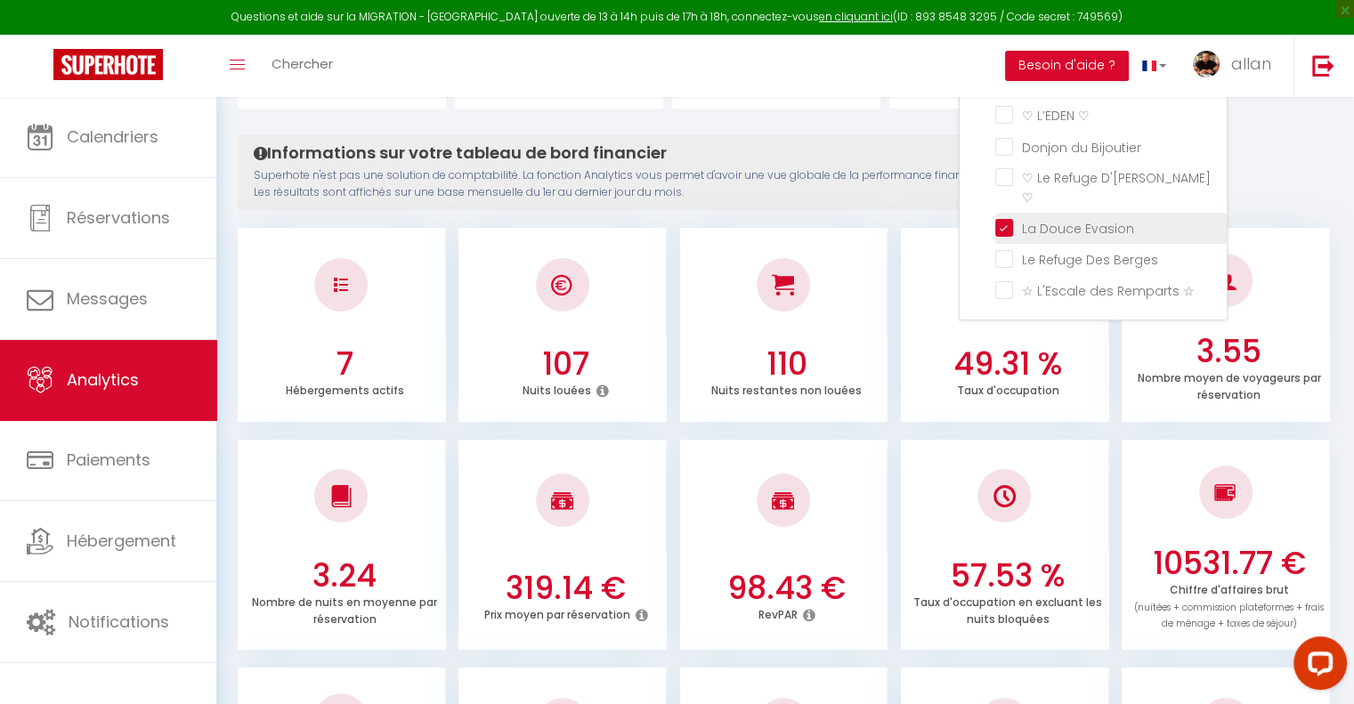
checkbox ♡ "false"
checkbox ☆ "false"
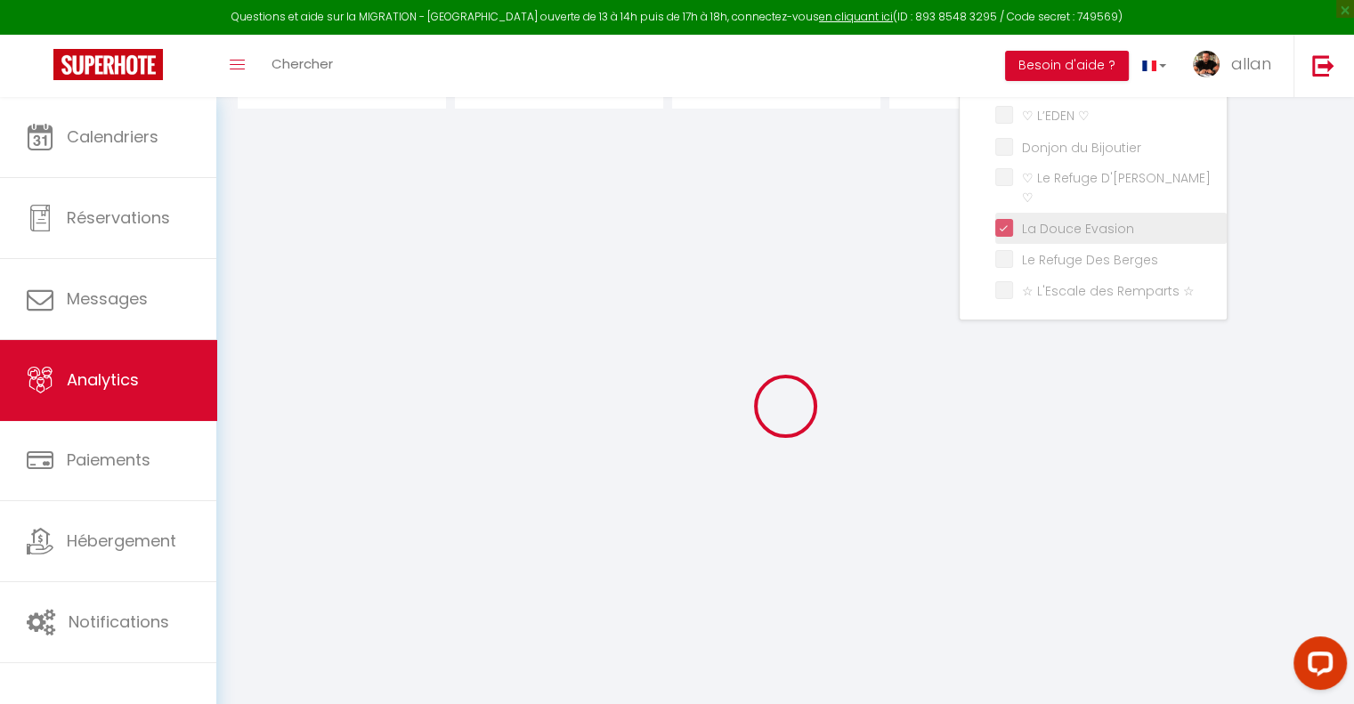
checkbox ☆ "false"
checkbox ♡ "false"
checkbox Bijoutier "false"
checkbox ♡ "false"
checkbox ☆ "false"
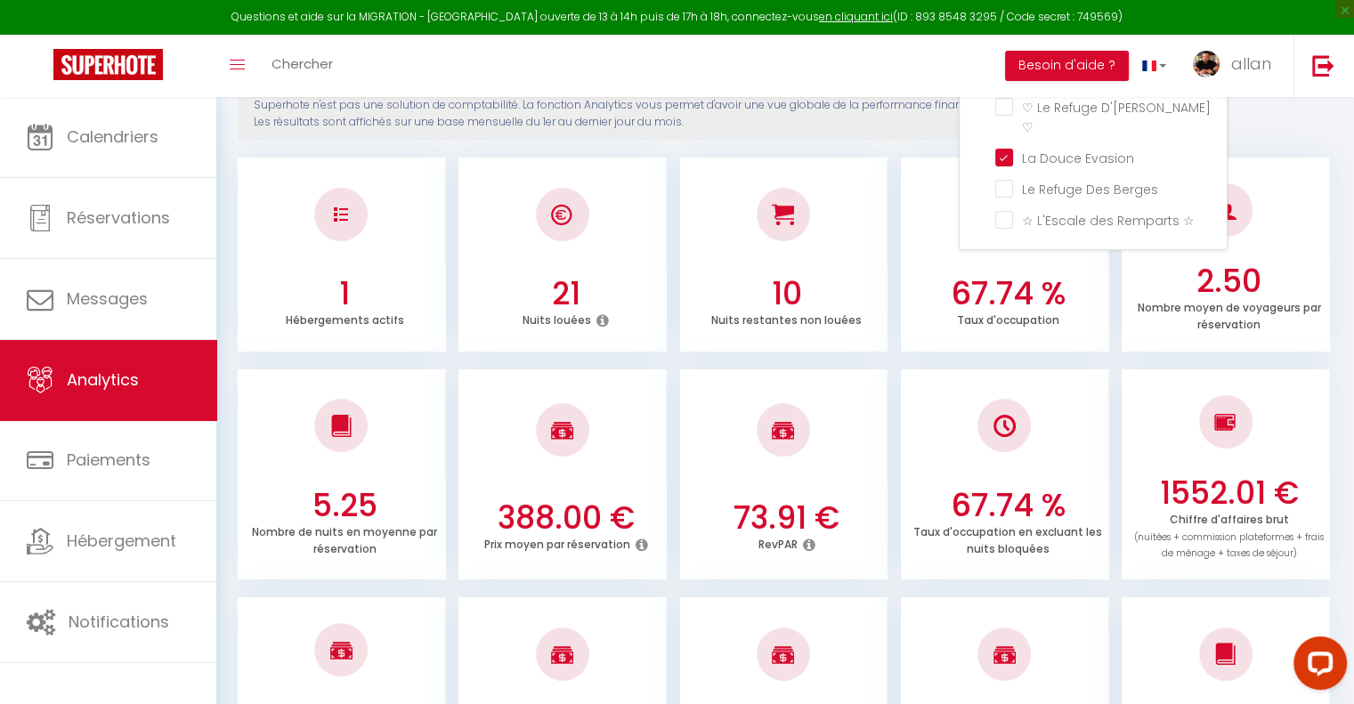
scroll to position [302, 0]
click at [1003, 147] on Evasion "checkbox" at bounding box center [1110, 156] width 231 height 18
checkbox Evasion "false"
checkbox ☆ "false"
checkbox ♡ "false"
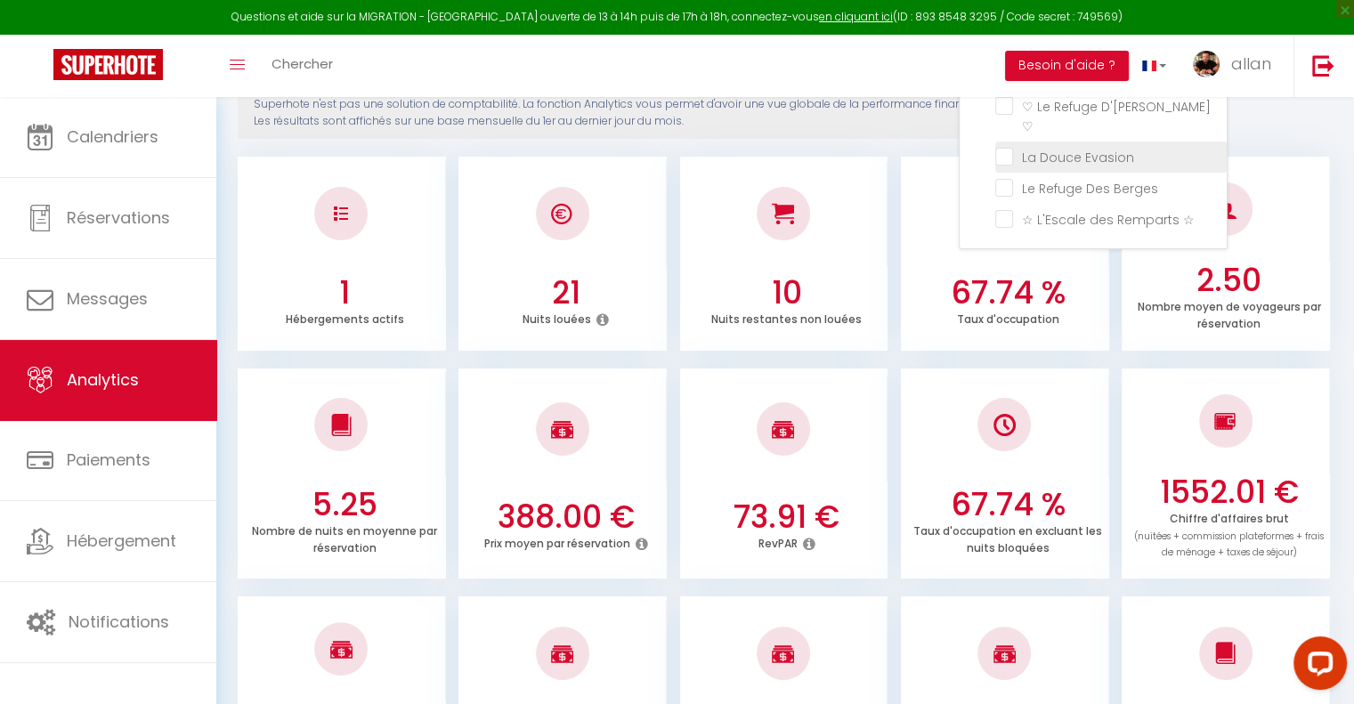
checkbox Bijoutier "false"
checkbox ♡ "false"
checkbox ☆ "false"
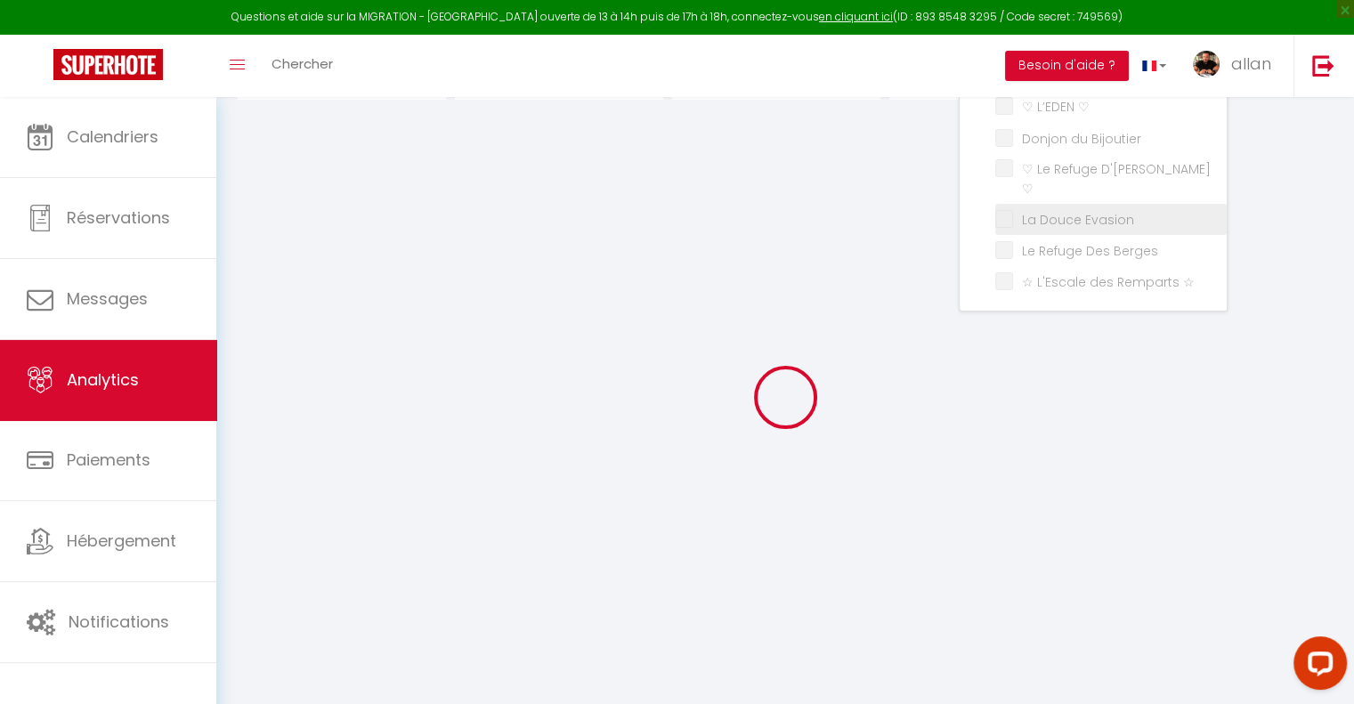
scroll to position [238, 0]
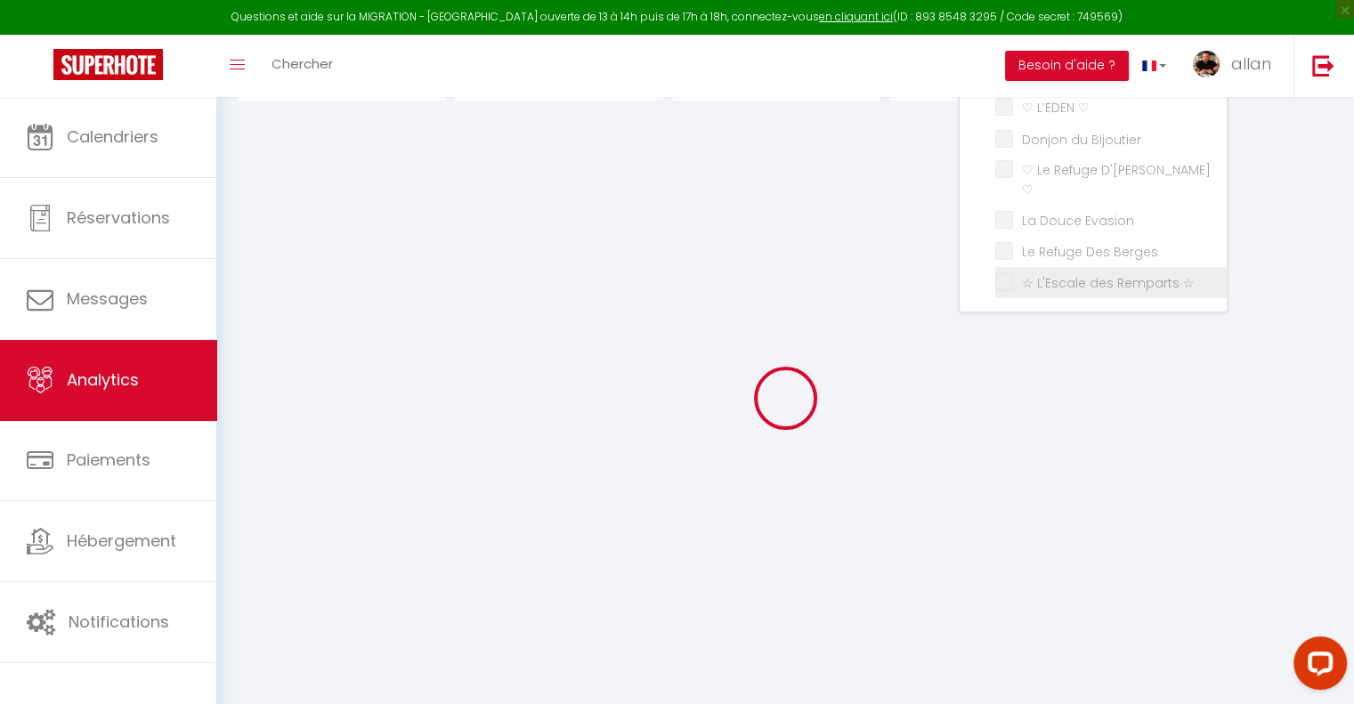
checkbox ☆ "false"
checkbox ♡ "false"
checkbox Bijoutier "false"
checkbox ♡ "false"
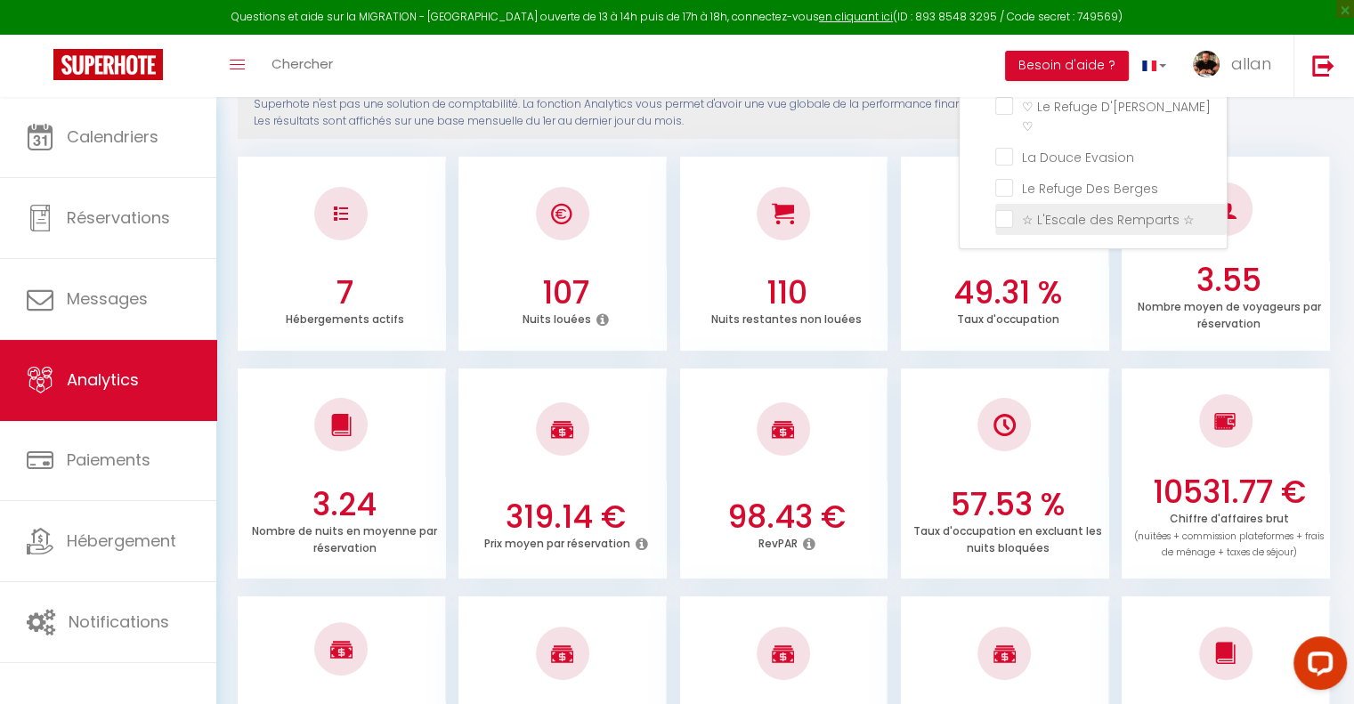
click at [1008, 209] on ☆ "checkbox" at bounding box center [1110, 218] width 231 height 18
checkbox ☆ "true"
checkbox ☆ "false"
checkbox ♡ "false"
checkbox Bijoutier "false"
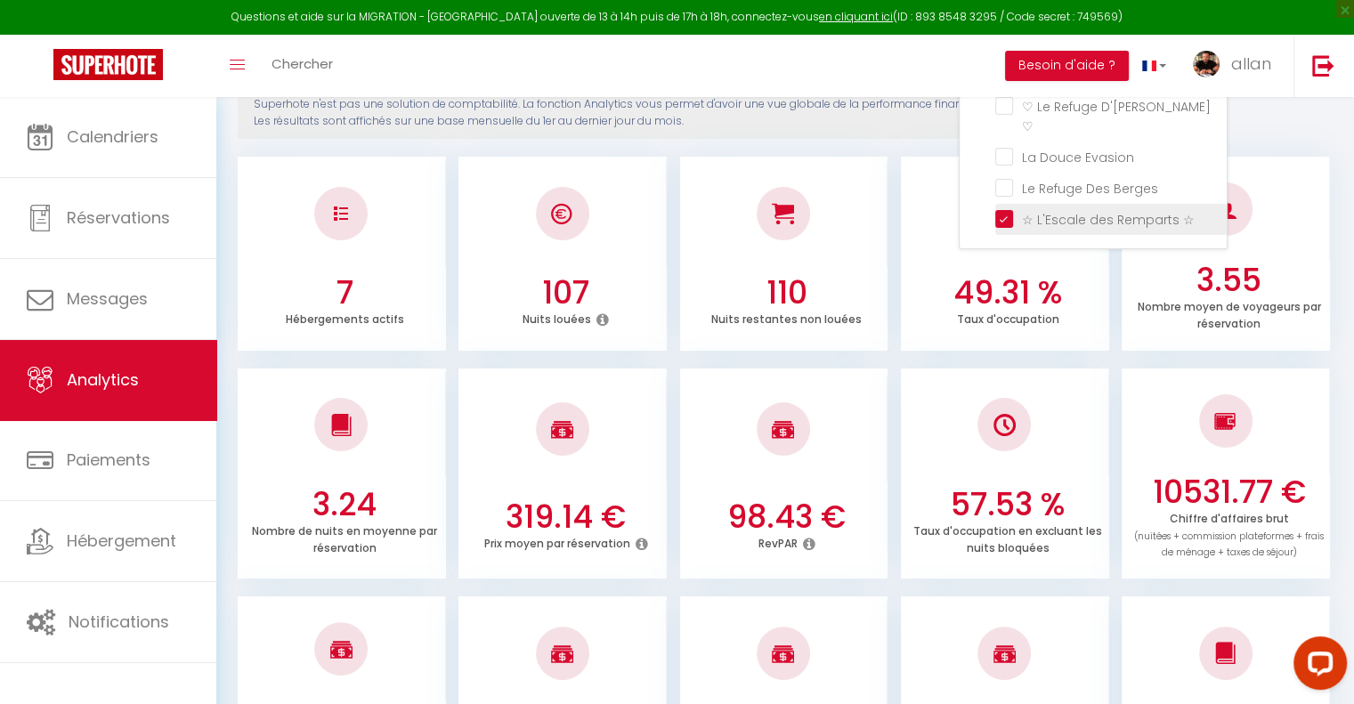
checkbox ♡ "false"
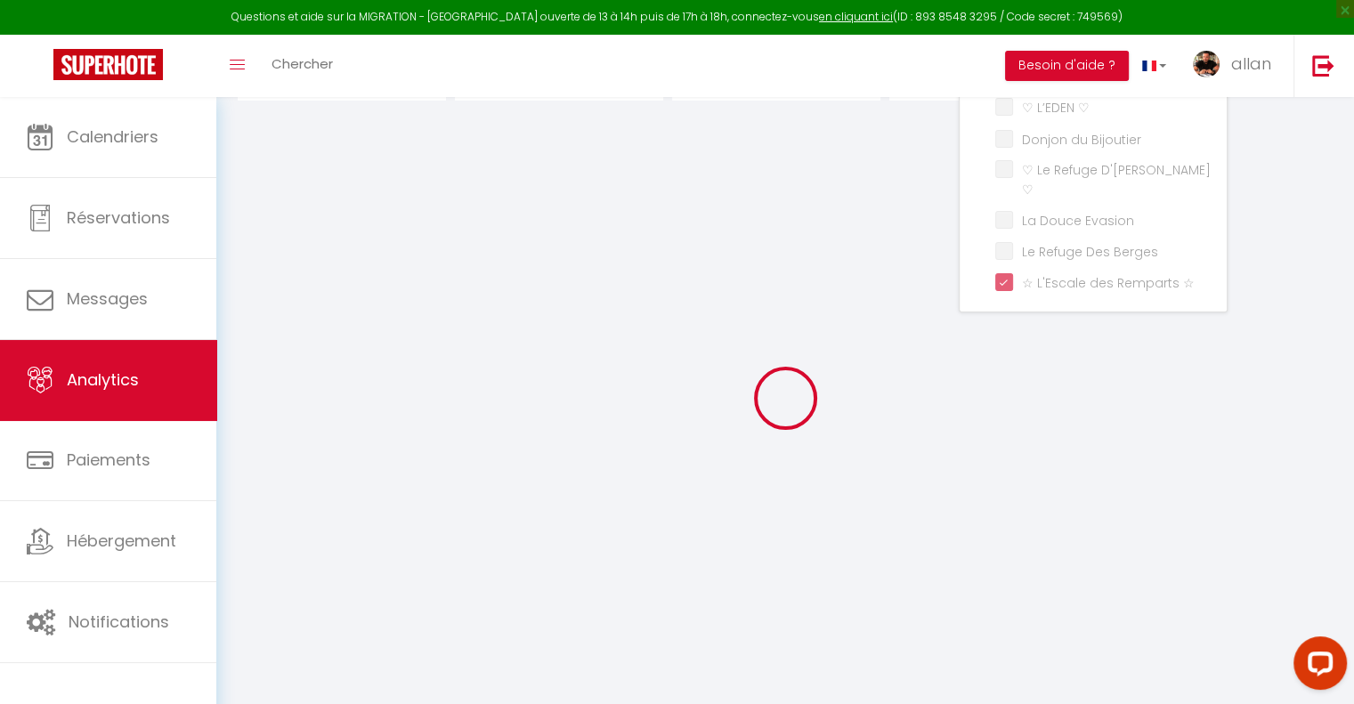
checkbox ☆ "false"
checkbox ♡ "false"
checkbox Bijoutier "false"
checkbox ♡ "false"
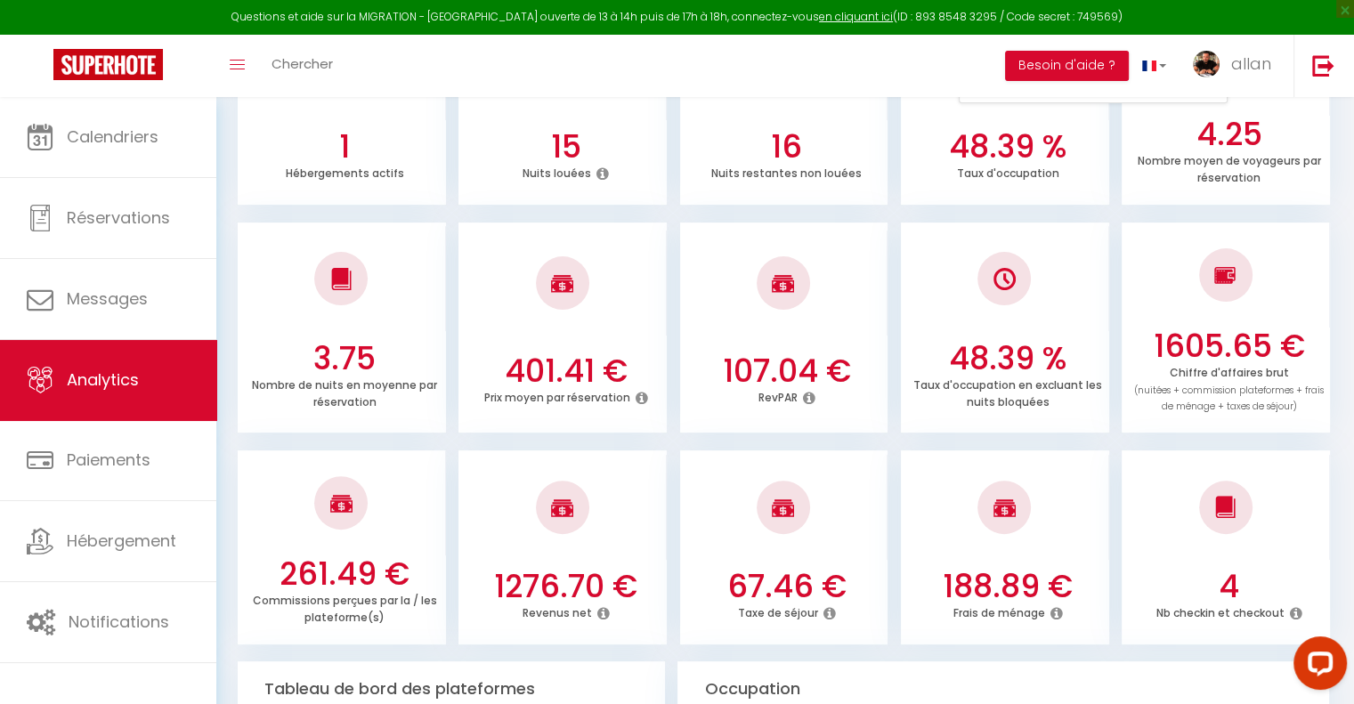
scroll to position [157, 0]
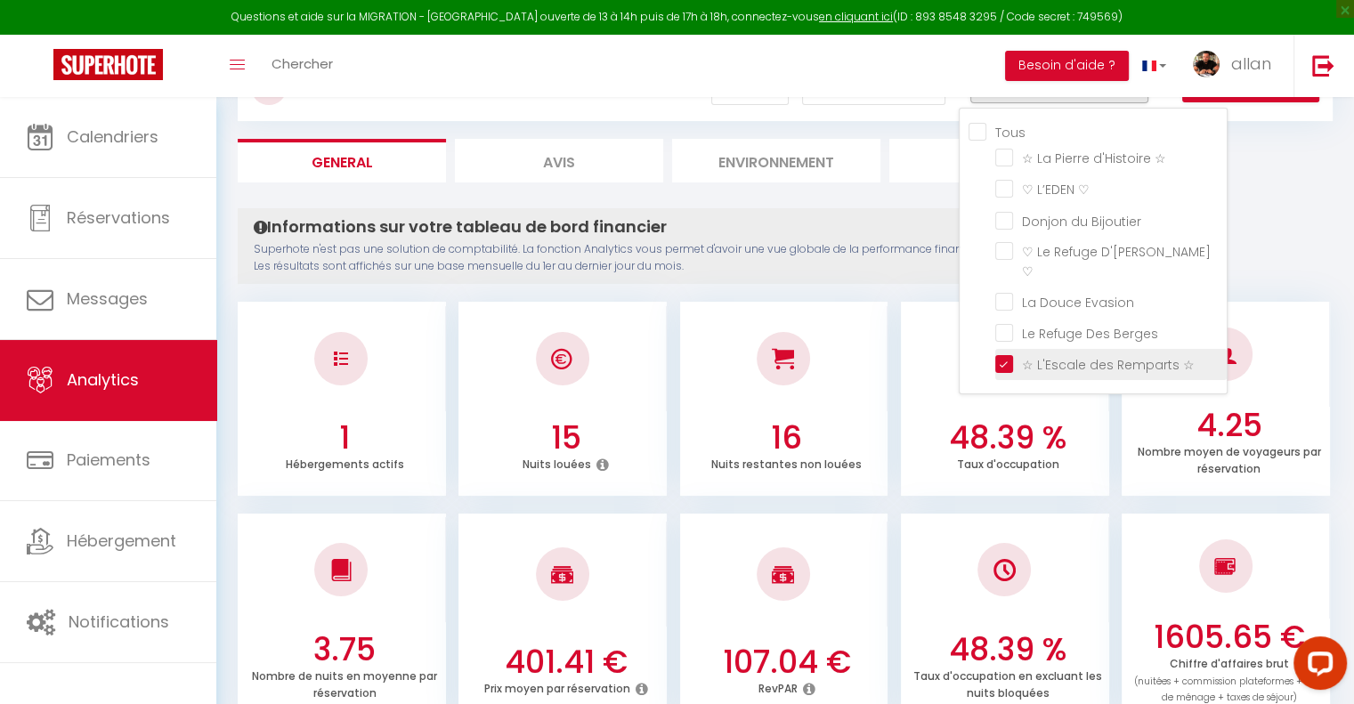
click at [1006, 354] on ☆ "checkbox" at bounding box center [1110, 363] width 231 height 18
checkbox ☆ "false"
checkbox ♡ "false"
checkbox Bijoutier "false"
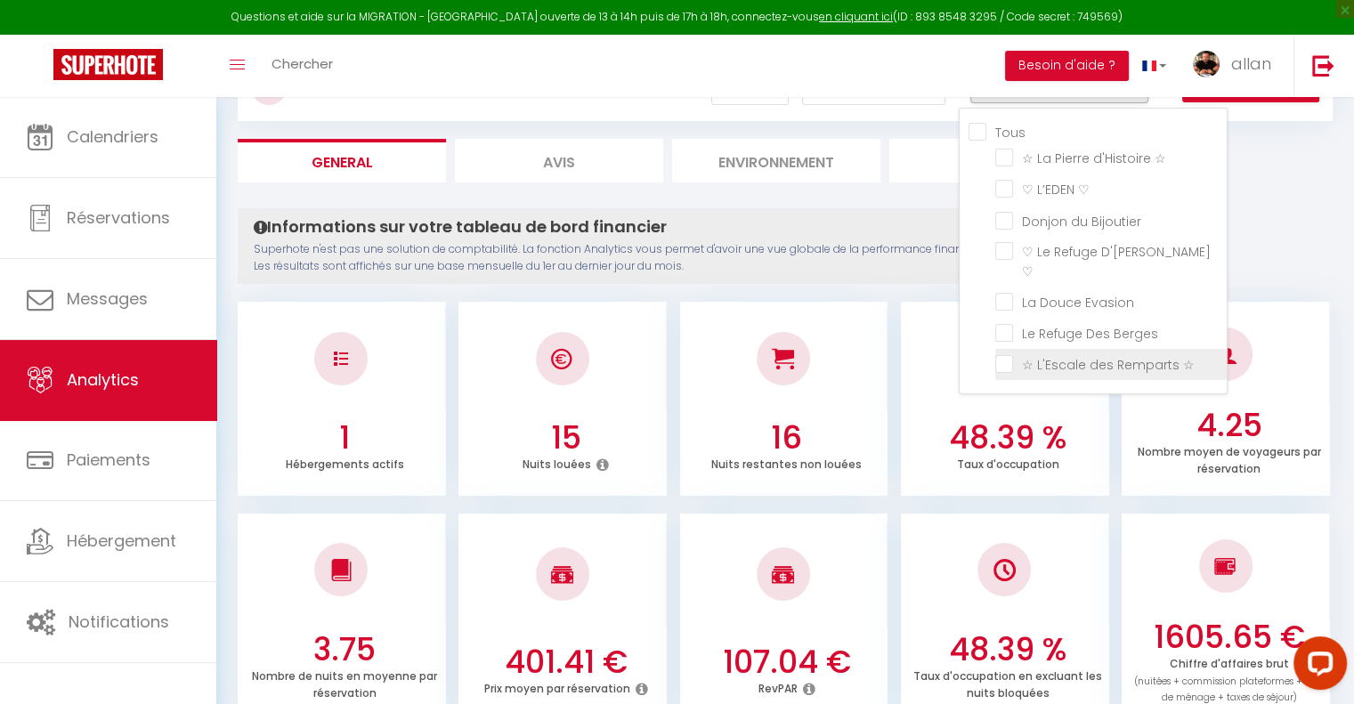
checkbox ♡ "false"
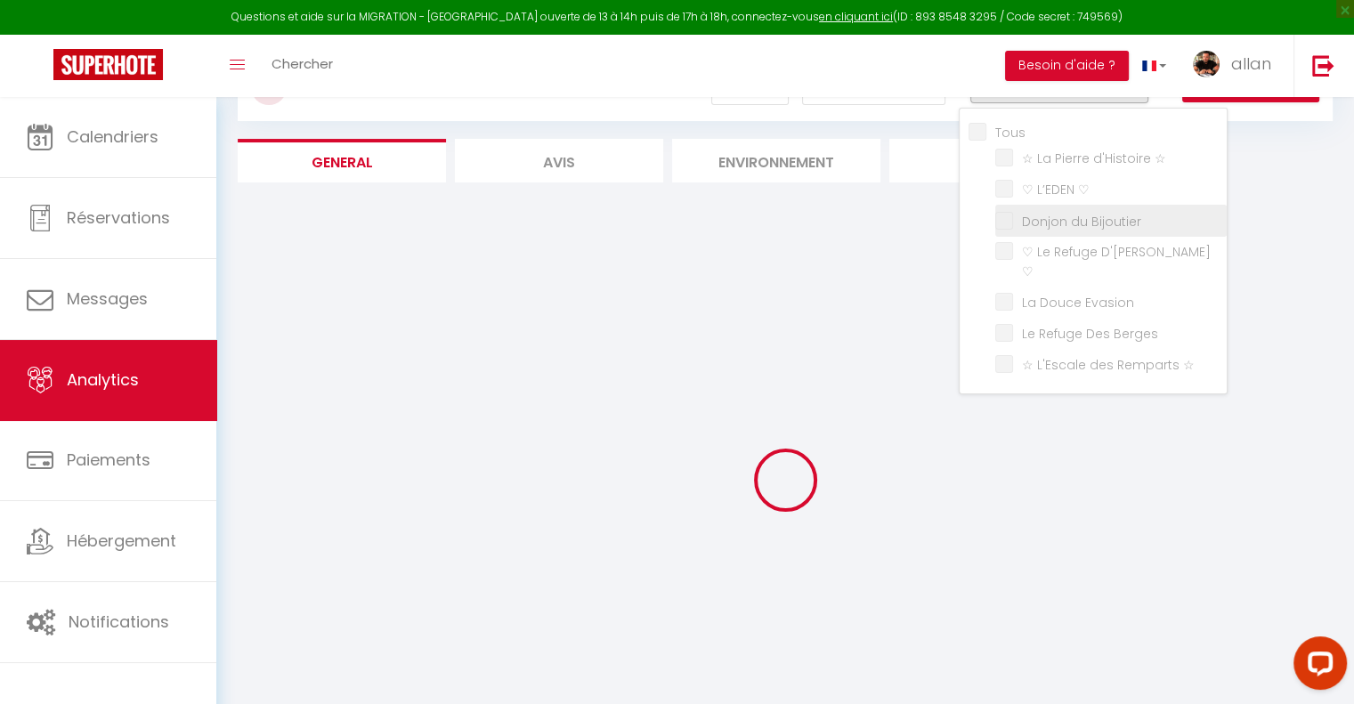
checkbox ☆ "false"
checkbox ♡ "false"
checkbox Bijoutier "false"
checkbox ♡ "false"
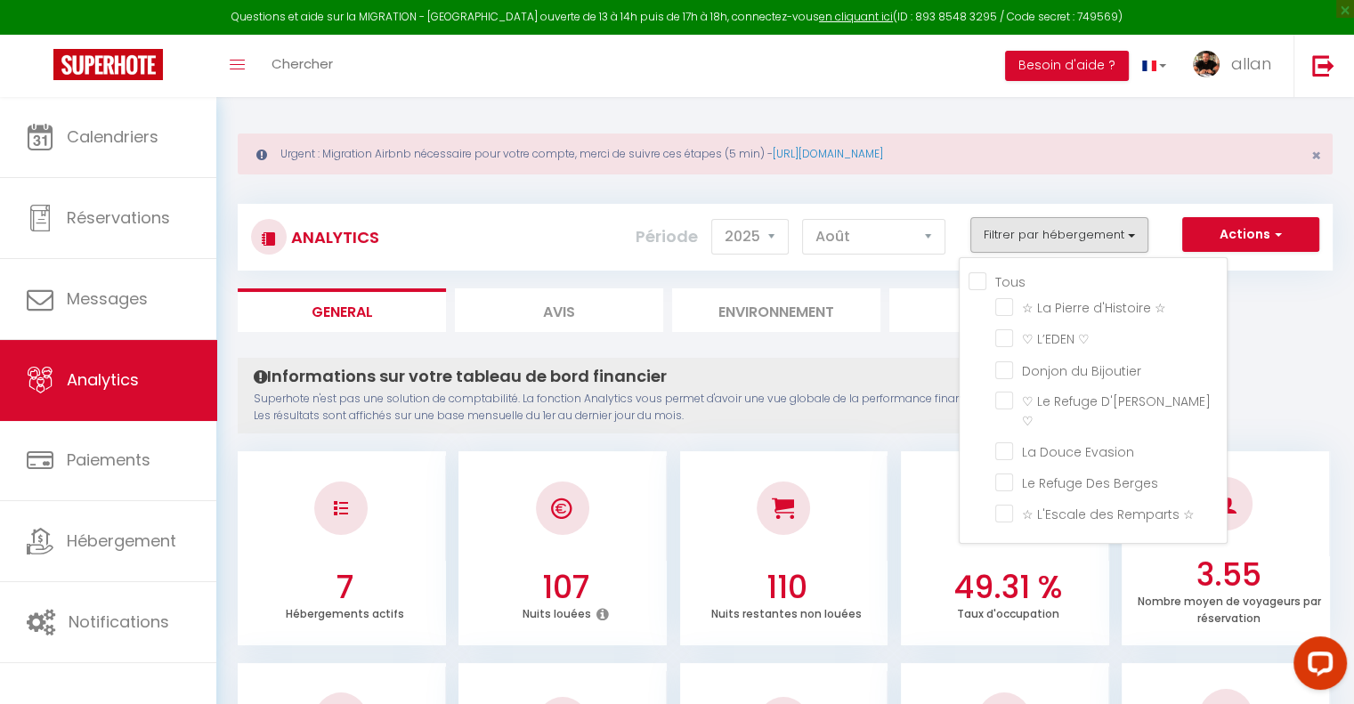
scroll to position [0, 0]
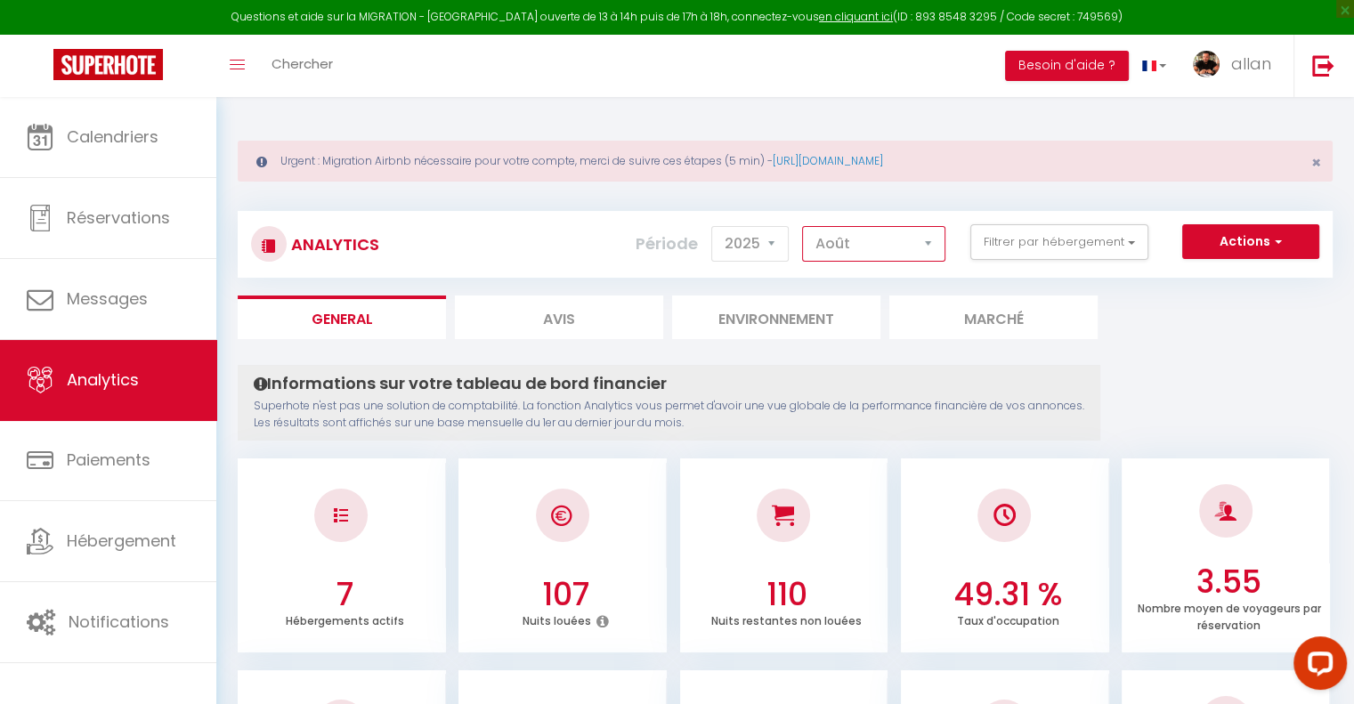
click at [837, 242] on select "[PERSON_NAME] Mars Avril Mai Juin Juillet Août Septembre Octobre Novembre Décem…" at bounding box center [873, 244] width 143 height 36
select select "7"
click at [803, 226] on select "[PERSON_NAME] Mars Avril Mai Juin Juillet Août Septembre Octobre Novembre Décem…" at bounding box center [873, 244] width 143 height 36
checkbox ☆ "false"
checkbox ♡ "false"
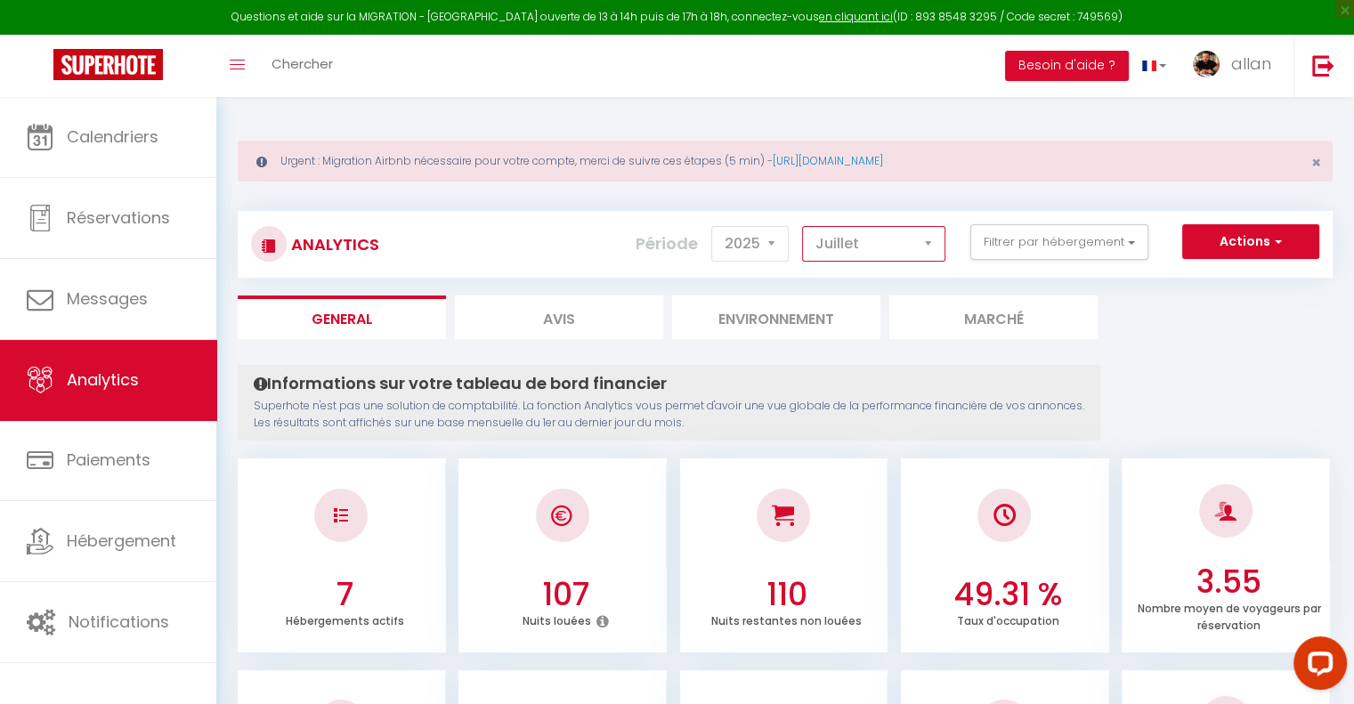
checkbox Bijoutier "false"
checkbox ♡ "false"
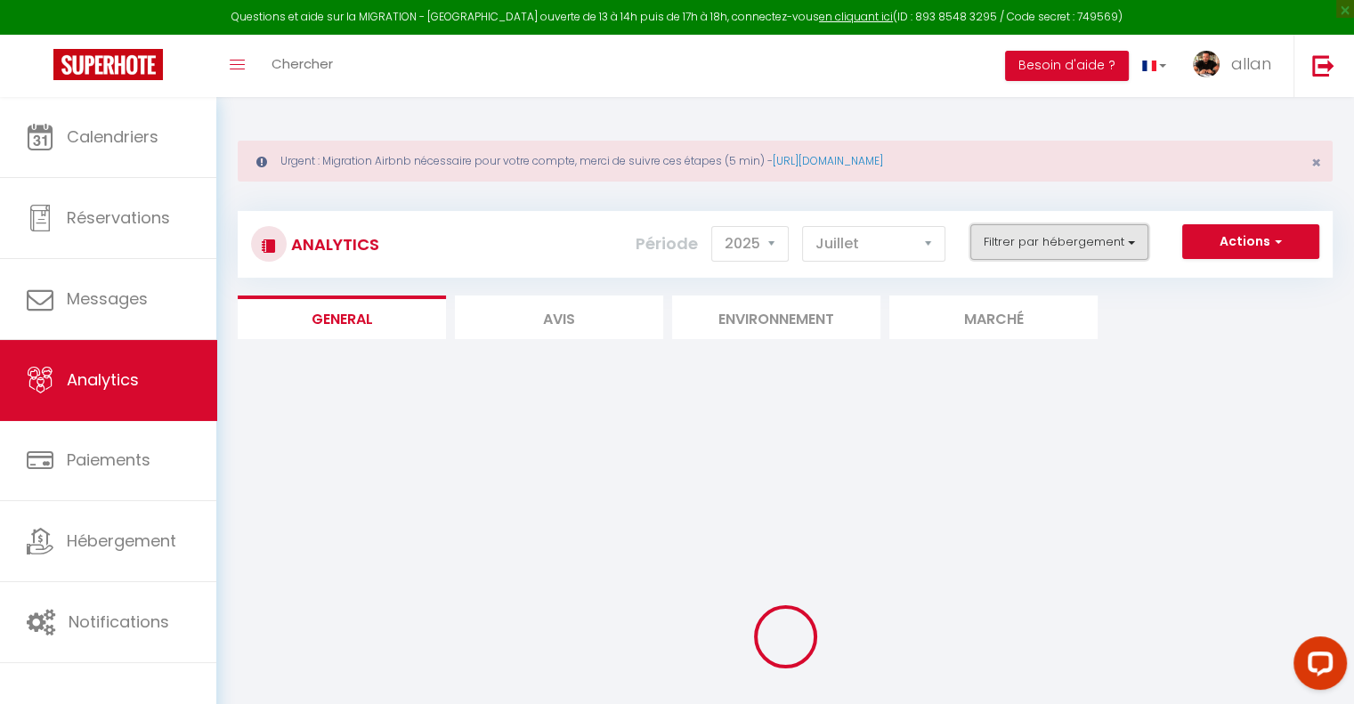
click at [1052, 231] on button "Filtrer par hébergement" at bounding box center [1059, 242] width 178 height 36
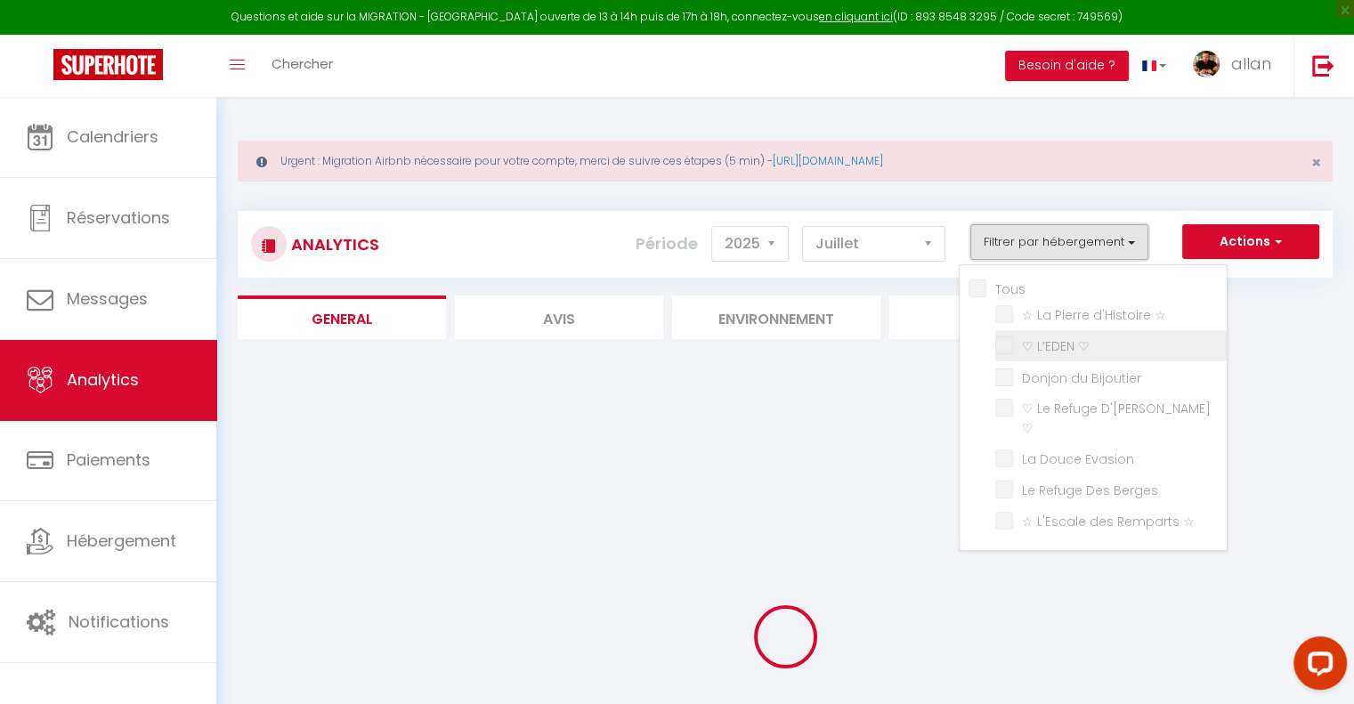
checkbox ☆ "false"
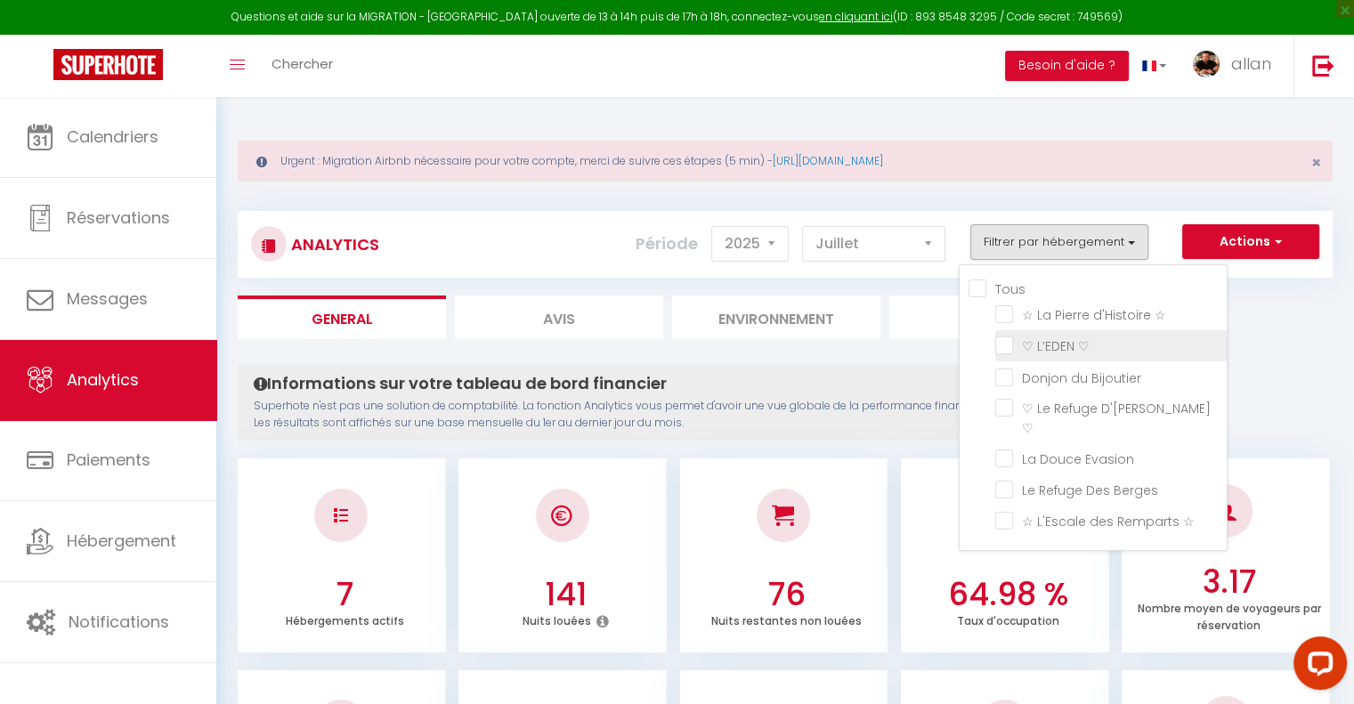
click at [1005, 344] on ♡ "checkbox" at bounding box center [1110, 344] width 231 height 18
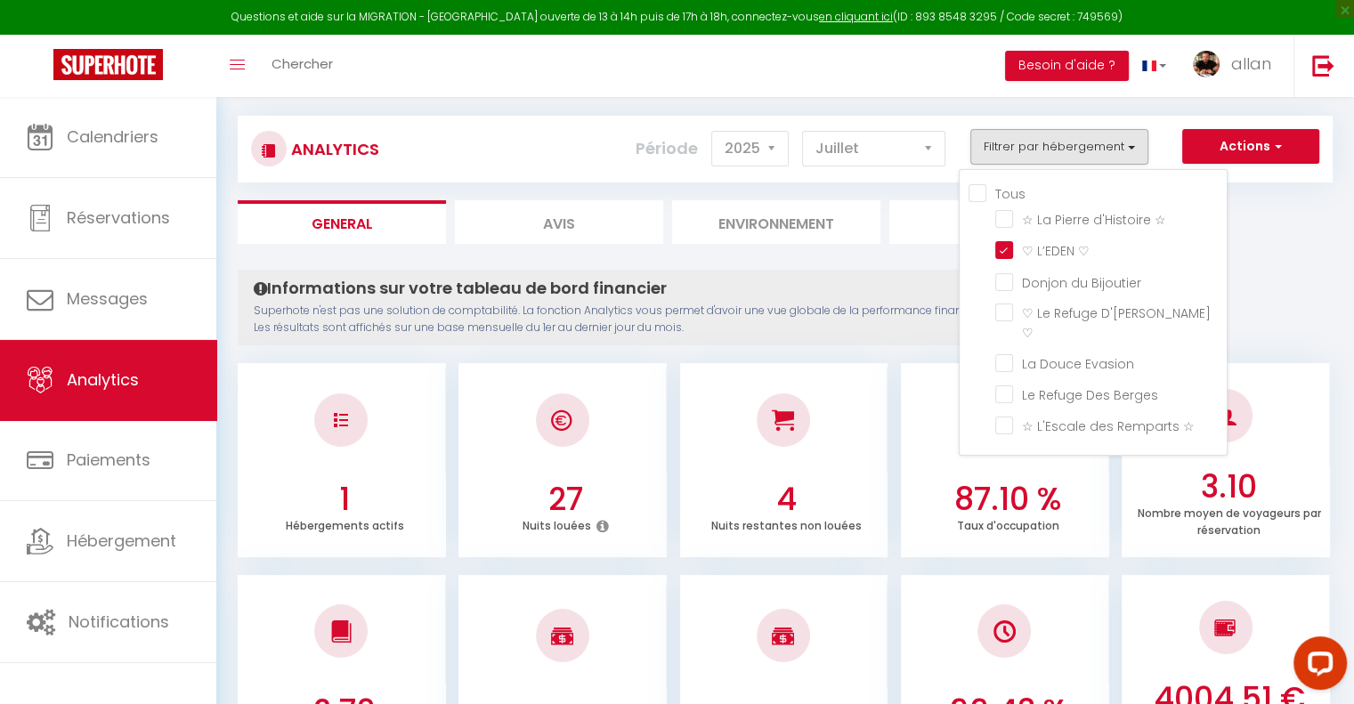
scroll to position [93, 0]
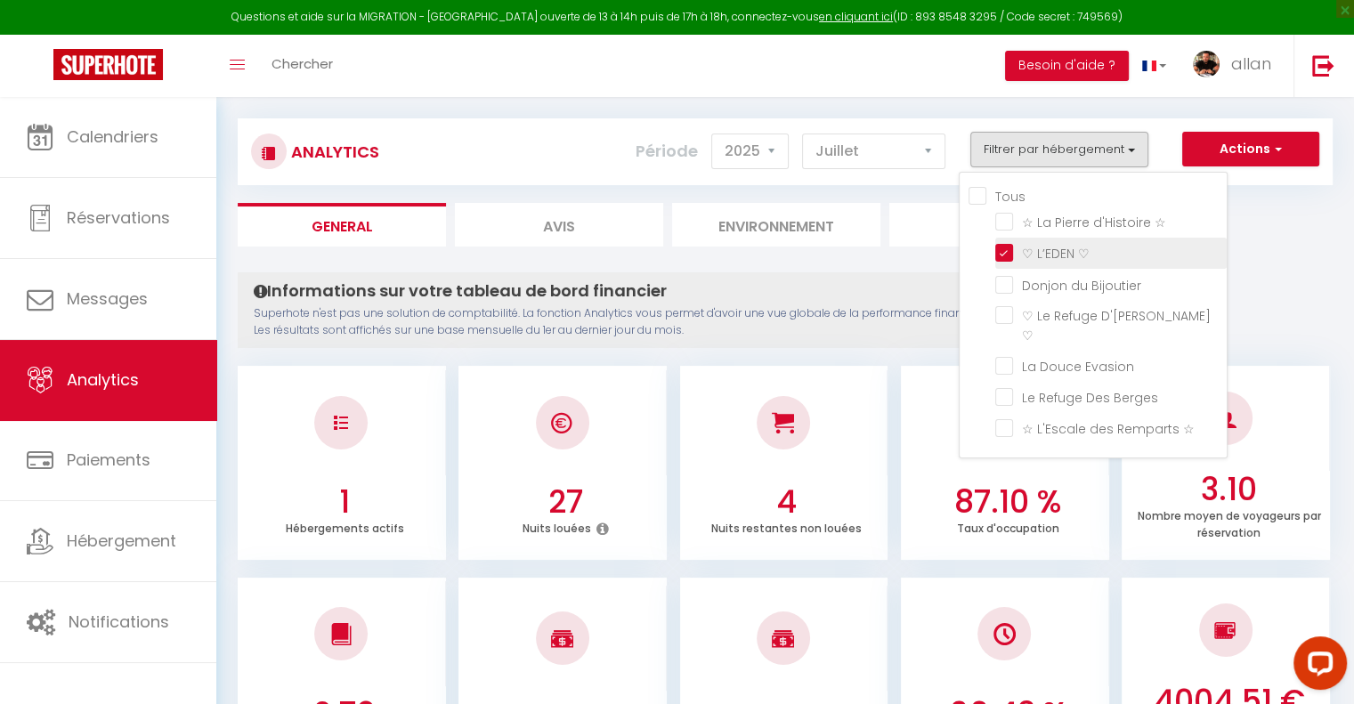
click at [1010, 249] on ♡ "checkbox" at bounding box center [1110, 252] width 231 height 18
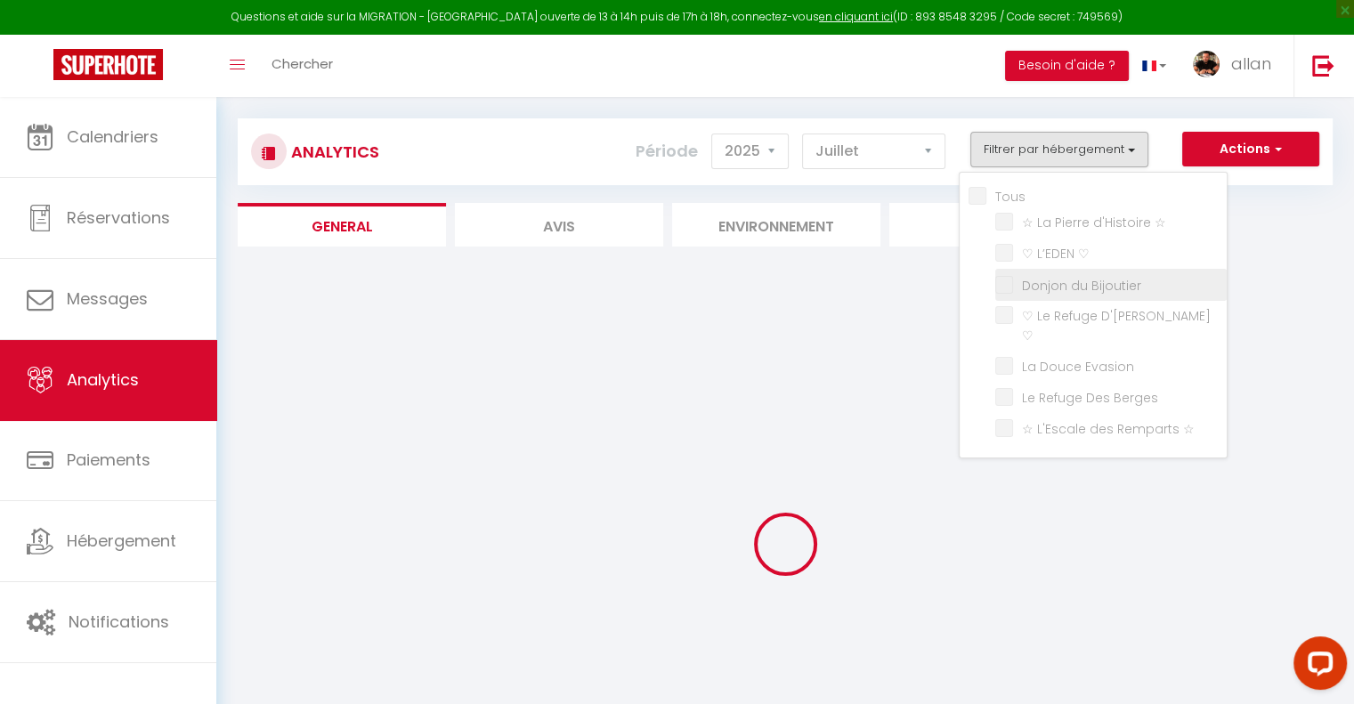
click at [1006, 283] on Bijoutier "checkbox" at bounding box center [1110, 283] width 231 height 18
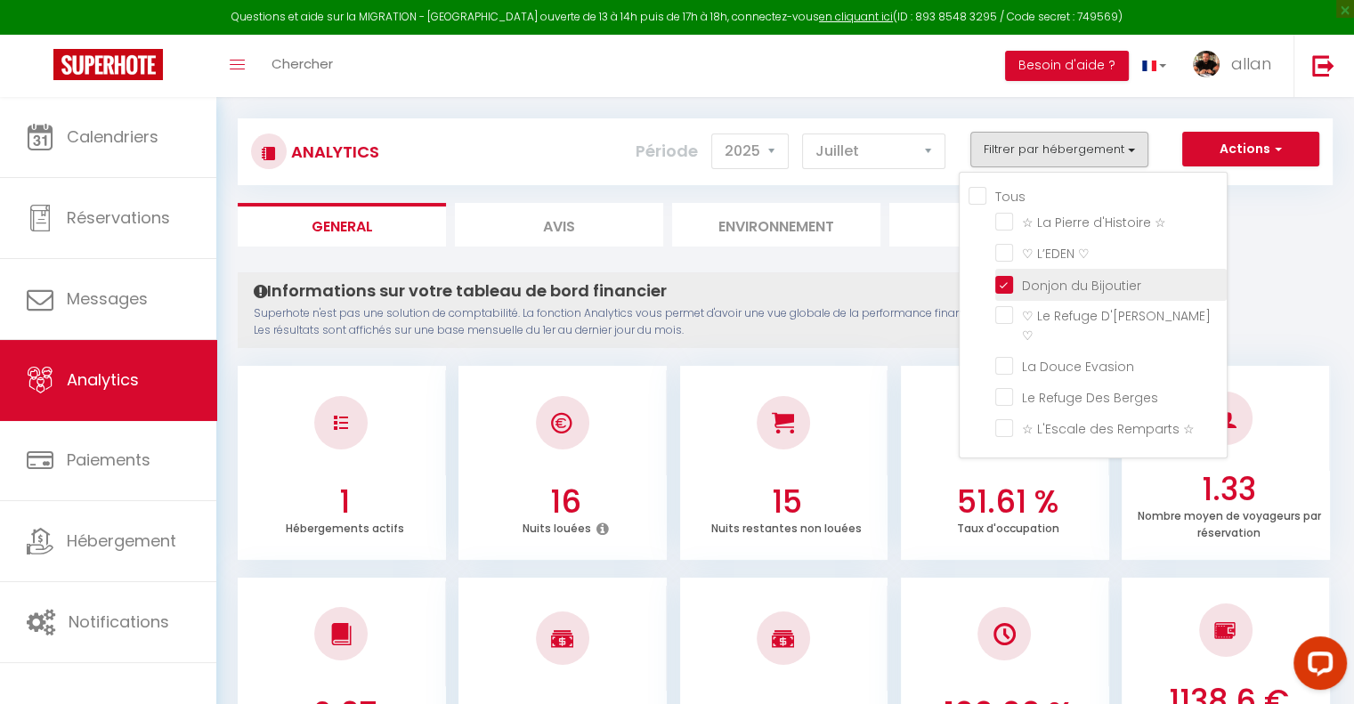
click at [1004, 282] on Bijoutier "checkbox" at bounding box center [1110, 283] width 231 height 18
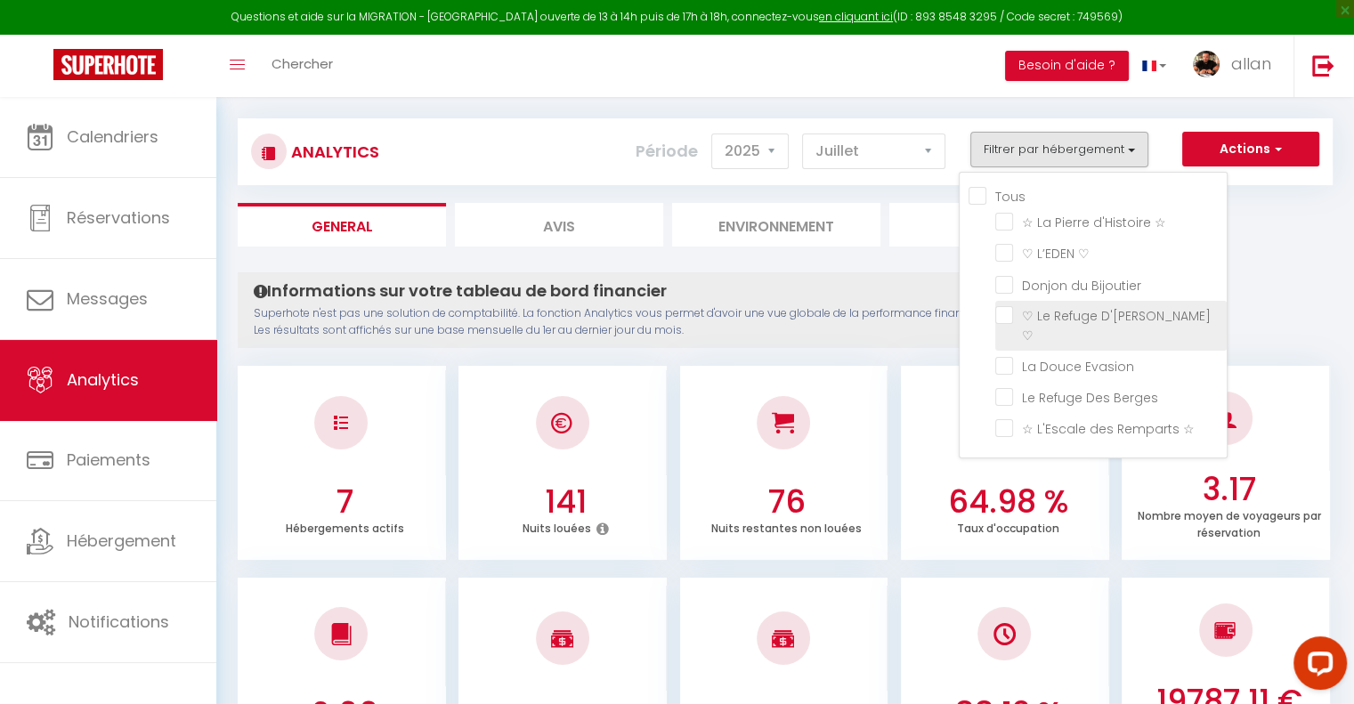
click at [1007, 313] on ♡ "checkbox" at bounding box center [1110, 315] width 231 height 18
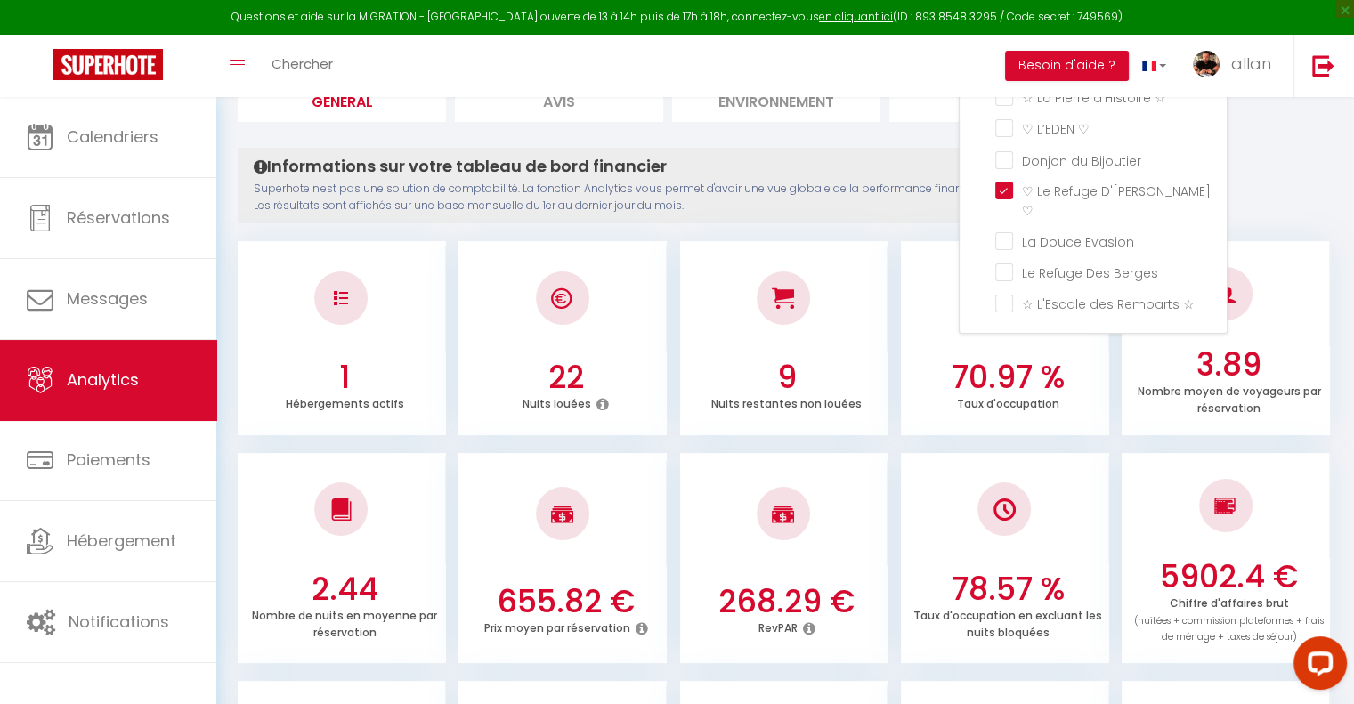
scroll to position [217, 0]
click at [1007, 190] on ♡ "checkbox" at bounding box center [1110, 191] width 231 height 18
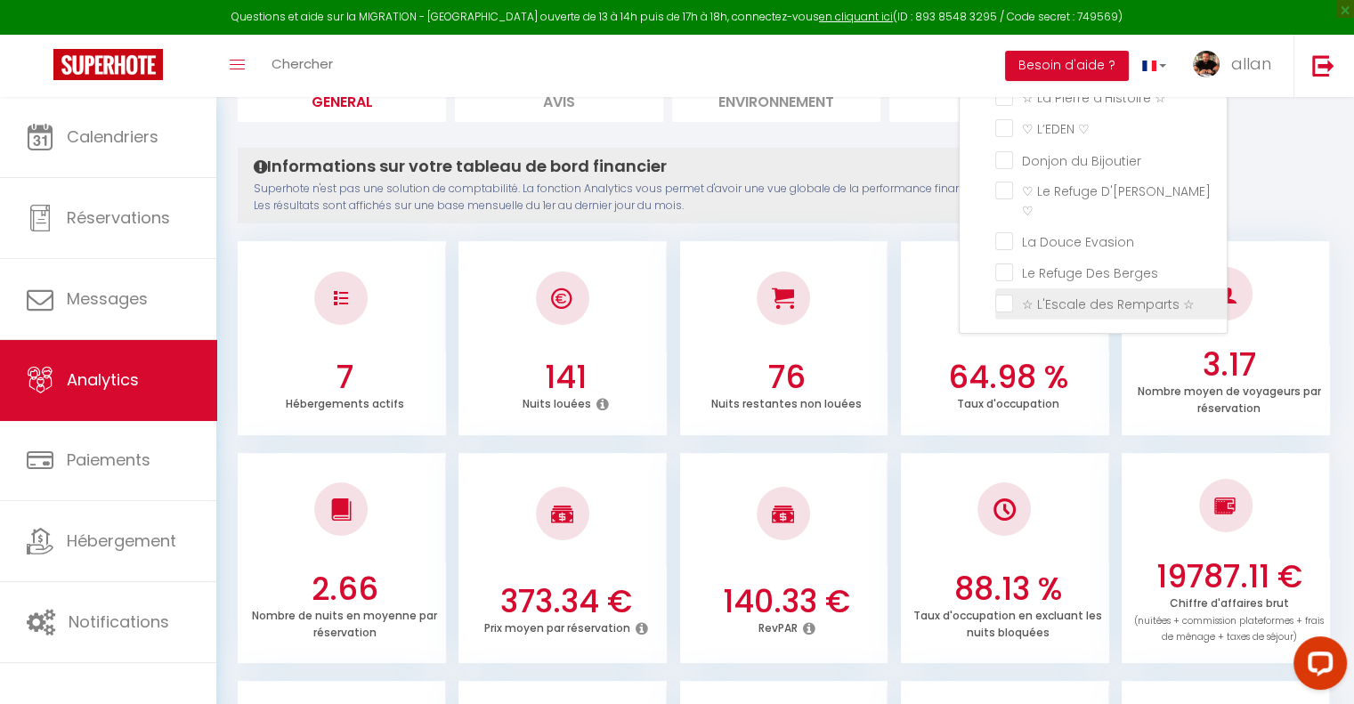
click at [1006, 294] on ☆ "checkbox" at bounding box center [1110, 303] width 231 height 18
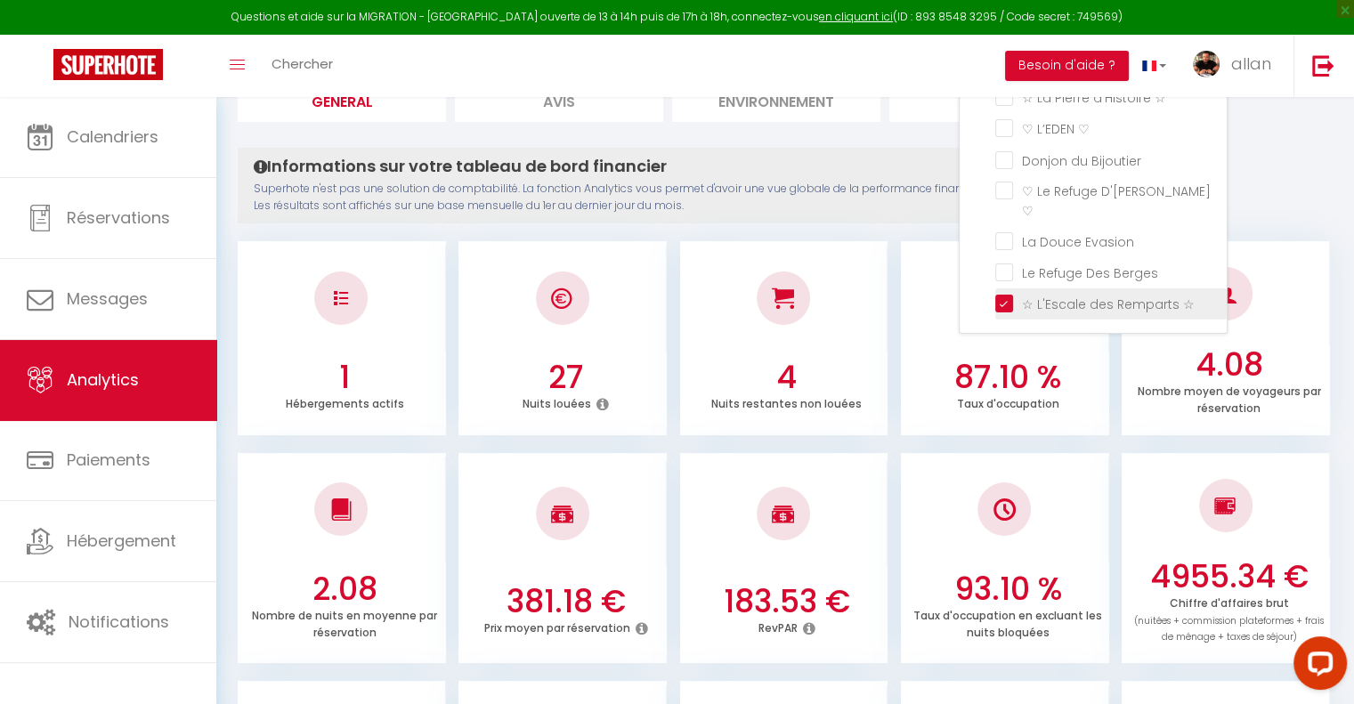
click at [1006, 294] on ☆ "checkbox" at bounding box center [1110, 303] width 231 height 18
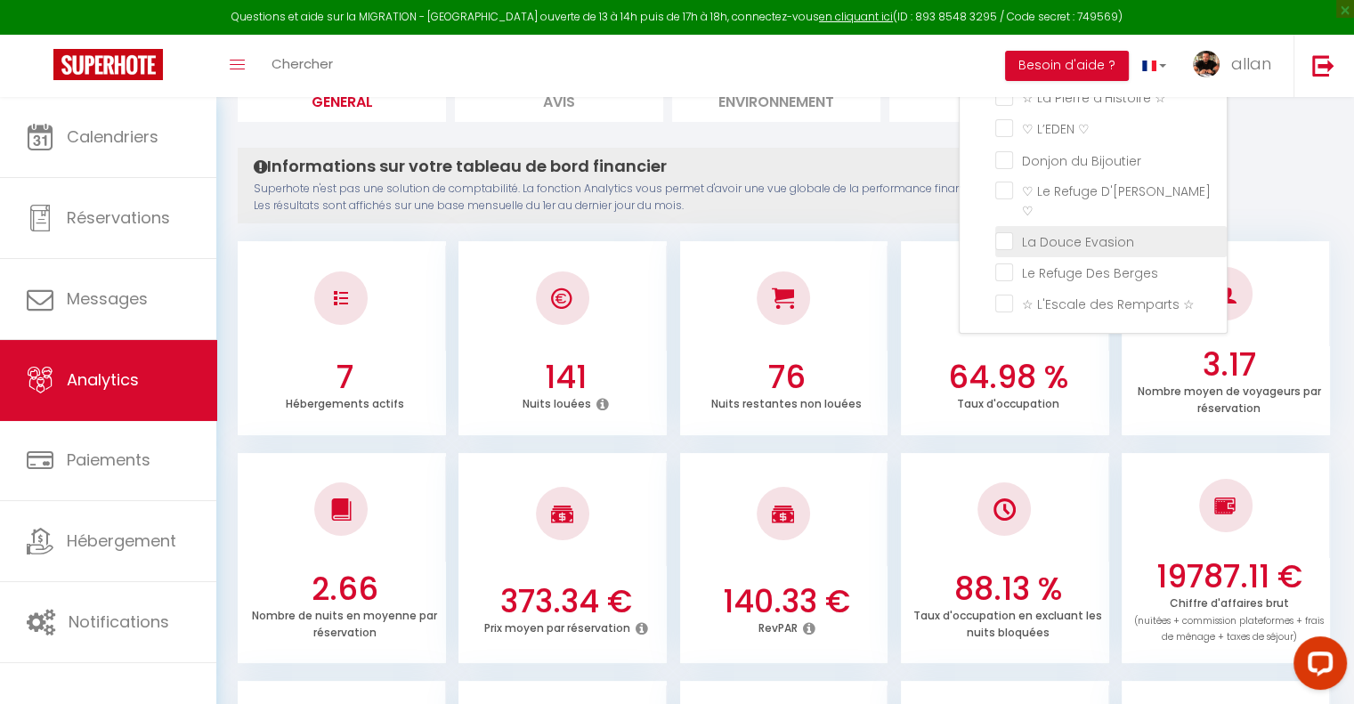
click at [1004, 231] on Evasion "checkbox" at bounding box center [1110, 240] width 231 height 18
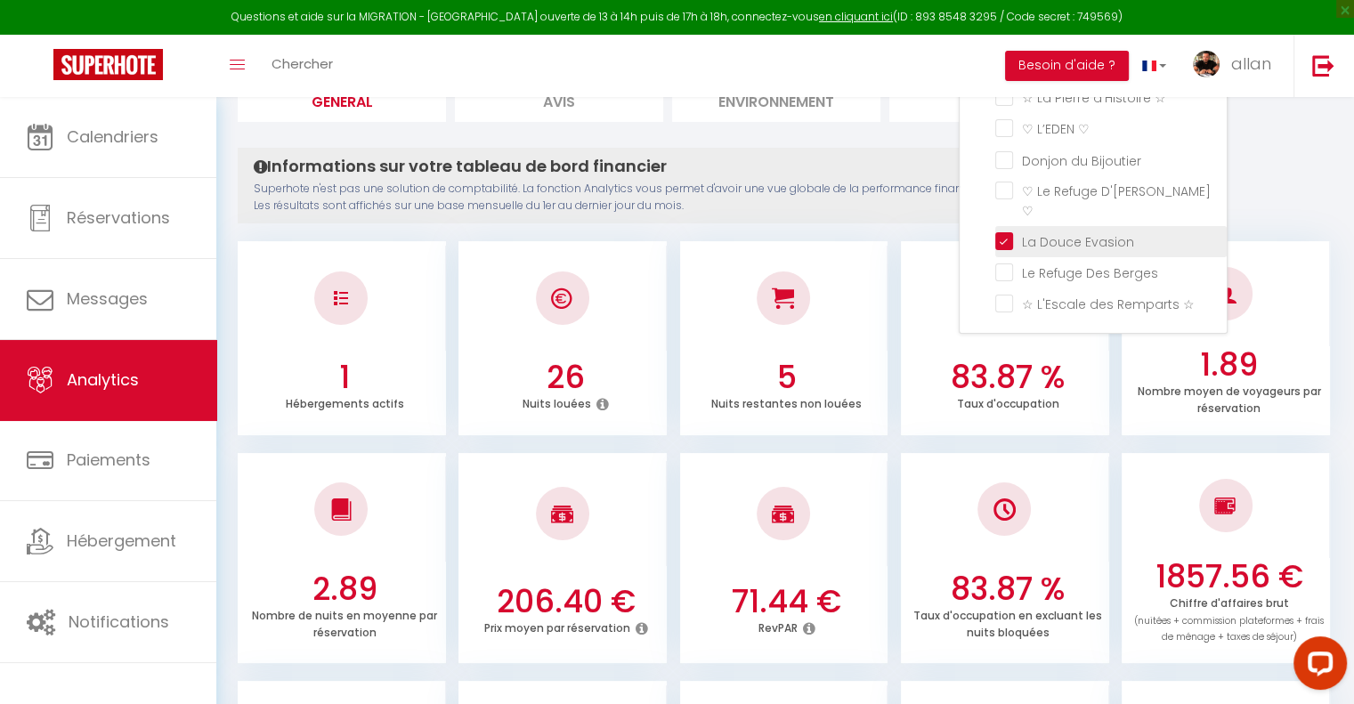
click at [1004, 231] on Evasion "checkbox" at bounding box center [1110, 240] width 231 height 18
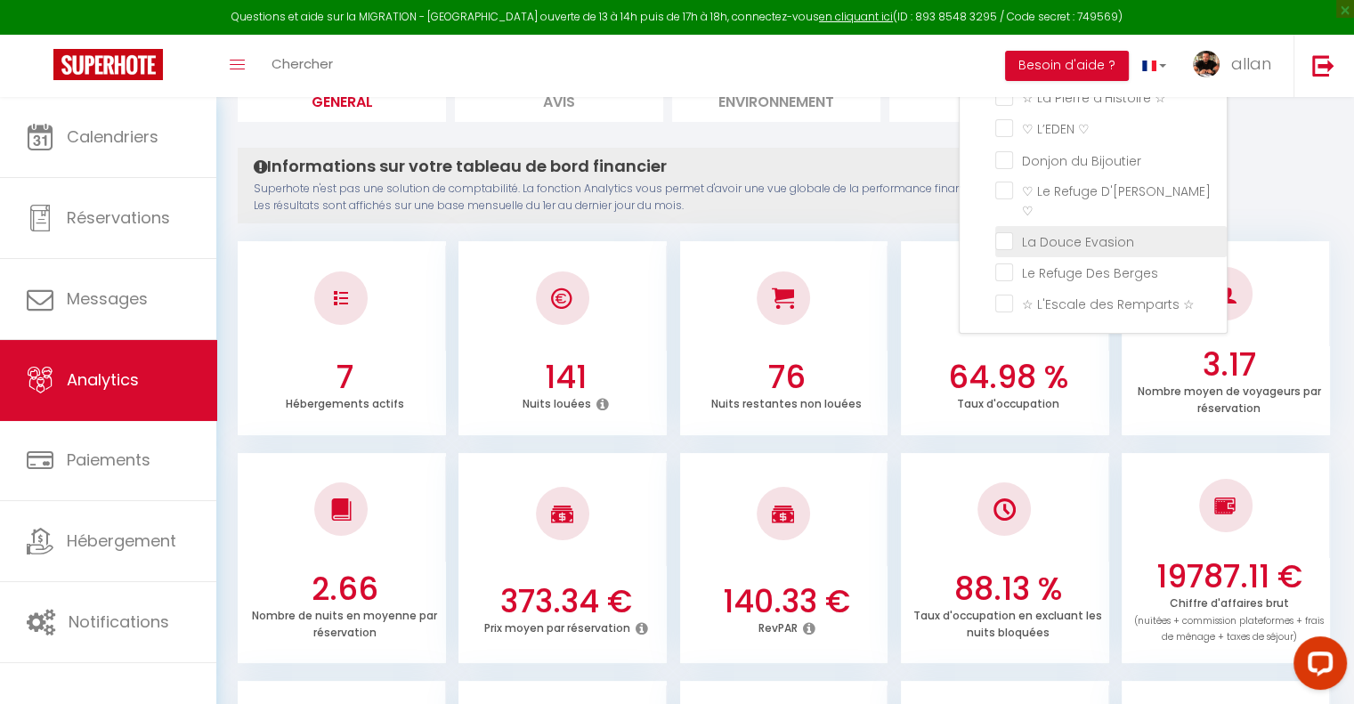
click at [1007, 231] on Evasion "checkbox" at bounding box center [1110, 240] width 231 height 18
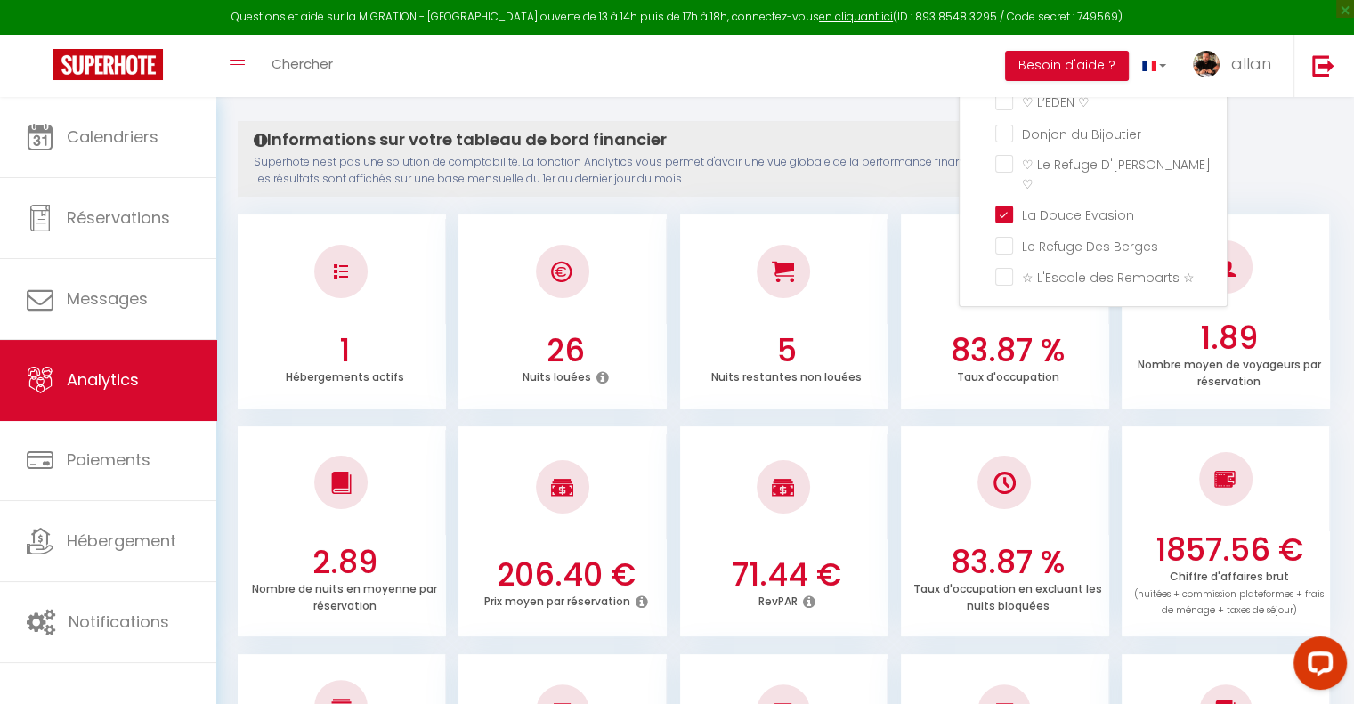
scroll to position [242, 0]
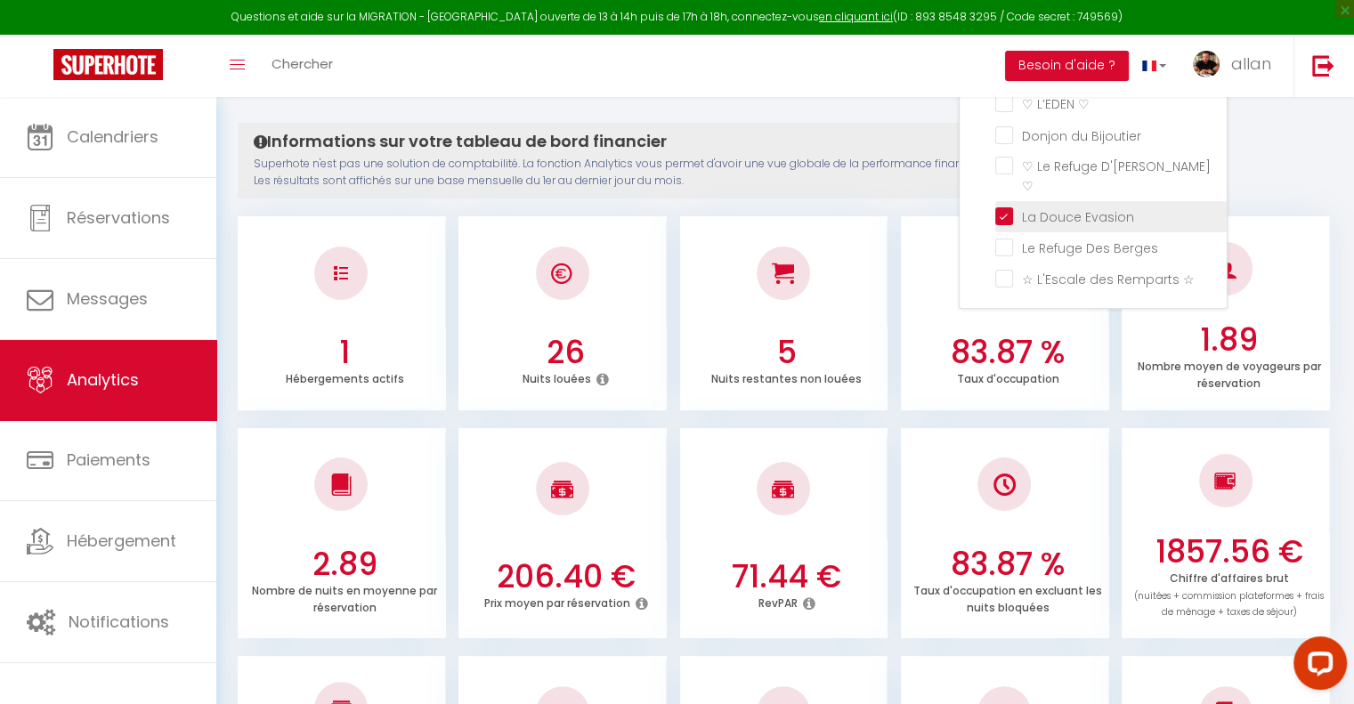
click at [1005, 206] on Evasion "checkbox" at bounding box center [1110, 215] width 231 height 18
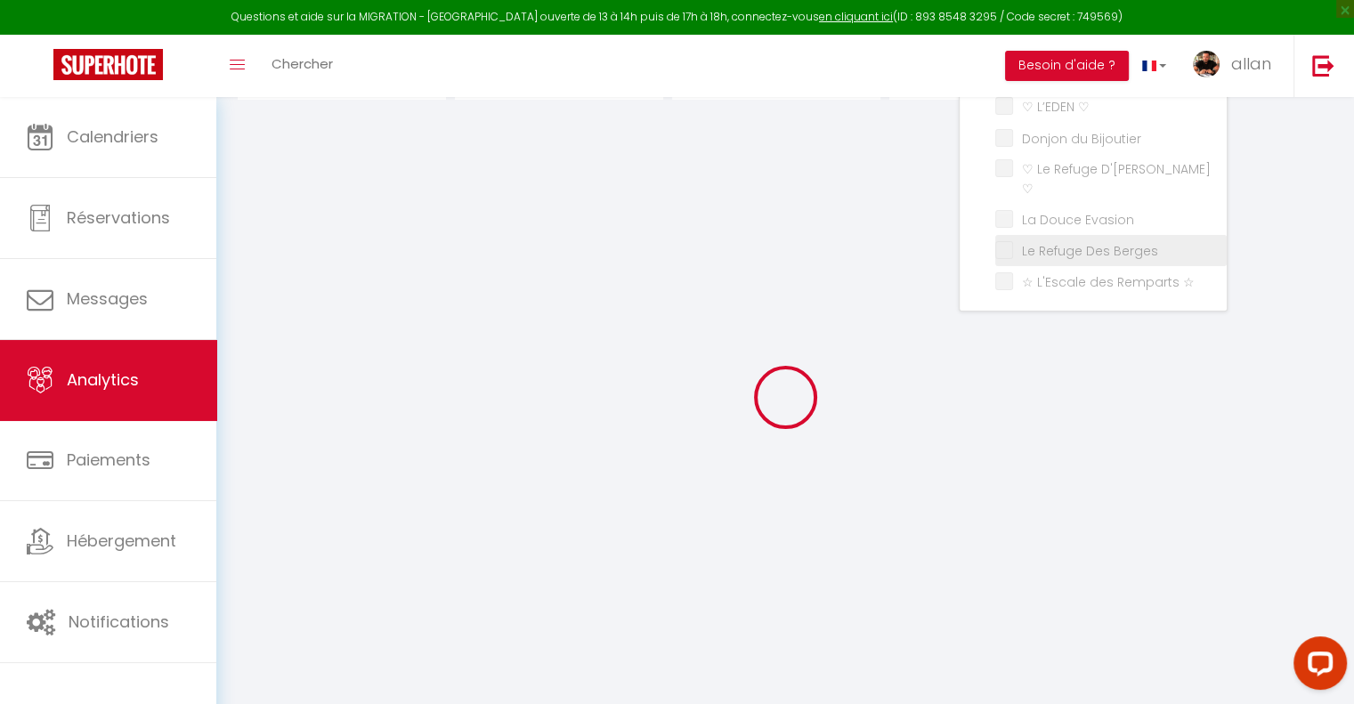
scroll to position [238, 0]
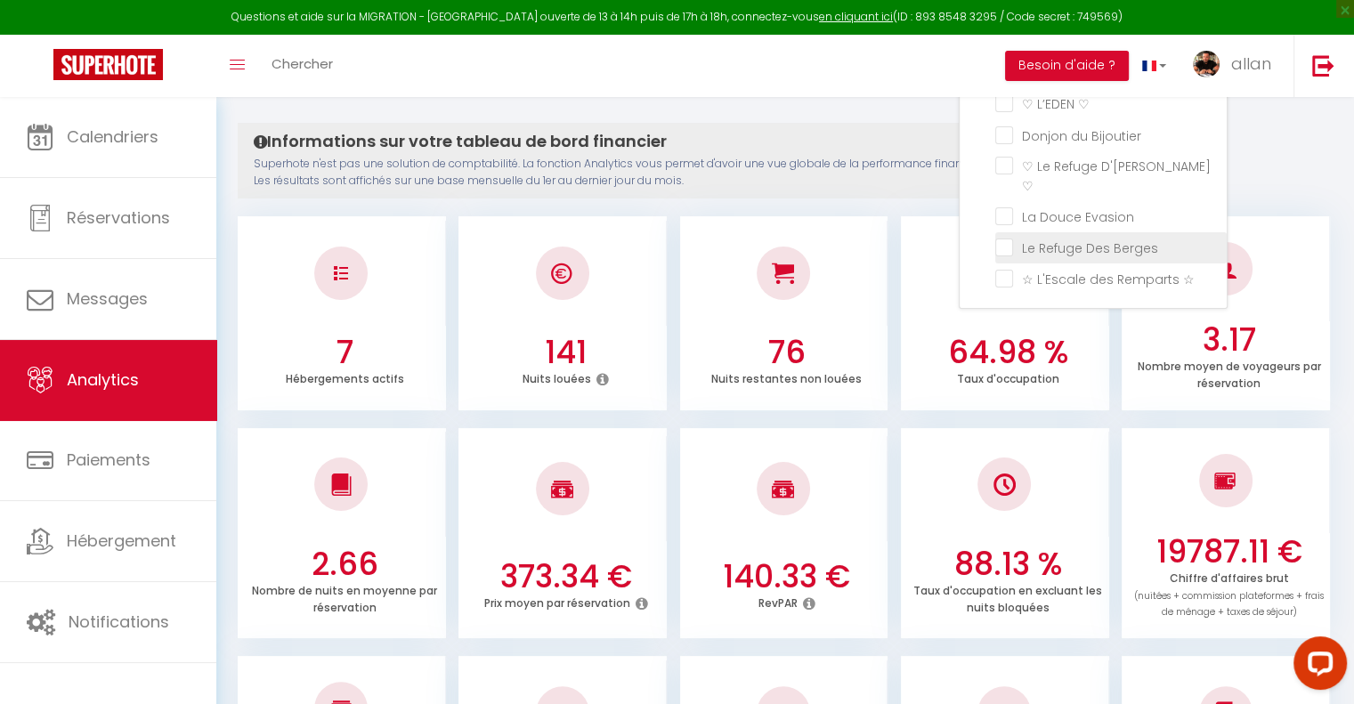
click at [1007, 238] on Berges "checkbox" at bounding box center [1110, 247] width 231 height 18
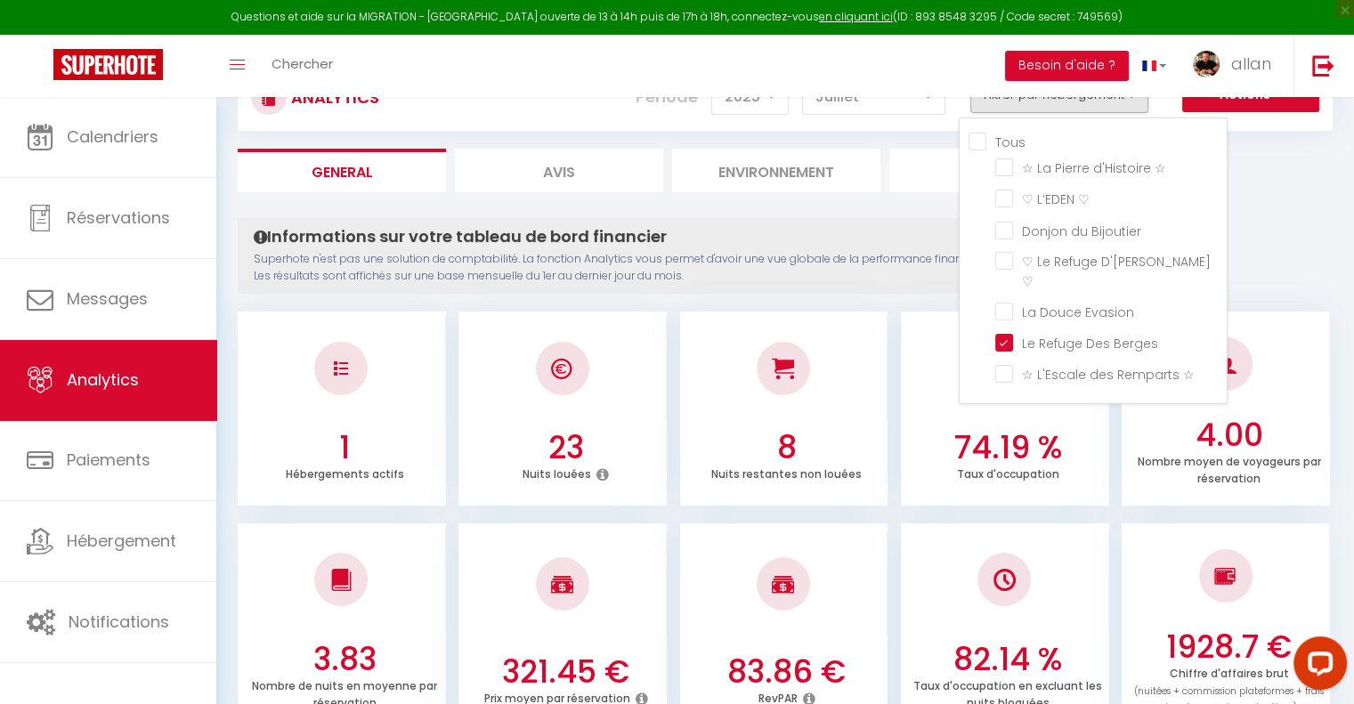
scroll to position [0, 0]
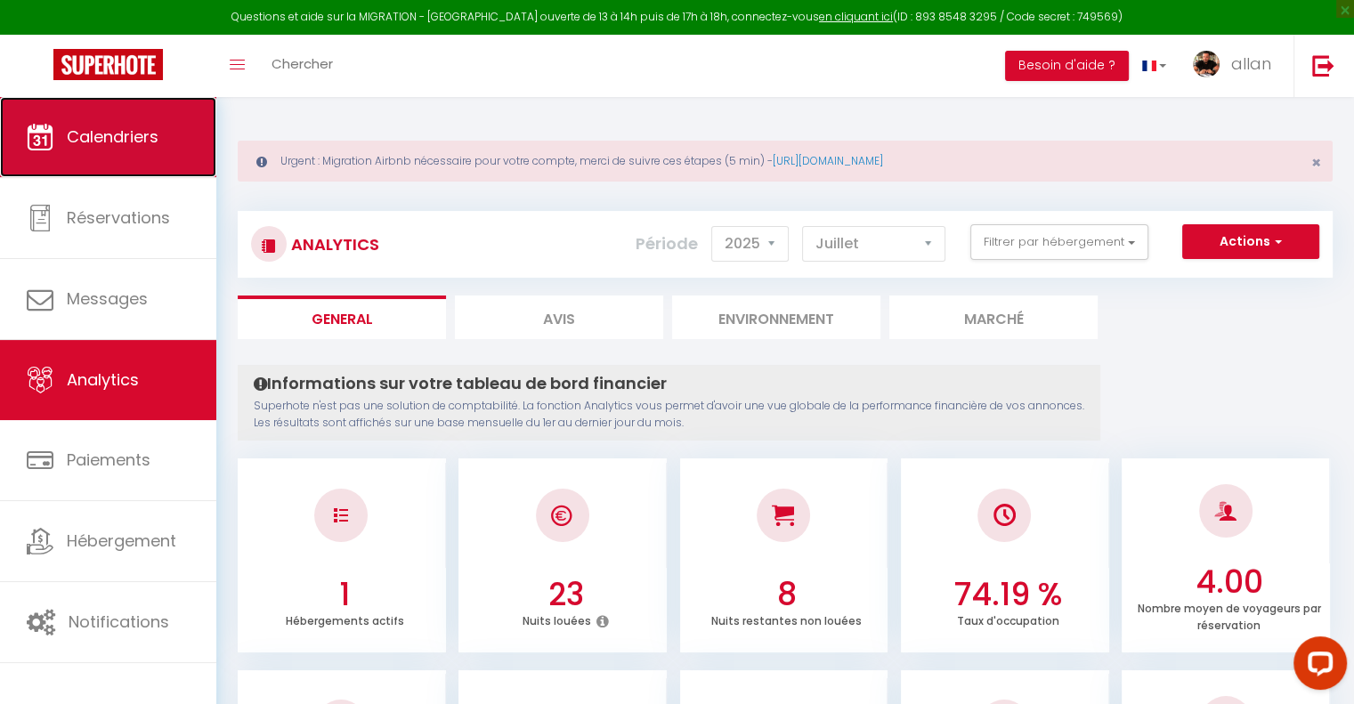
click at [144, 119] on link "Calendriers" at bounding box center [108, 137] width 216 height 80
